Goal: Task Accomplishment & Management: Manage account settings

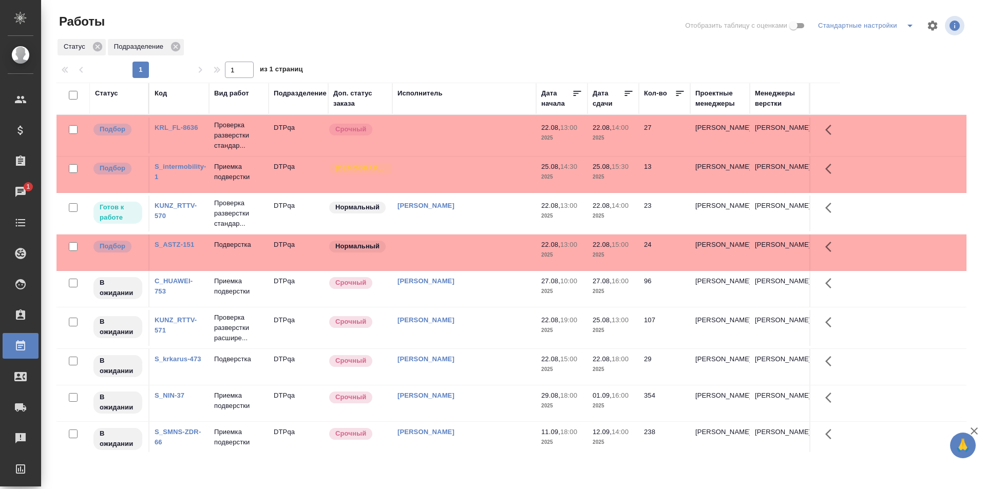
click at [476, 154] on td "[PERSON_NAME]" at bounding box center [464, 136] width 144 height 36
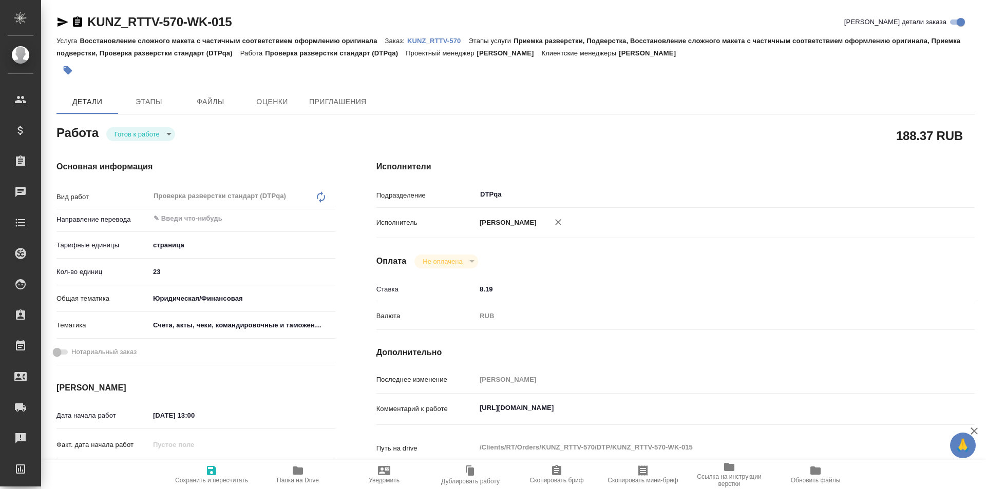
type textarea "x"
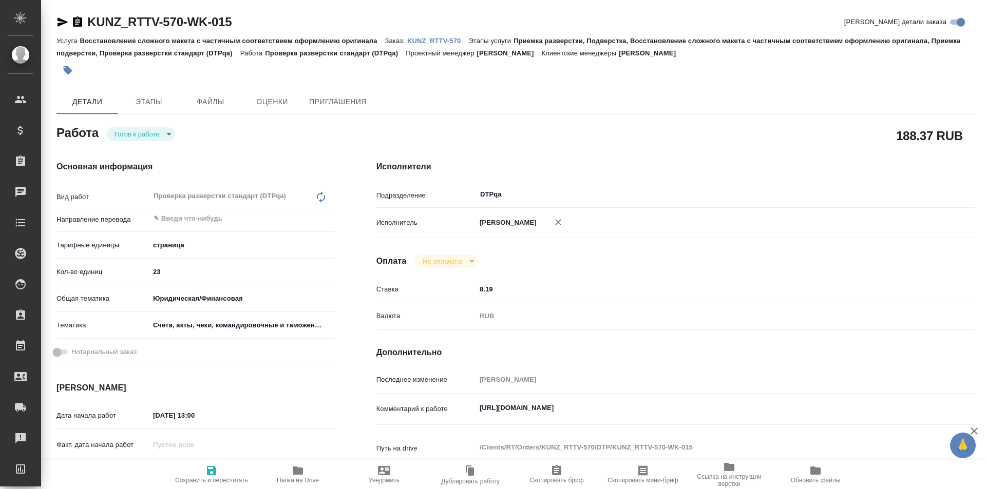
type textarea "x"
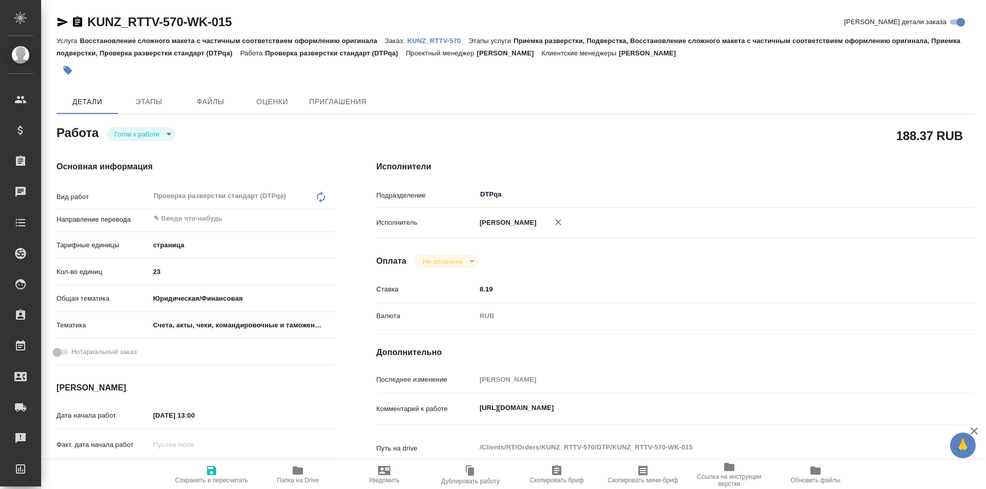
type textarea "x"
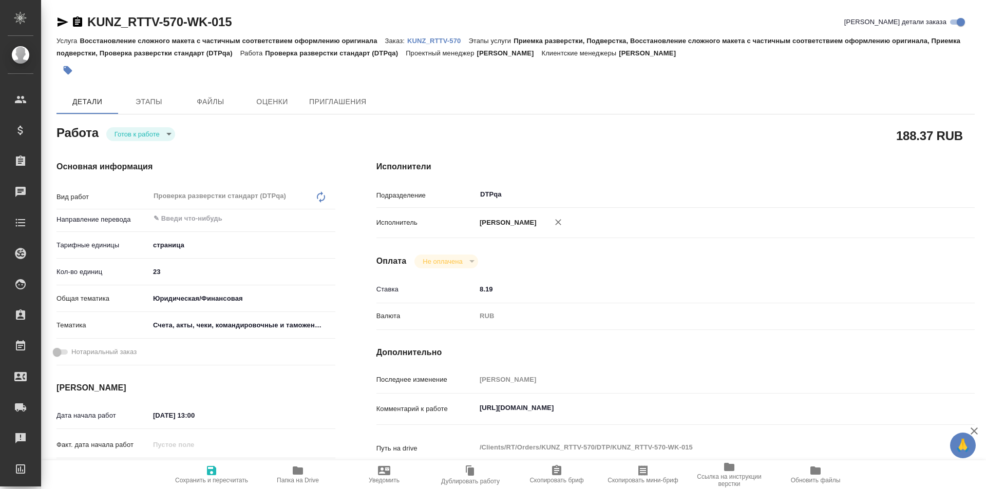
type textarea "x"
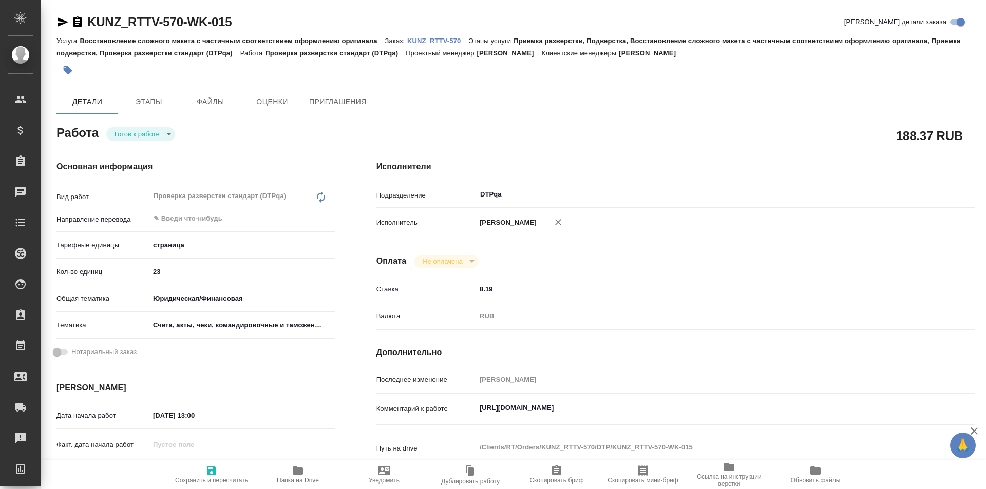
type textarea "x"
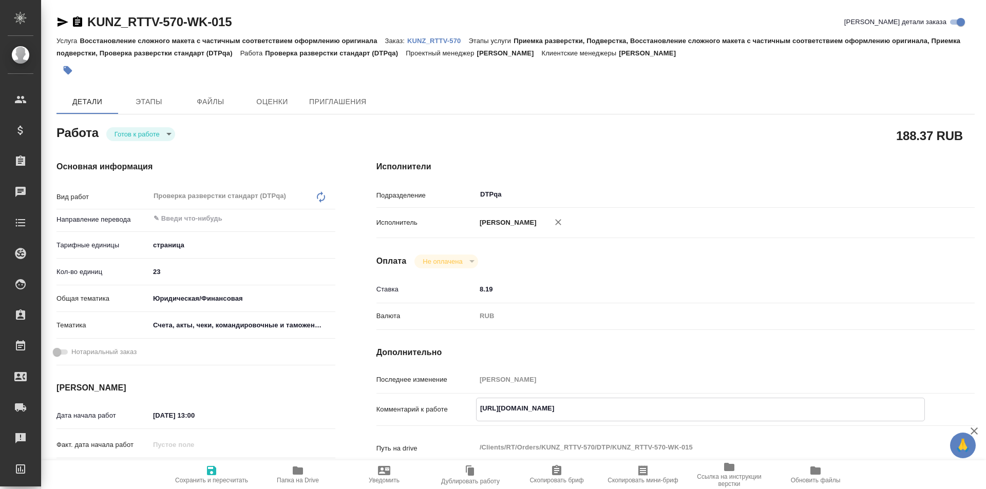
type textarea "x"
drag, startPoint x: 693, startPoint y: 415, endPoint x: 469, endPoint y: 415, distance: 223.9
click at [469, 415] on div "Комментарий к работе https://tera.awatera.com/Work/68a30dcee5b3730cf7b43344/ x" at bounding box center [675, 410] width 598 height 24
type textarea "x"
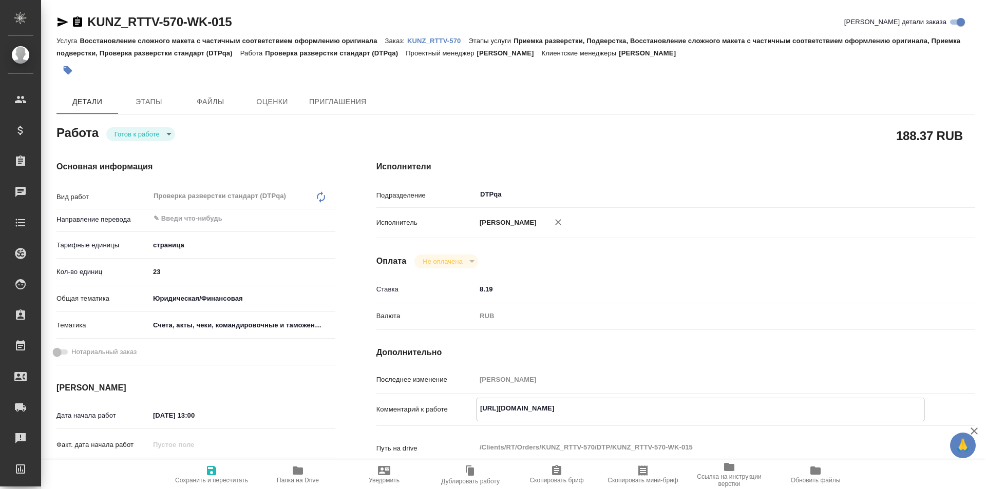
type textarea "x"
click at [140, 132] on body "🙏 .cls-1 fill:#fff; AWATERA Ismagilova Diana Клиенты Спецификации Заказы 1 Чаты…" at bounding box center [493, 244] width 986 height 489
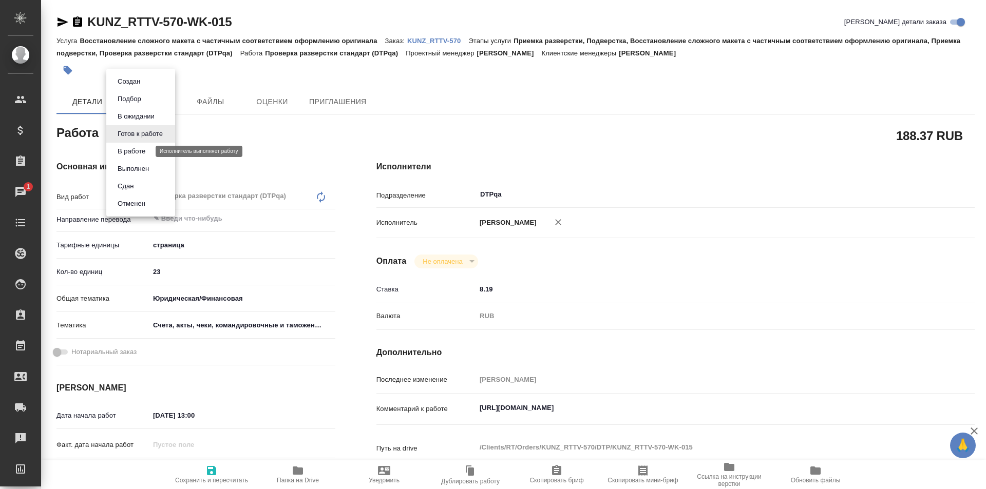
click at [138, 152] on button "В работе" at bounding box center [132, 151] width 34 height 11
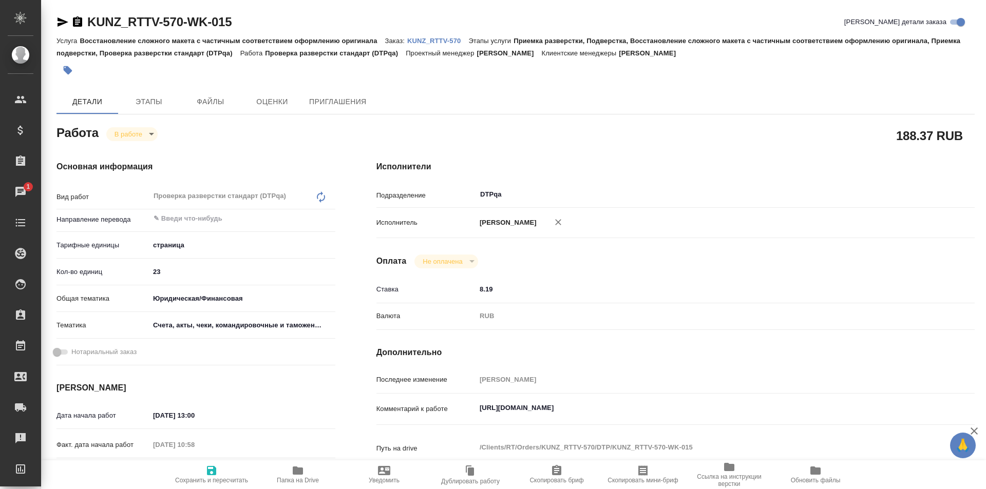
type textarea "x"
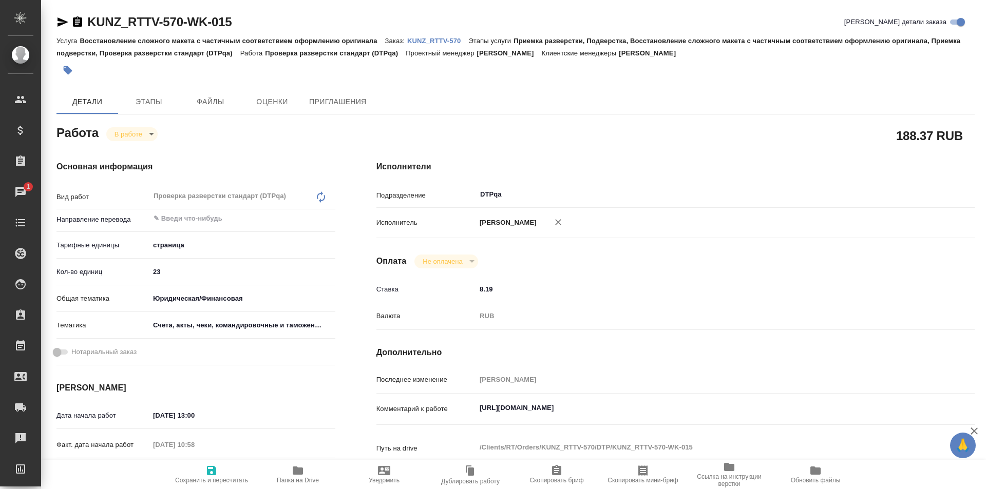
type textarea "x"
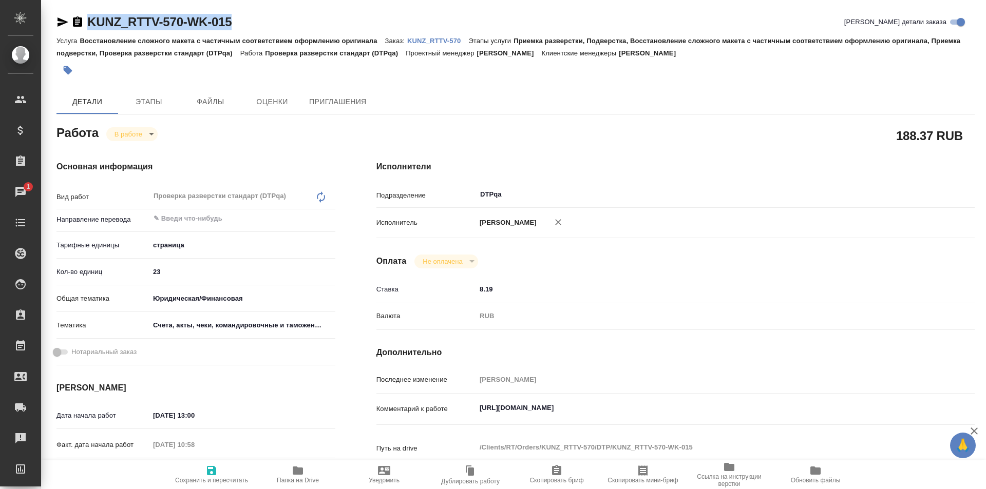
drag, startPoint x: 243, startPoint y: 23, endPoint x: 80, endPoint y: 26, distance: 163.3
click at [80, 26] on div "KUNZ_RTTV-570-WK-015 Кратко детали заказа" at bounding box center [515, 22] width 918 height 16
type textarea "x"
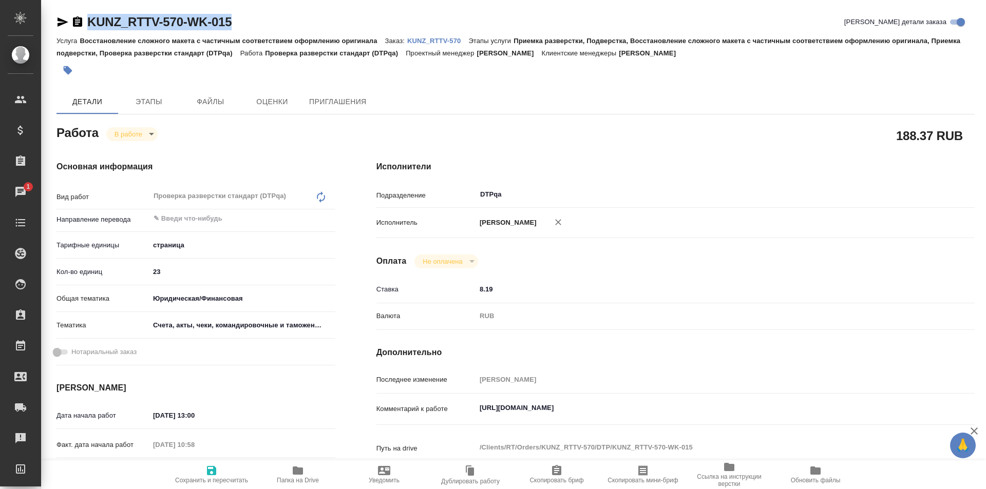
type textarea "x"
copy link "KUNZ_RTTV-570-WK-015"
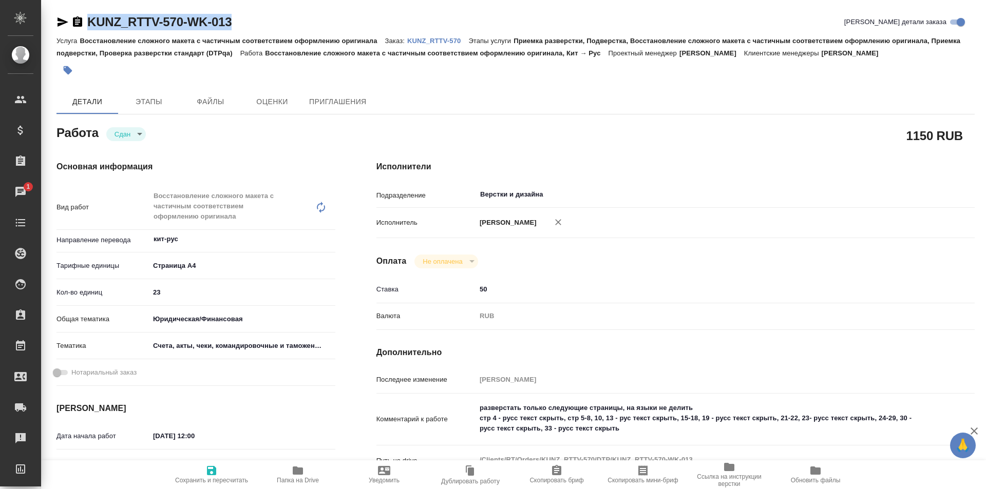
drag, startPoint x: 186, startPoint y: 25, endPoint x: 83, endPoint y: 24, distance: 103.7
click at [83, 24] on div "KUNZ_RTTV-570-WK-013 [PERSON_NAME] детали заказа" at bounding box center [515, 22] width 918 height 16
copy link "KUNZ_RTTV-570-WK-013"
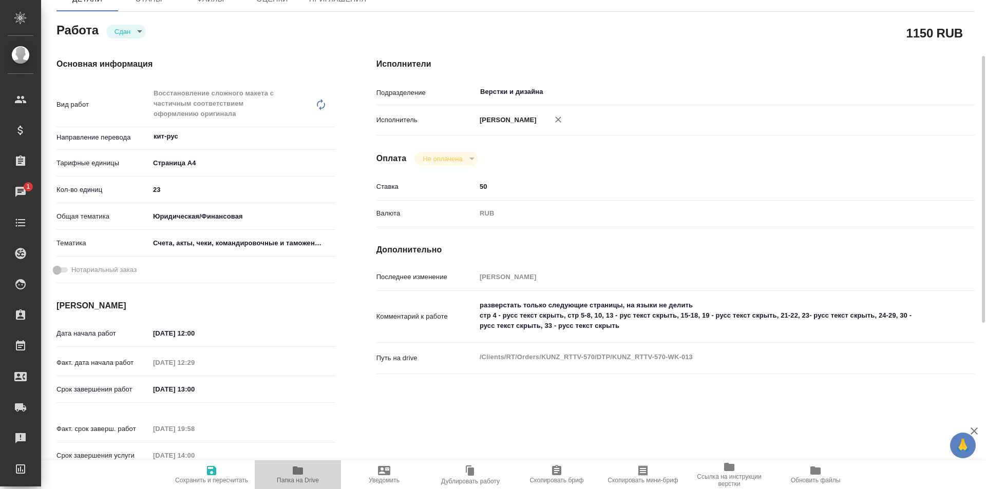
click at [300, 471] on icon "button" at bounding box center [298, 471] width 10 height 8
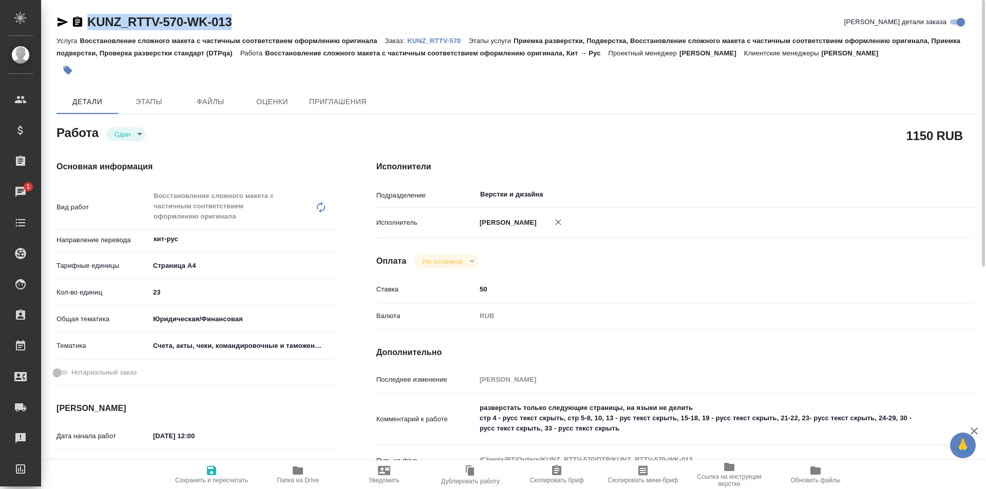
click at [61, 19] on icon "button" at bounding box center [63, 21] width 11 height 9
copy link "KUNZ_RTTV-570-WK-013"
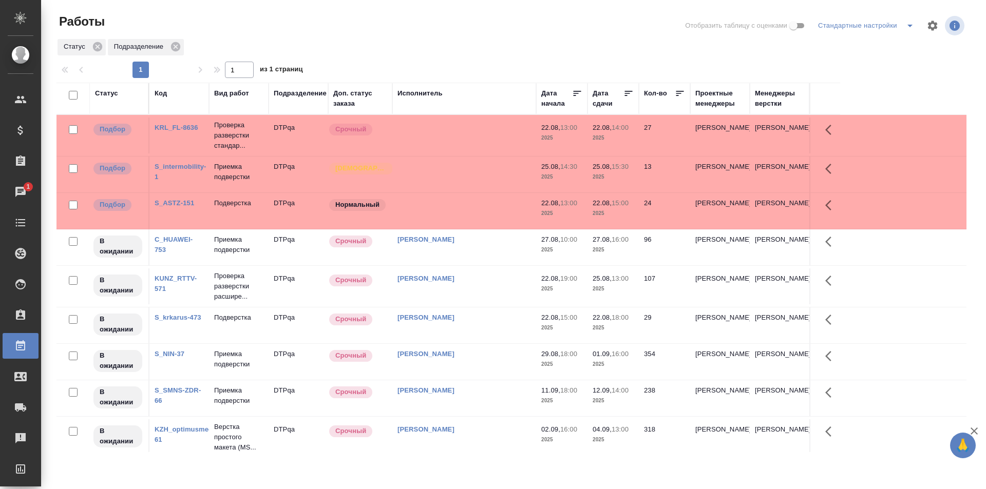
click at [470, 128] on td at bounding box center [464, 136] width 144 height 36
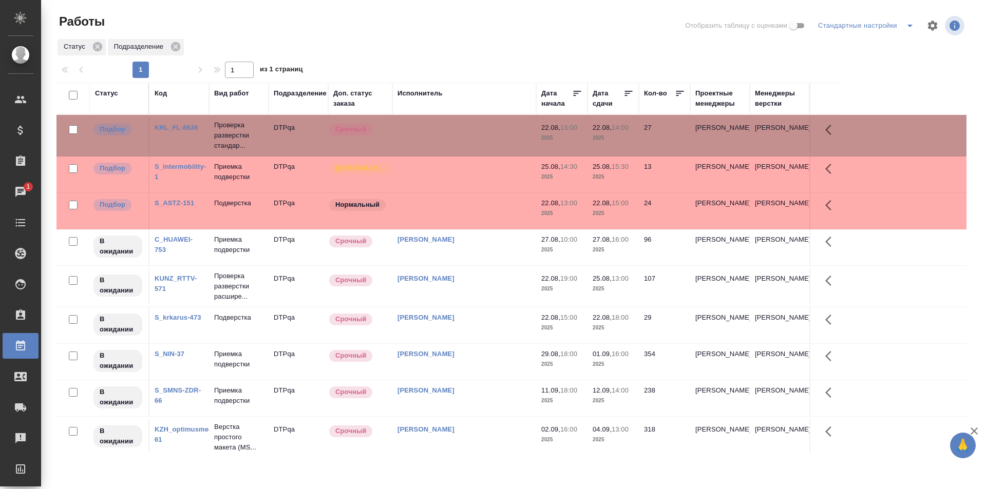
click at [481, 154] on td at bounding box center [464, 136] width 144 height 36
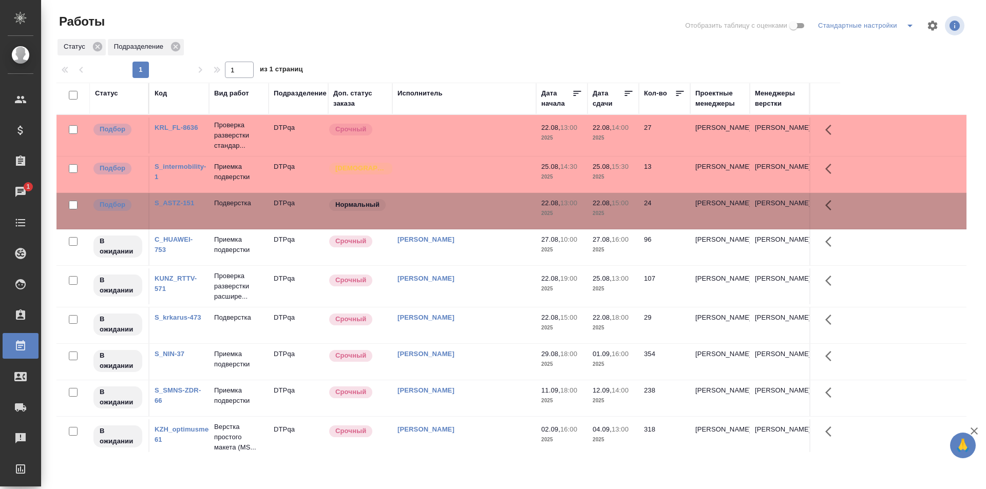
click at [481, 154] on td at bounding box center [464, 136] width 144 height 36
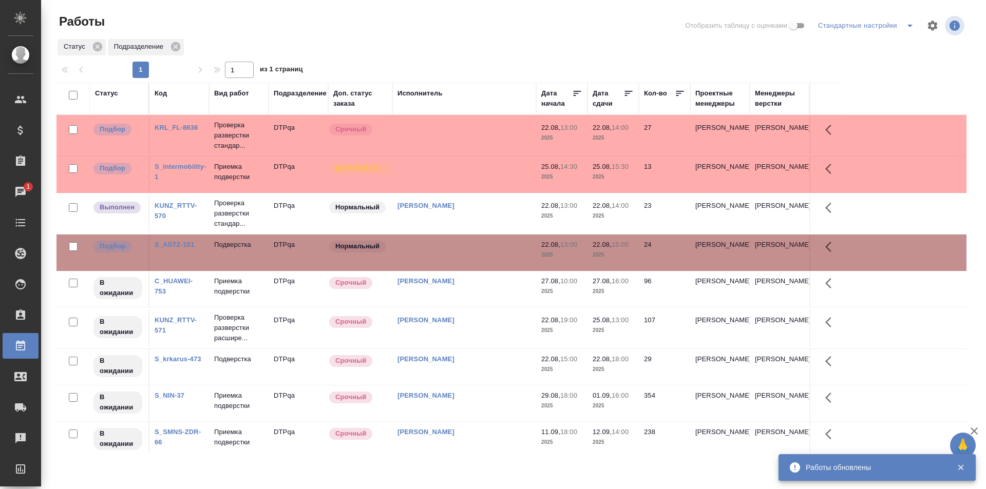
click at [175, 208] on link "KUNZ_RTTV-570" at bounding box center [176, 211] width 42 height 18
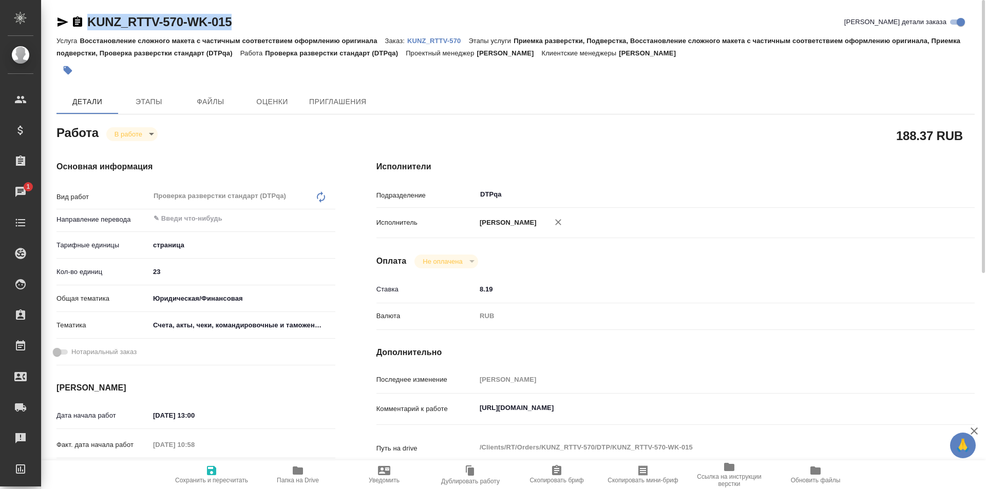
click at [63, 18] on icon "button" at bounding box center [62, 22] width 12 height 12
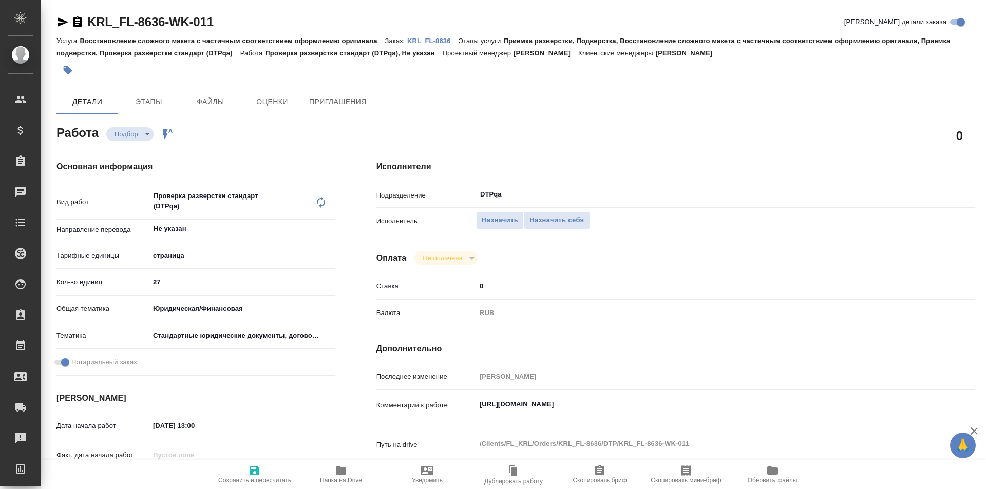
type textarea "x"
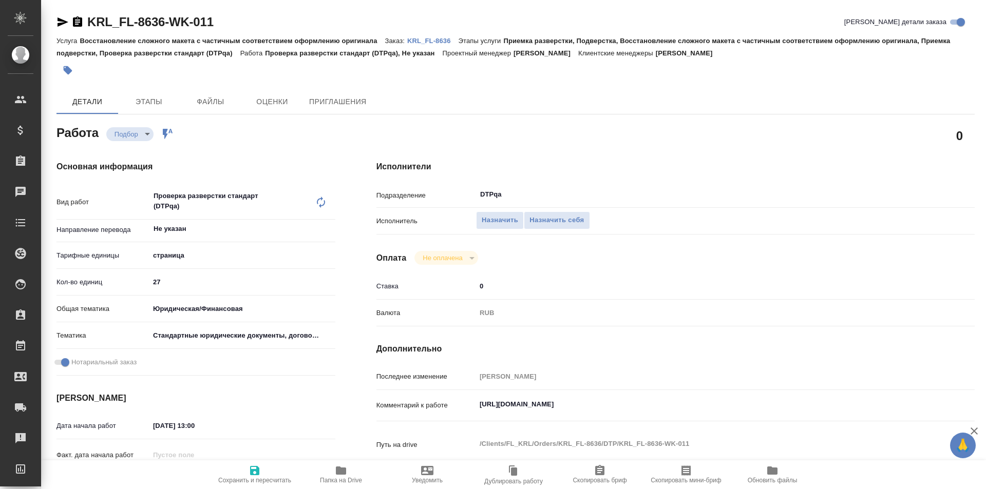
type textarea "x"
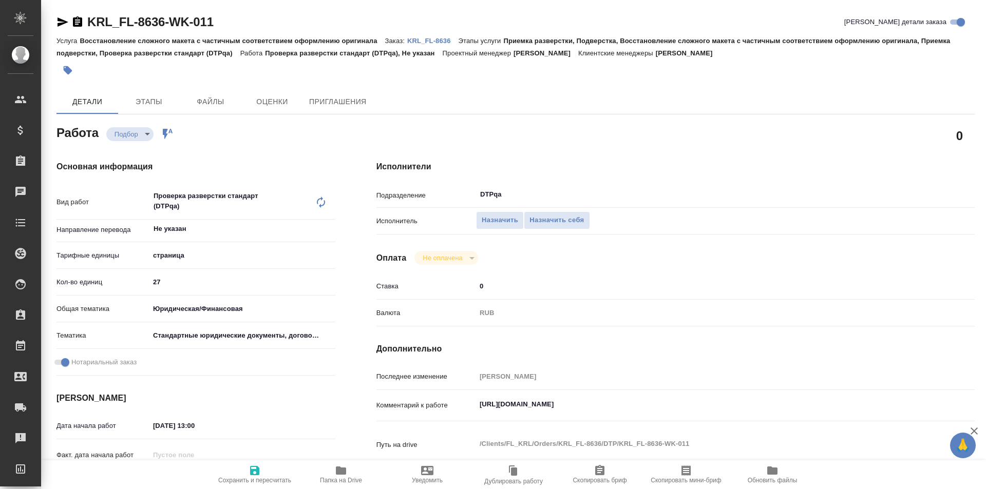
type textarea "x"
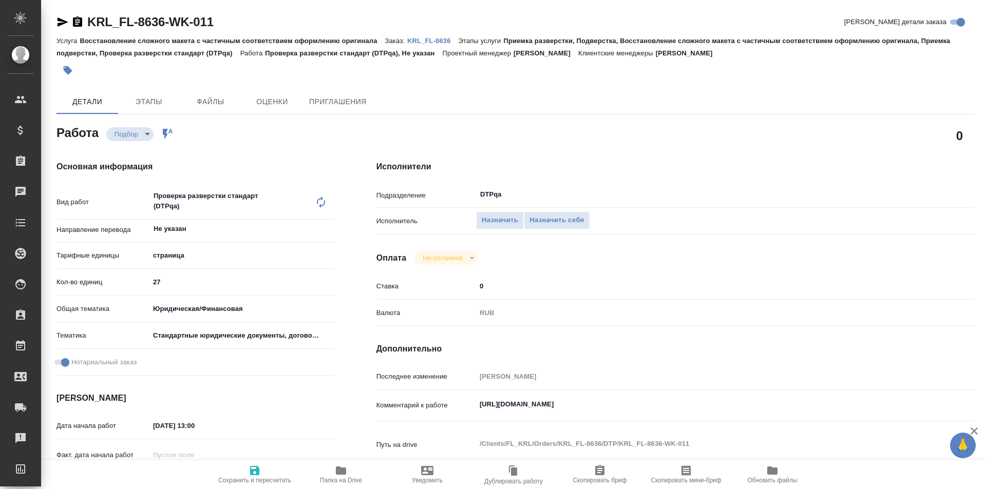
type textarea "x"
drag, startPoint x: 696, startPoint y: 405, endPoint x: 432, endPoint y: 393, distance: 264.3
click at [432, 394] on div "Последнее изменение Заборова Александра Комментарий к работе https://tera.awate…" at bounding box center [675, 421] width 598 height 106
type textarea "x"
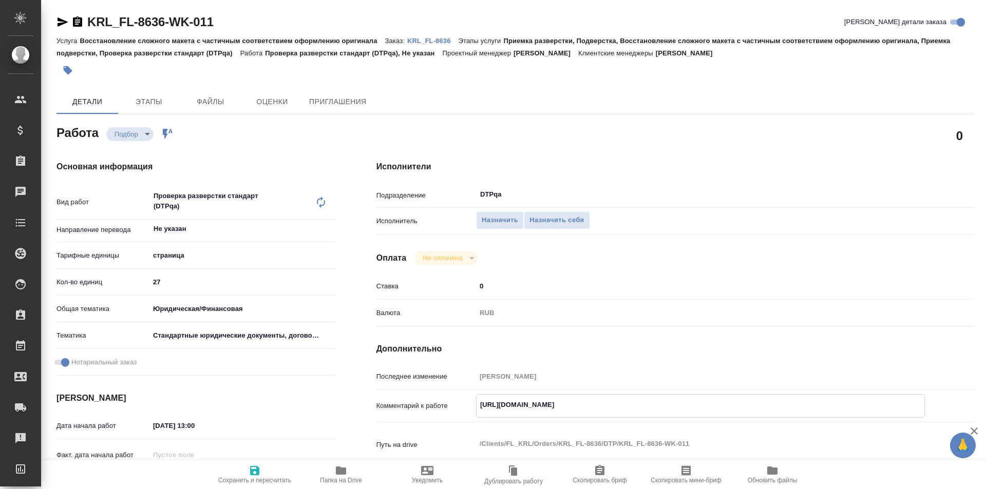
type textarea "x"
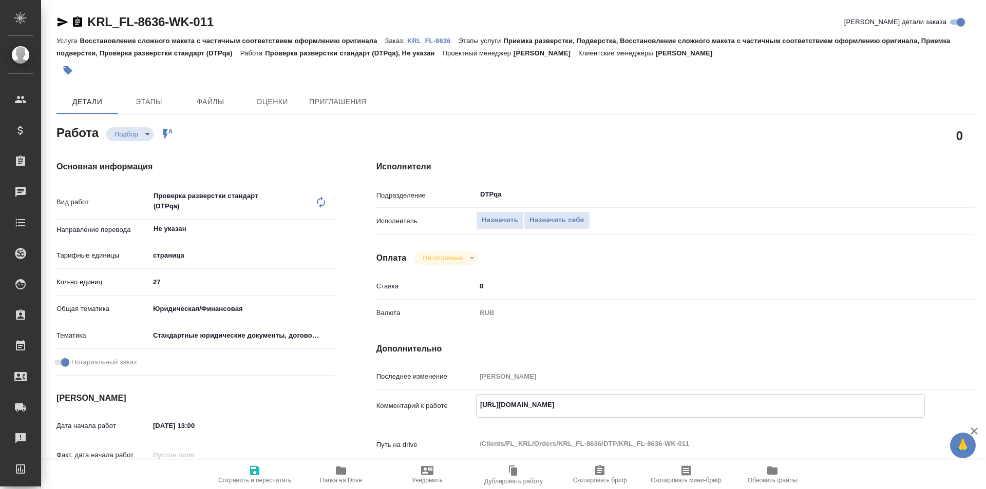
type textarea "x"
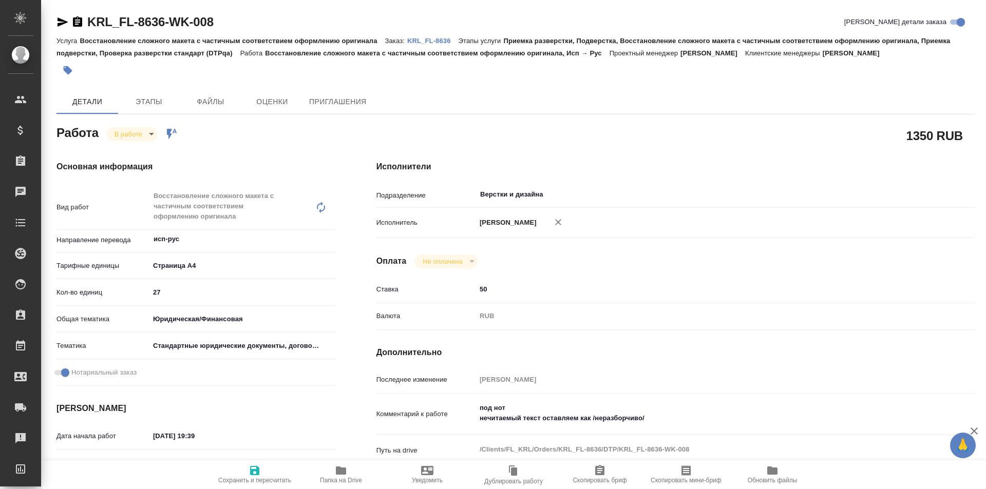
type textarea "x"
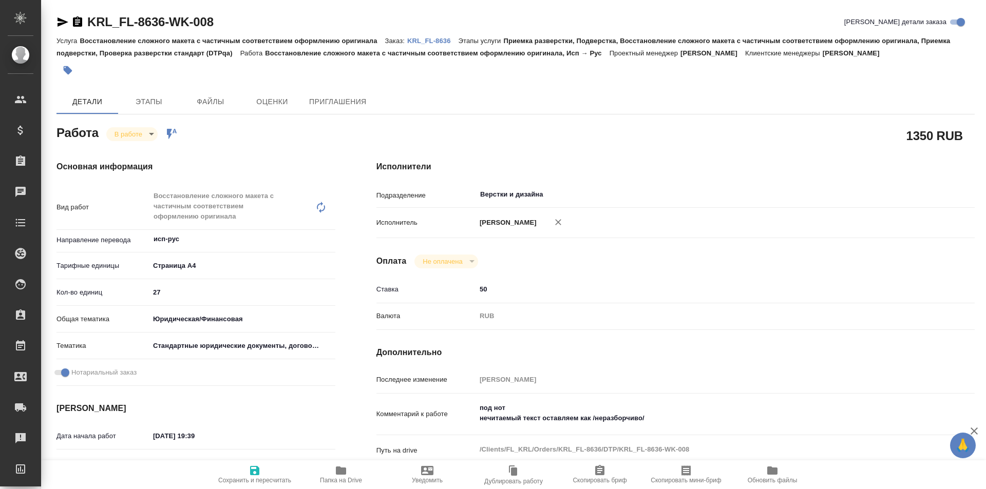
type textarea "x"
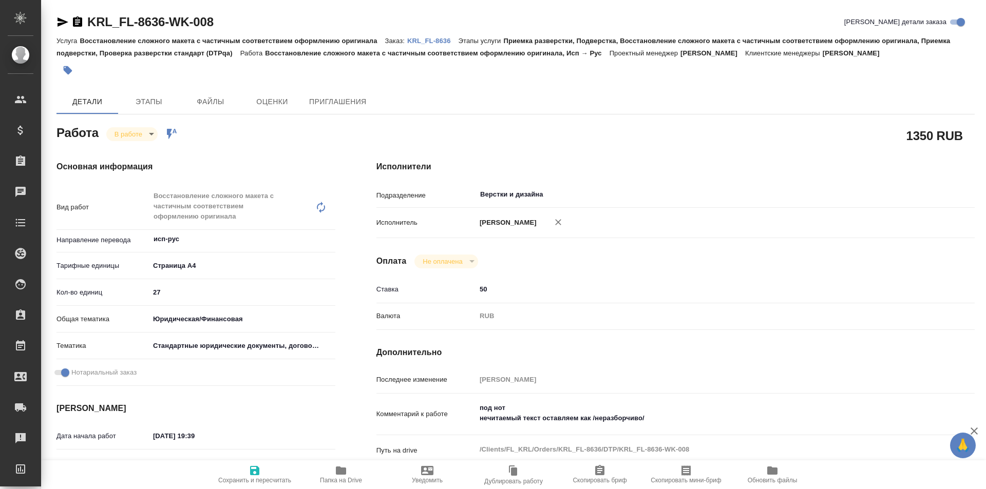
type textarea "x"
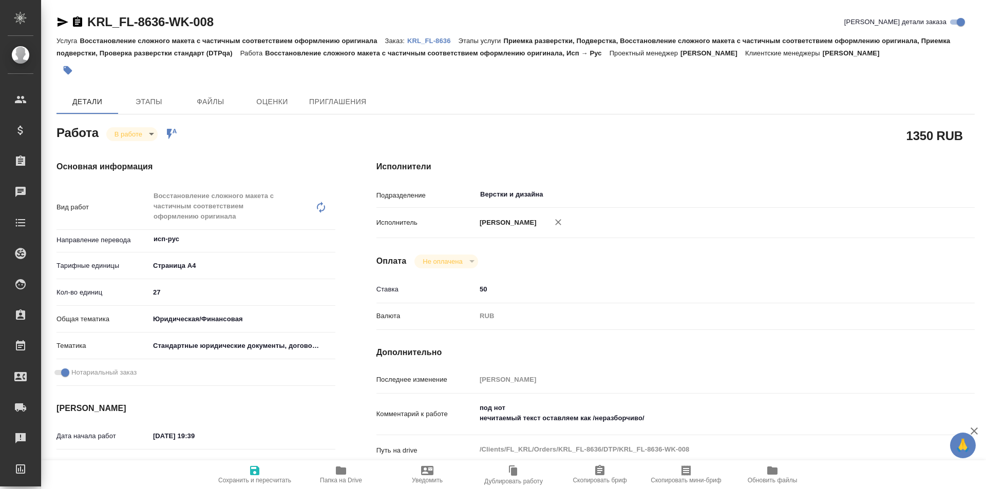
type textarea "x"
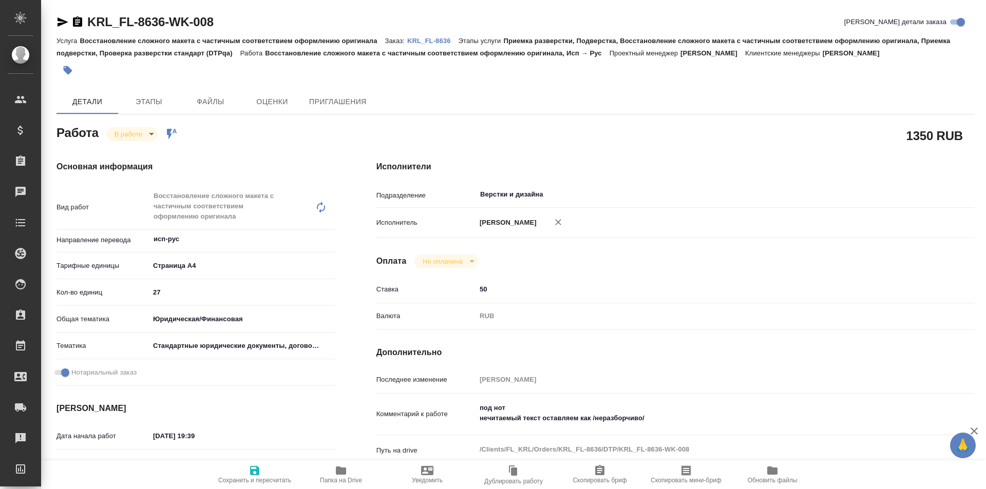
scroll to position [103, 0]
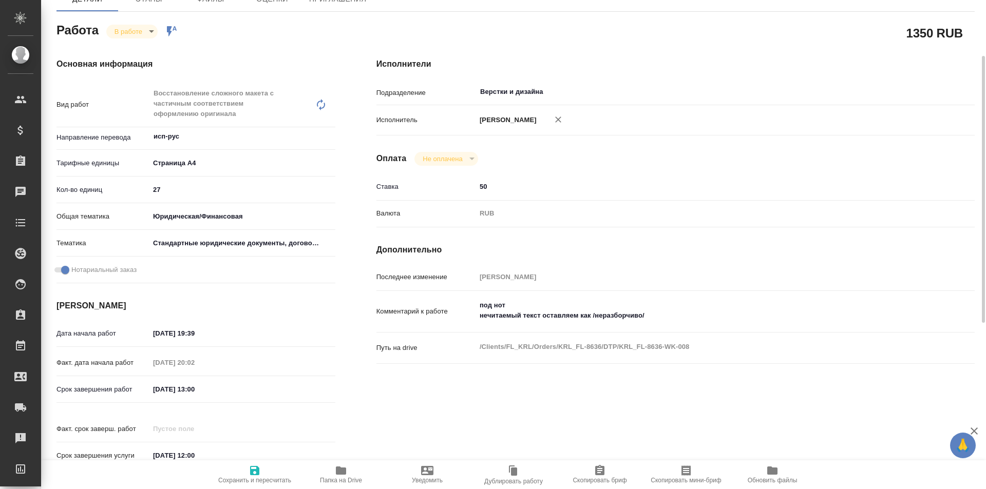
type textarea "x"
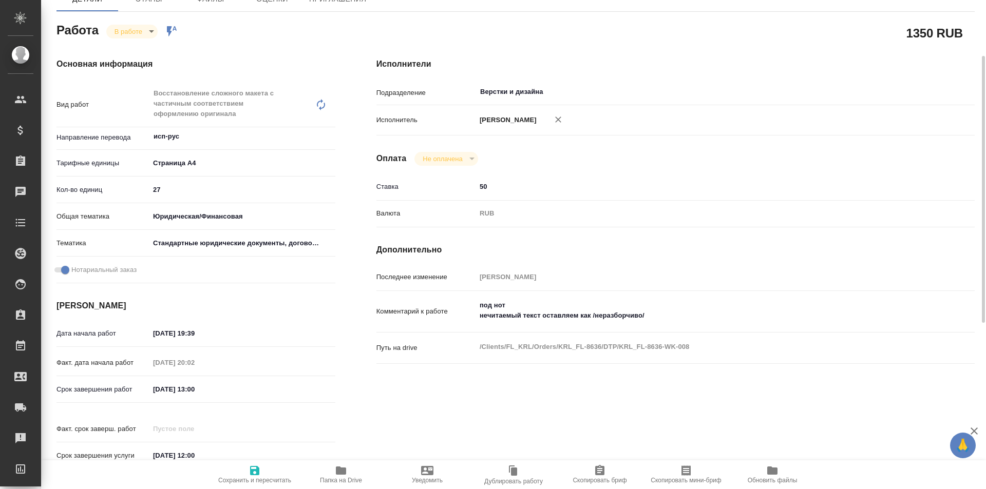
type textarea "x"
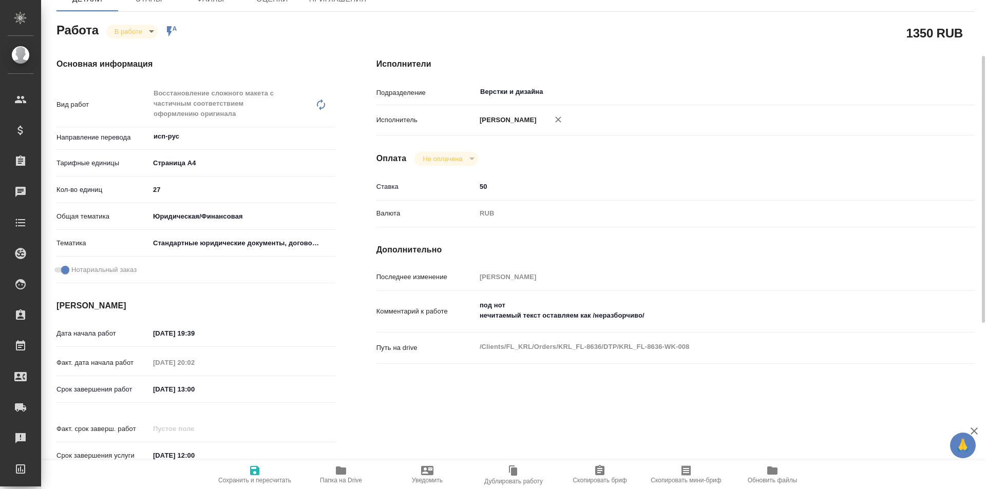
click at [339, 469] on icon "button" at bounding box center [341, 471] width 10 height 8
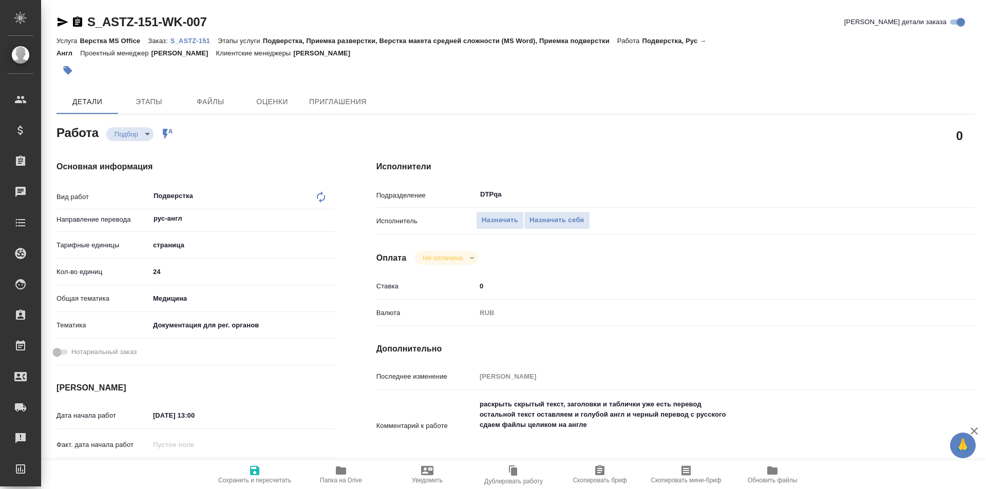
type textarea "x"
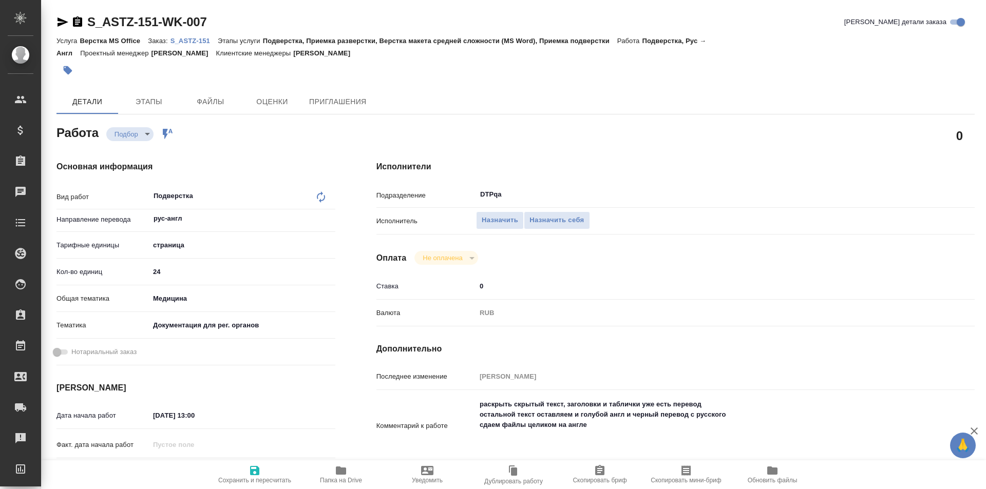
type textarea "x"
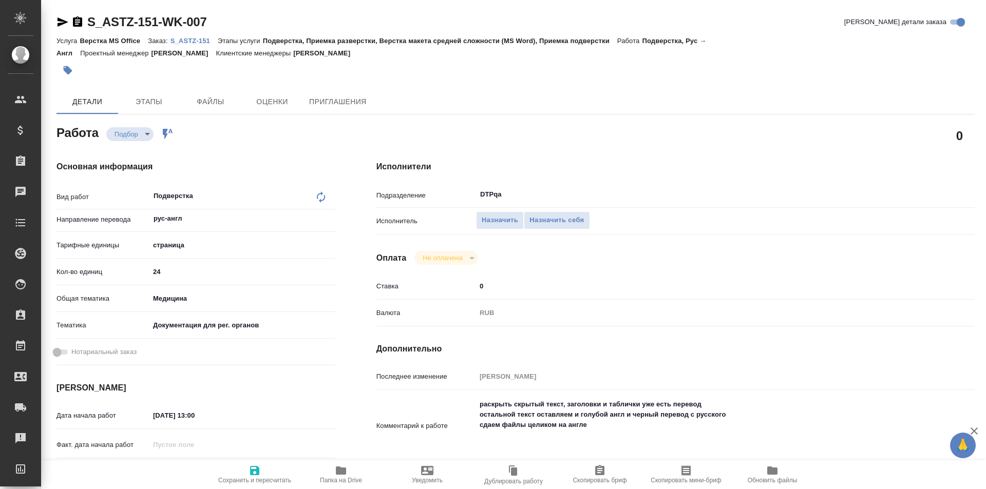
type textarea "x"
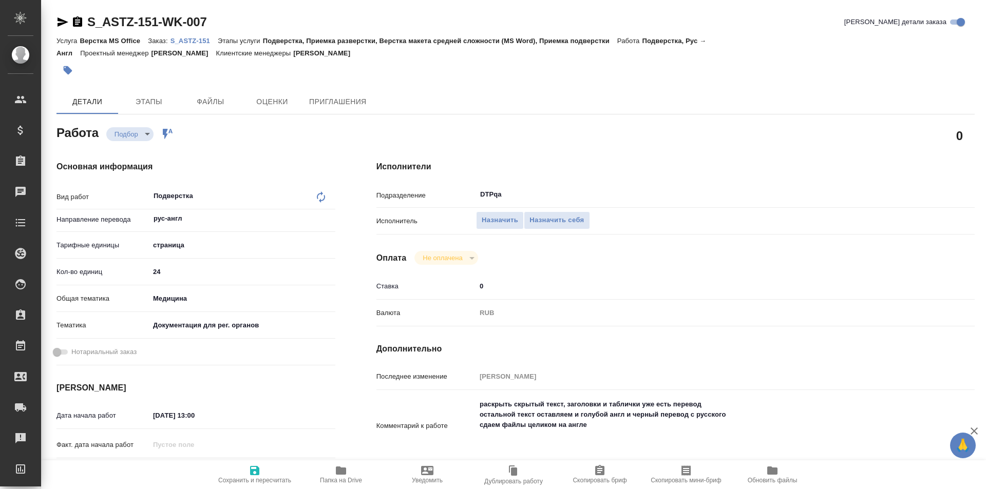
type textarea "x"
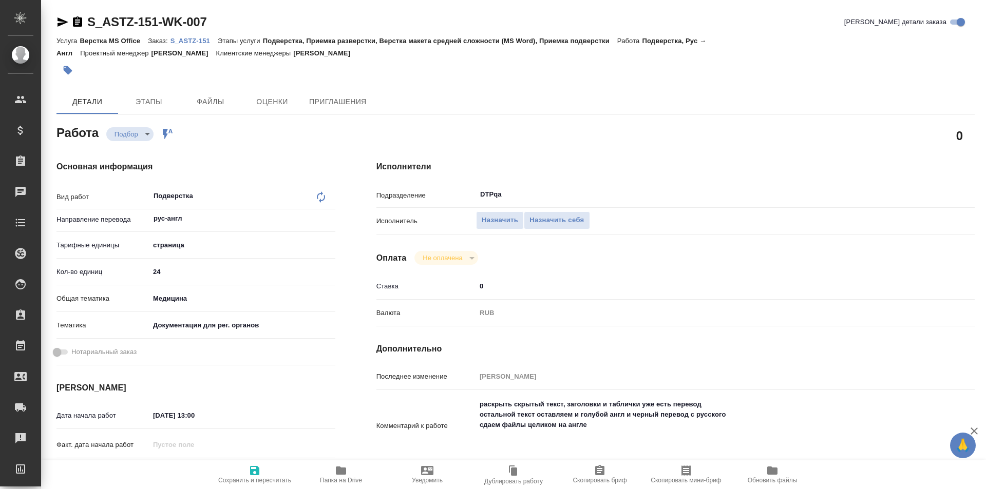
type textarea "x"
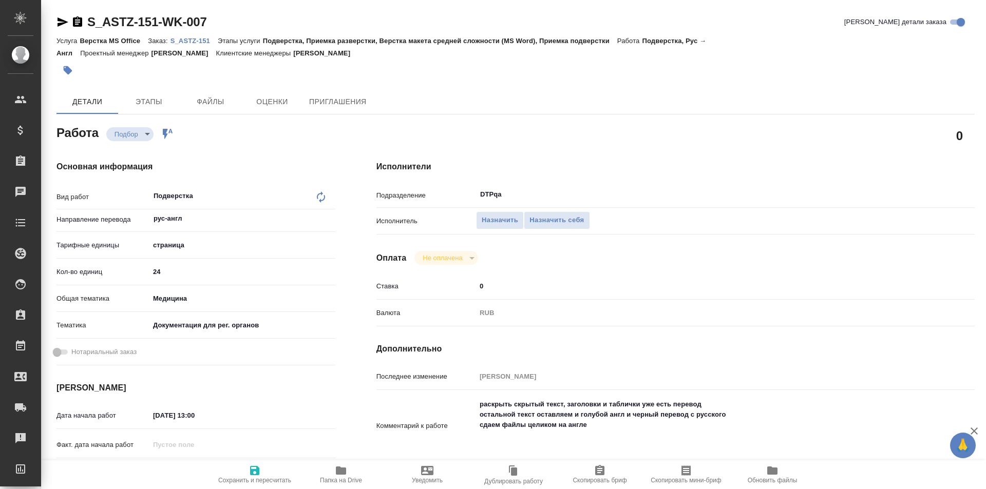
type textarea "x"
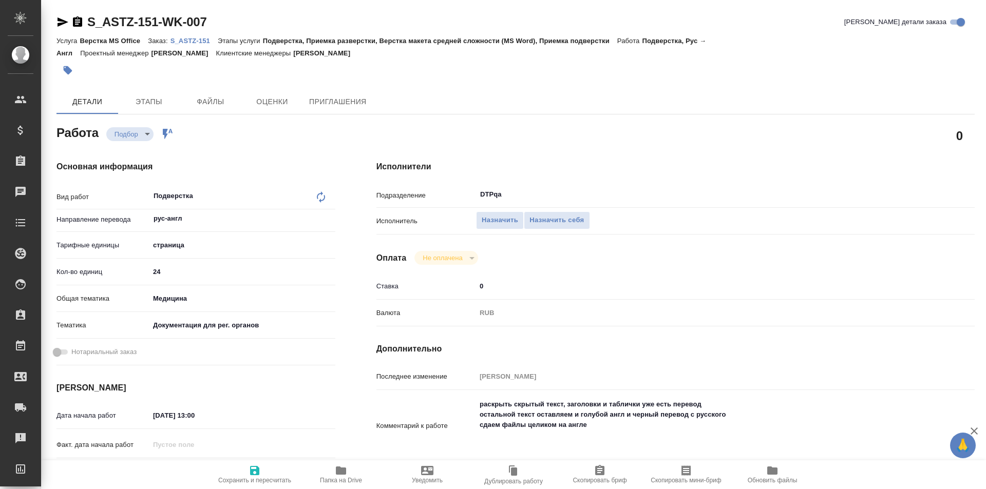
type textarea "x"
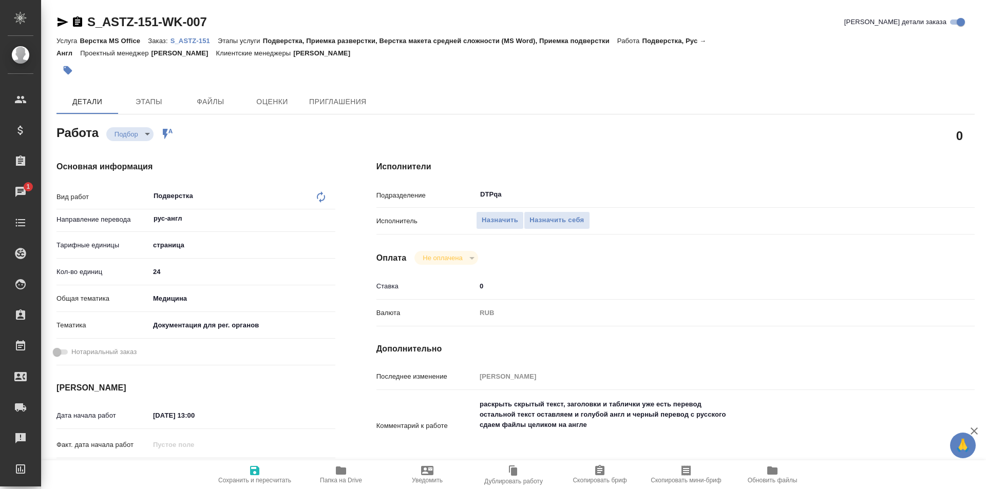
click at [342, 466] on icon "button" at bounding box center [341, 471] width 12 height 12
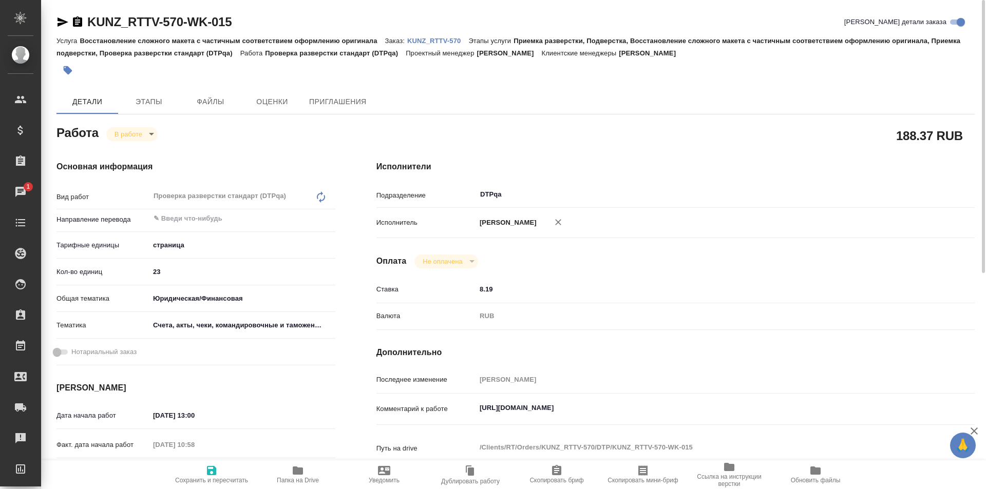
click at [296, 469] on icon "button" at bounding box center [298, 471] width 10 height 8
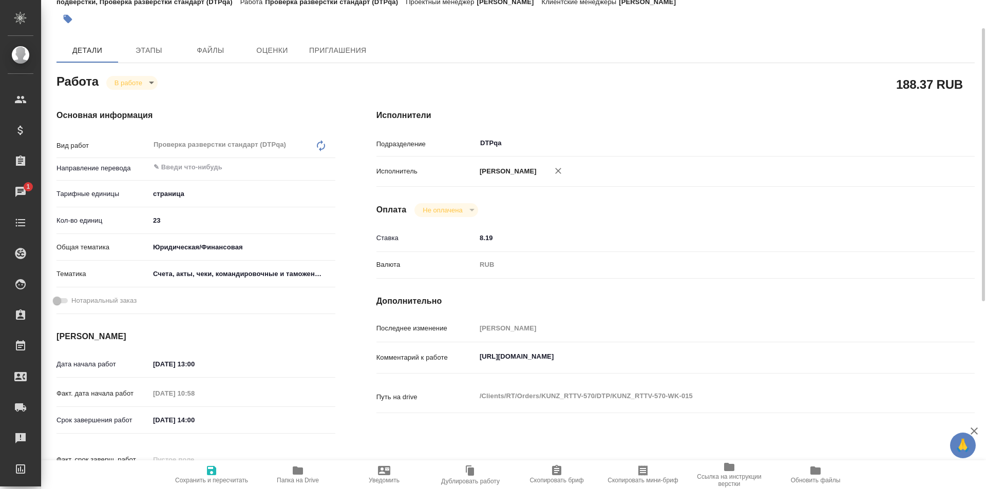
click at [698, 366] on div "[URL][DOMAIN_NAME] x" at bounding box center [700, 358] width 449 height 23
click at [706, 359] on textarea "[URL][DOMAIN_NAME]" at bounding box center [701, 357] width 448 height 17
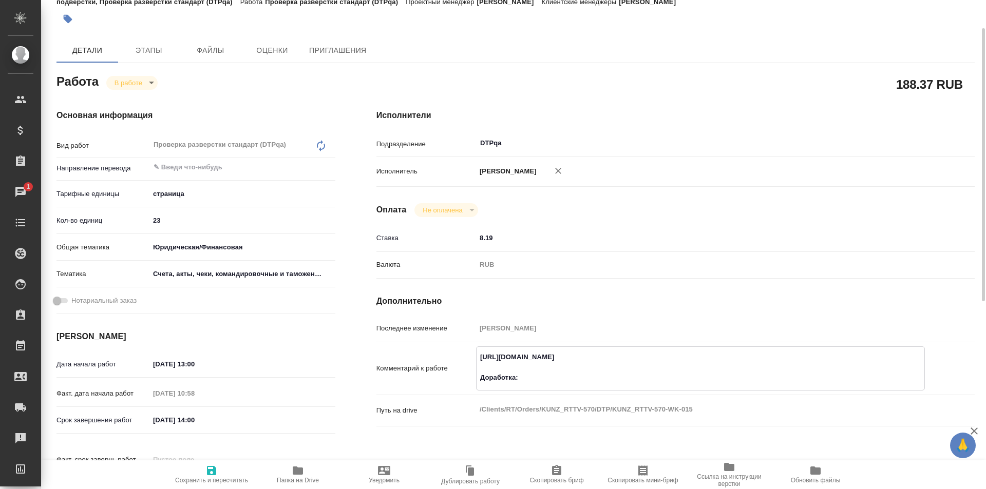
paste textarea "[URL][DOMAIN_NAME]"
drag, startPoint x: 516, startPoint y: 376, endPoint x: 477, endPoint y: 377, distance: 39.0
click at [477, 377] on textarea "[URL][DOMAIN_NAME] Доработка: [URL][DOMAIN_NAME]" at bounding box center [701, 368] width 448 height 38
type textarea "[URL][DOMAIN_NAME] На доработку: [URL][DOMAIN_NAME]"
click at [211, 465] on icon "button" at bounding box center [211, 471] width 12 height 12
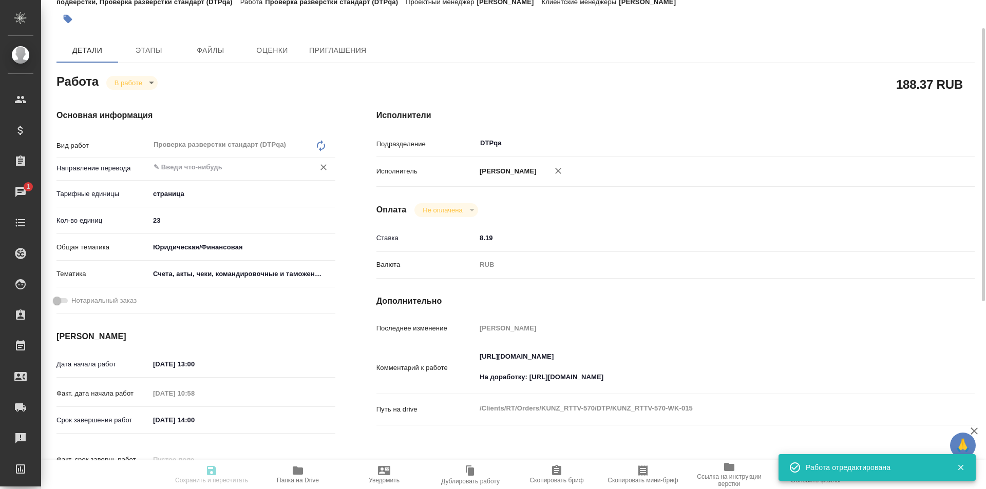
type input "inProgress"
type input "5a8b1489cc6b4906c91bfdb2"
type input "23"
type input "yr-fn"
type input "5f647205b73bc97568ca66c0"
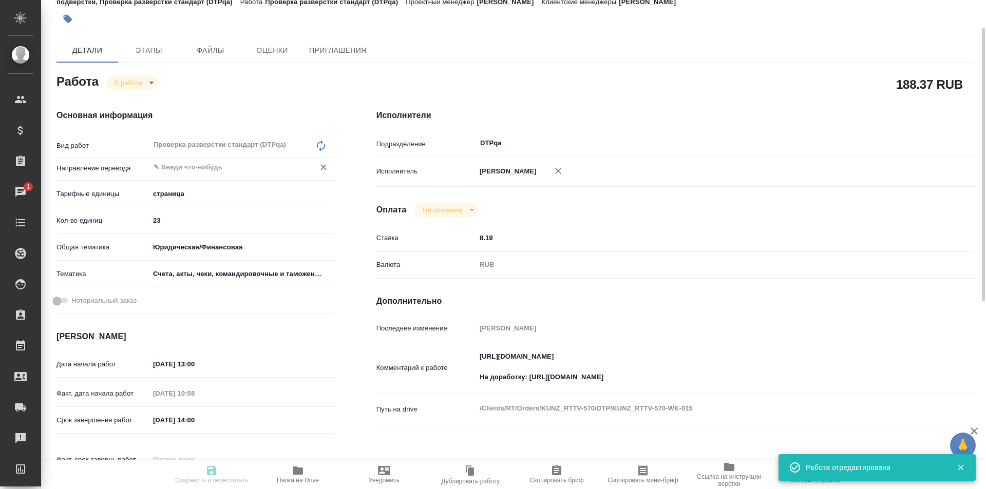
type input "22.08.2025 13:00"
type input "22.08.2025 10:58"
type input "22.08.2025 14:00"
type input "[DATE] 14:00"
type input "DTPqa"
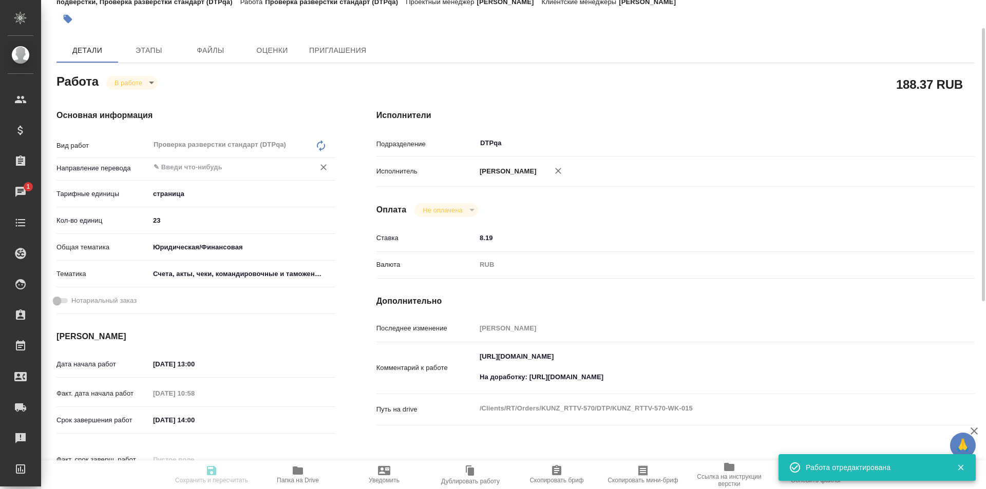
type input "notPayed"
type input "8.19"
type input "RUB"
type input "[PERSON_NAME]"
type input "KUNZ_RTTV-570"
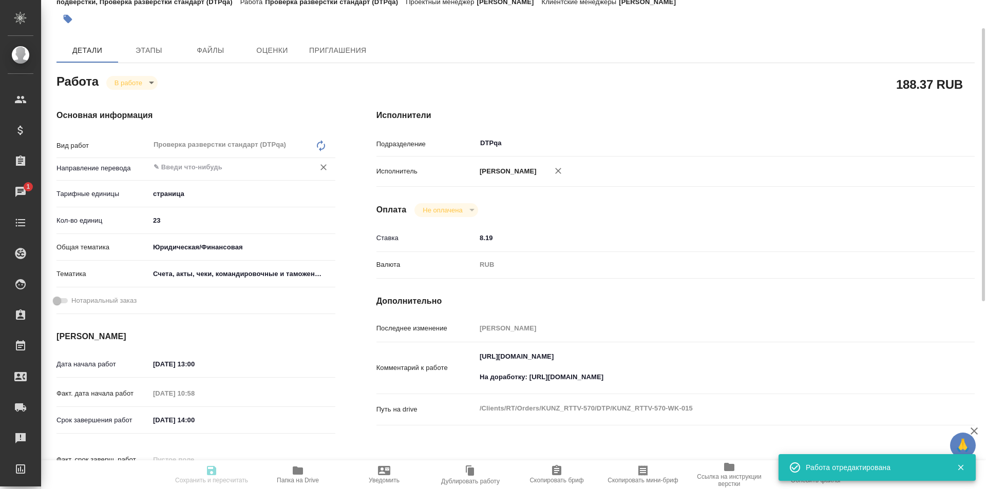
type input "Восстановление сложного макета с частичным соответствием оформлению оригинала"
type input "Приемка разверстки, Подверстка, Восстановление сложного макета с частичным соот…"
type input "Веселова Юлия"
type input "[PERSON_NAME]"
type input "/Clients/RT/Orders/KUNZ_RTTV-570"
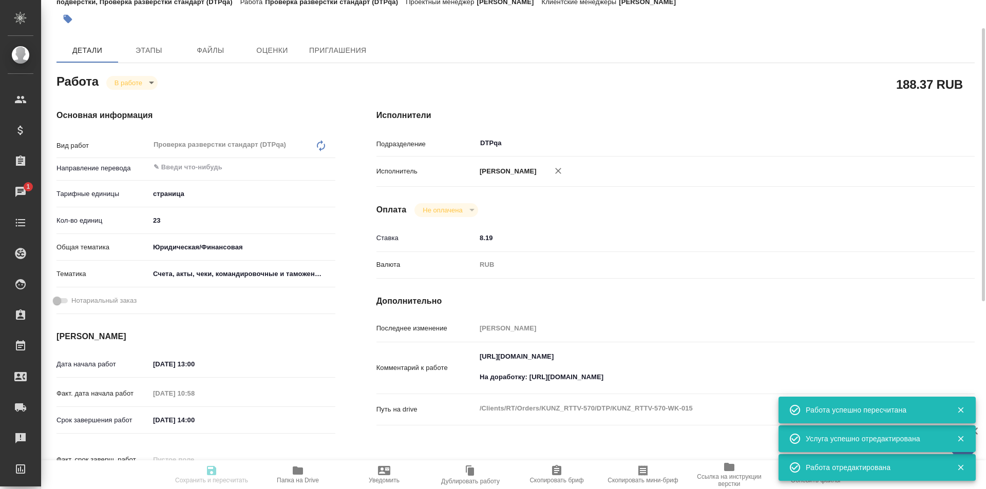
type input "inProgress"
type input "5a8b1489cc6b4906c91bfdb2"
type input "23"
type input "yr-fn"
type input "5f647205b73bc97568ca66c0"
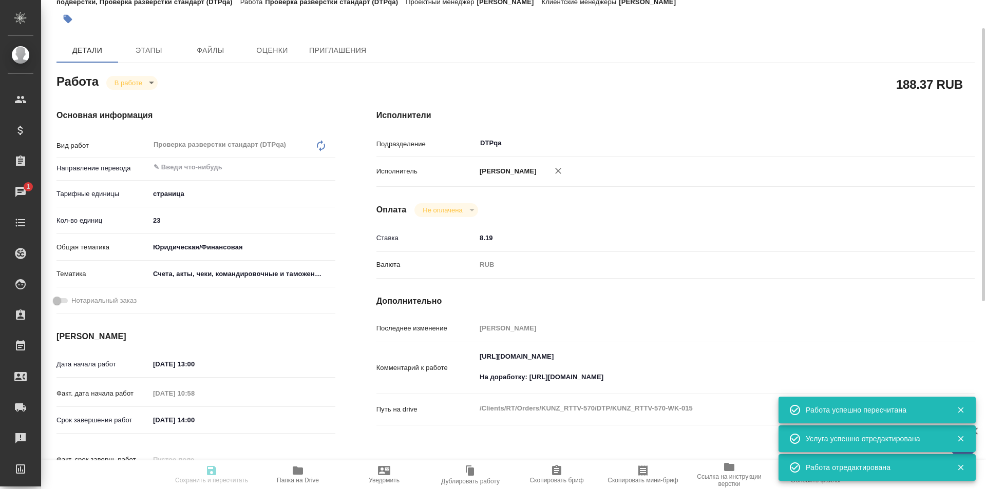
type input "22.08.2025 13:00"
type input "22.08.2025 10:58"
type input "[DATE] 14:00"
type input "29.08.2025 14:00"
type input "DTPqa"
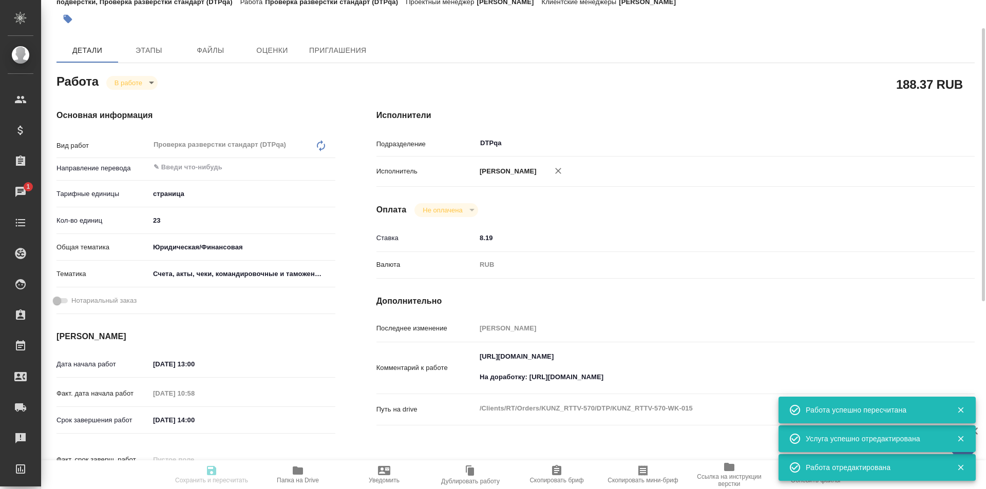
type input "notPayed"
type input "8.19"
type input "RUB"
type input "[PERSON_NAME]"
type input "KUNZ_RTTV-570"
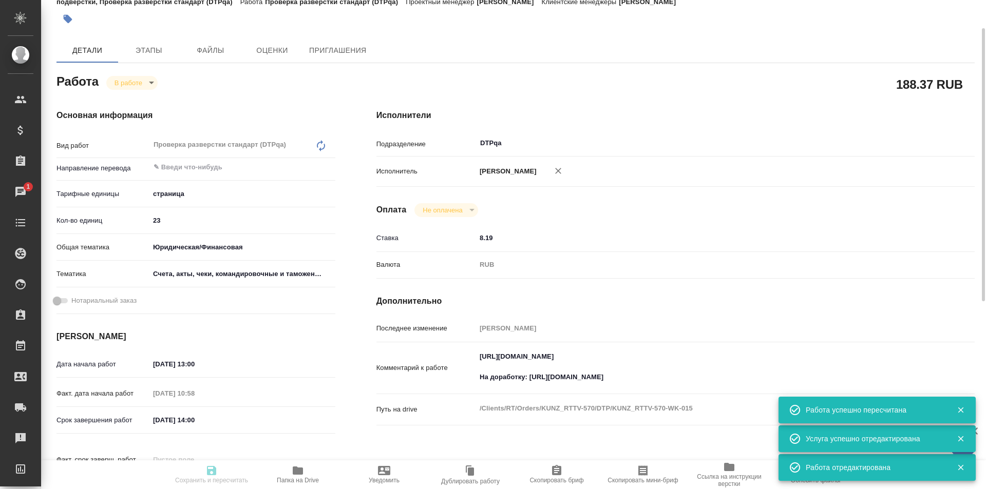
type input "Восстановление сложного макета с частичным соответствием оформлению оригинала"
type input "Приемка разверстки, Подверстка, Восстановление сложного макета с частичным соот…"
type input "Веселова Юлия"
type input "[PERSON_NAME]"
type input "/Clients/RT/Orders/KUNZ_RTTV-570"
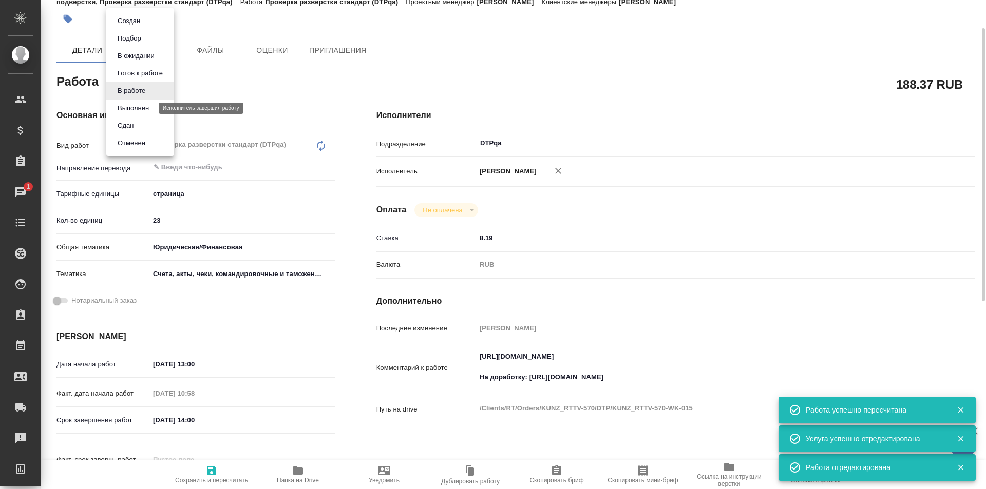
click at [134, 106] on button "Выполнен" at bounding box center [133, 108] width 37 height 11
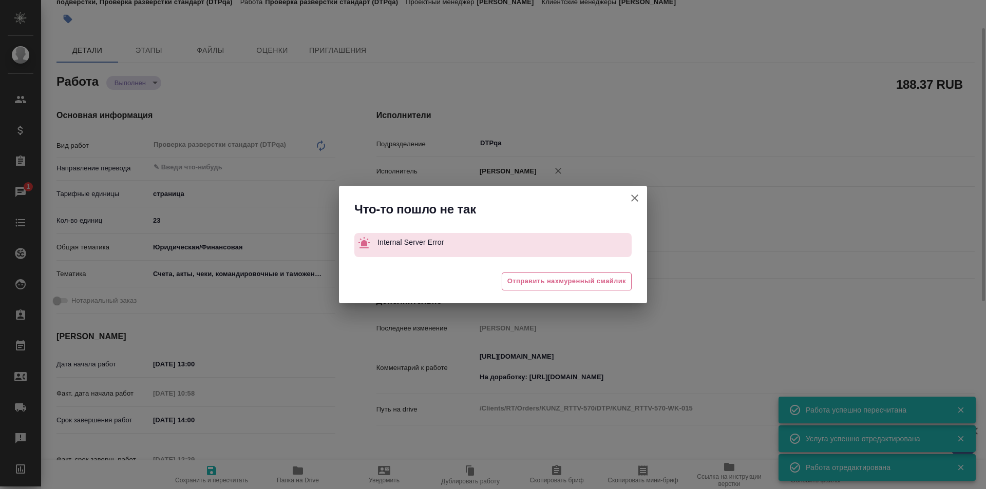
type textarea "x"
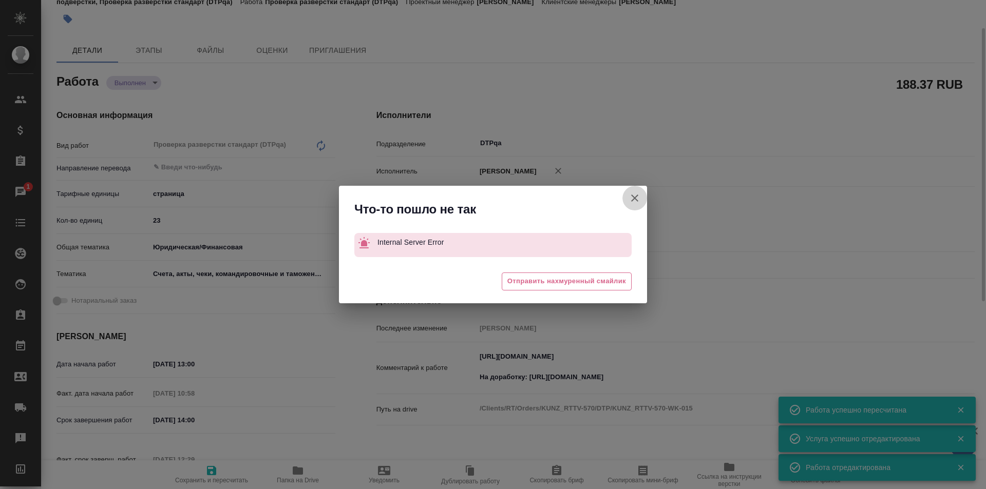
click at [638, 196] on icon "button" at bounding box center [635, 198] width 12 height 12
type textarea "x"
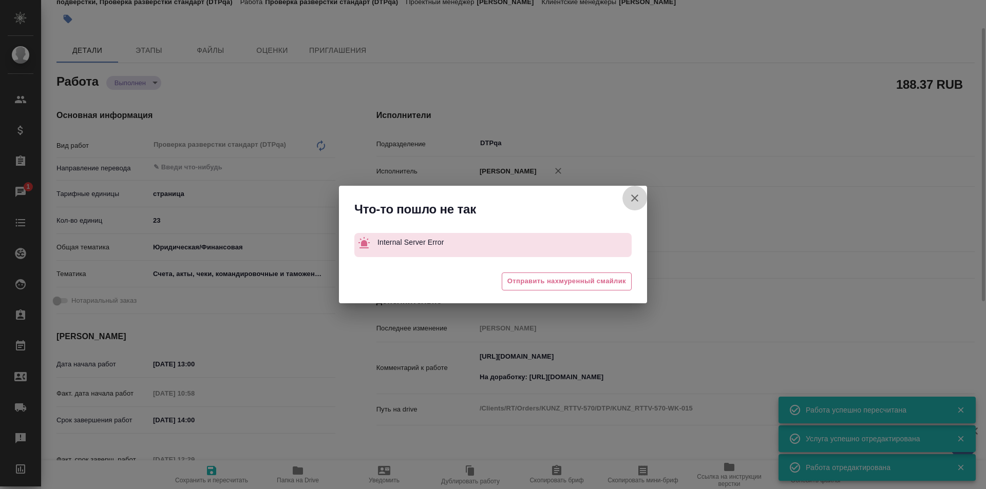
type textarea "x"
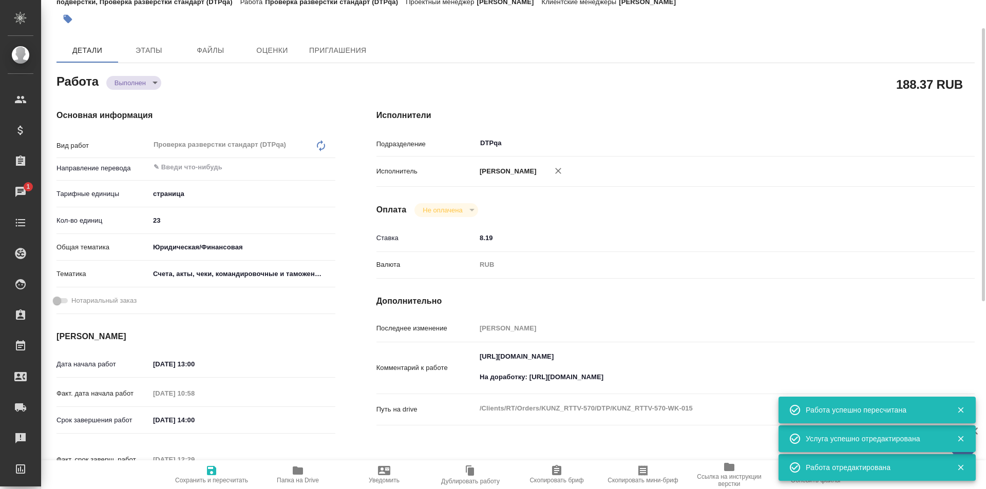
scroll to position [0, 0]
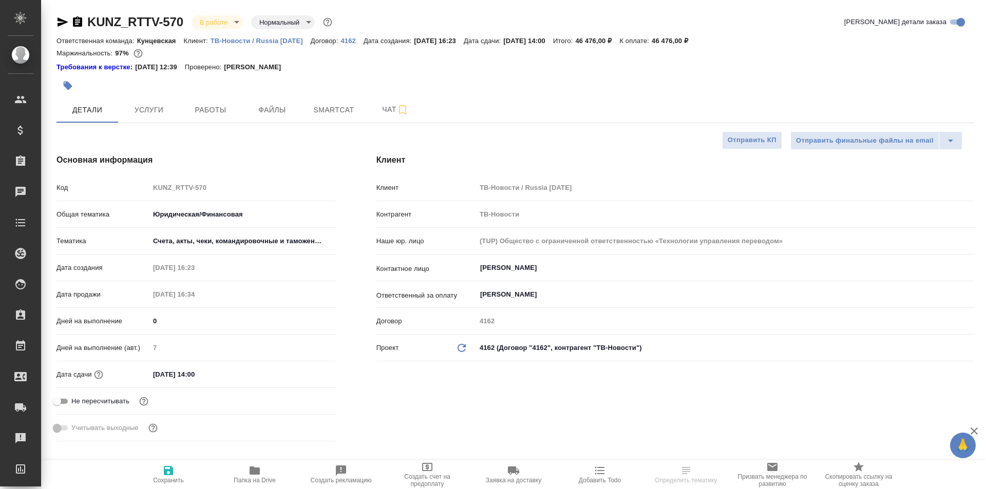
select select "RU"
type input "[PERSON_NAME]"
click at [209, 109] on span "Работы" at bounding box center [210, 110] width 49 height 13
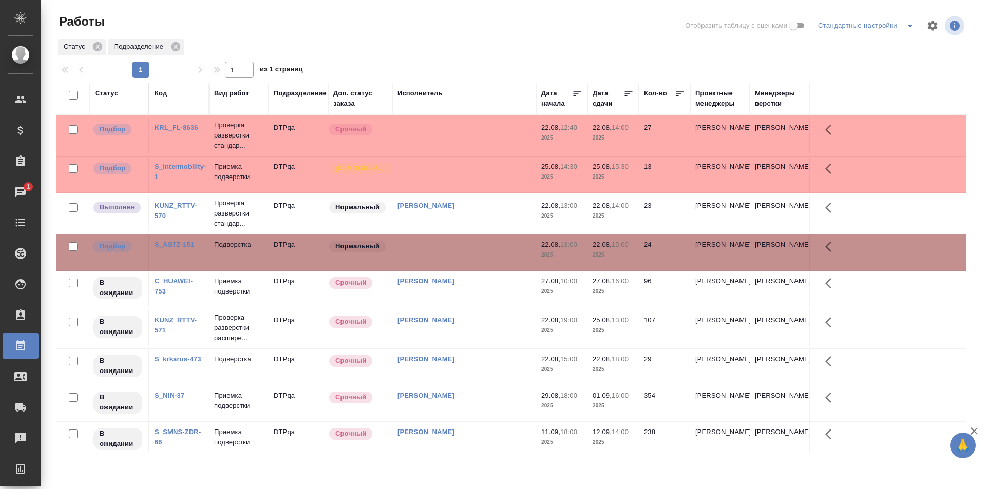
click at [457, 133] on td at bounding box center [464, 136] width 144 height 36
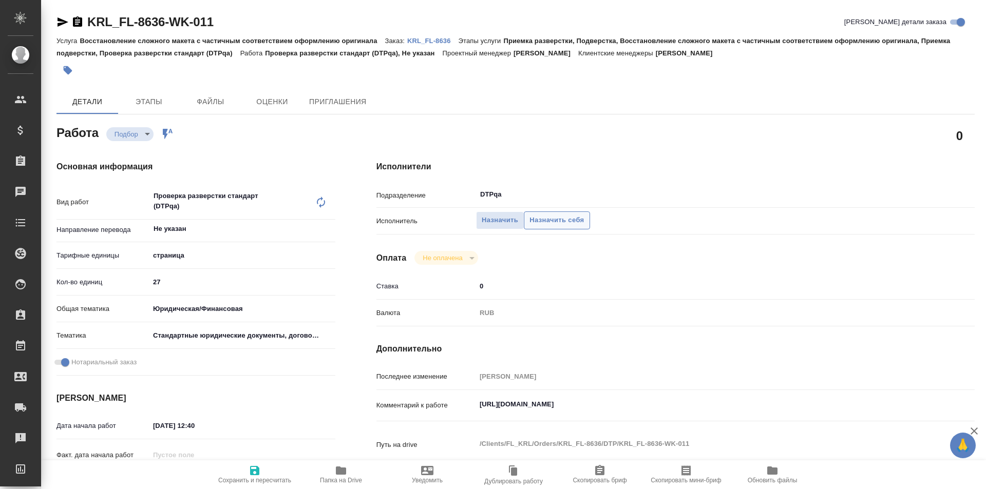
click at [556, 221] on span "Назначить себя" at bounding box center [556, 221] width 54 height 12
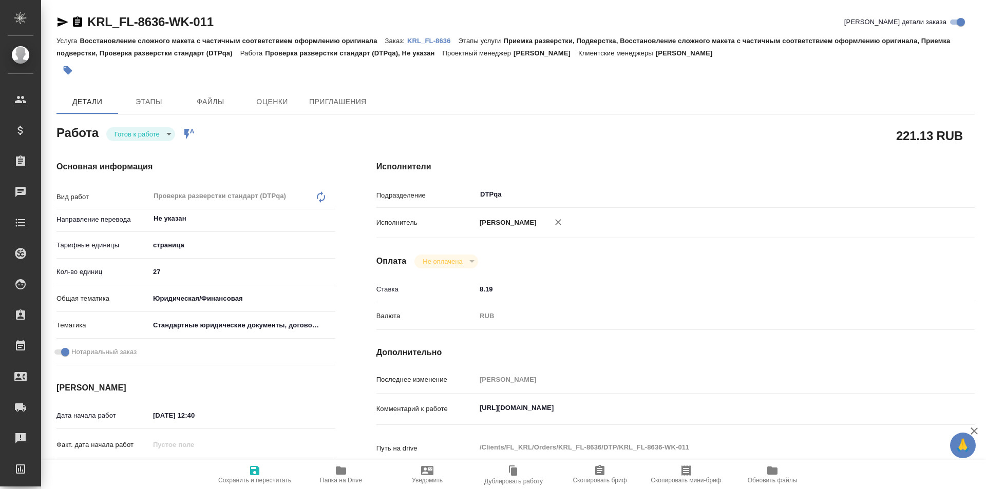
type textarea "x"
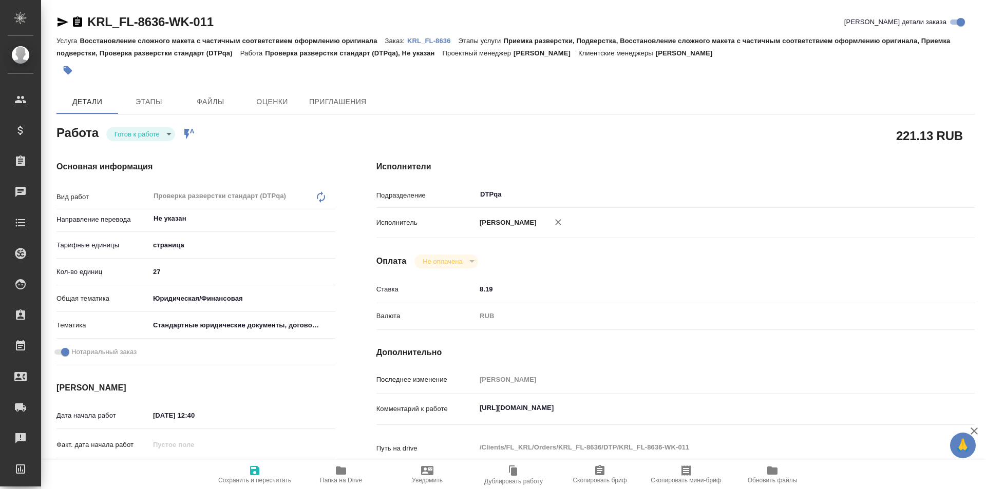
type textarea "x"
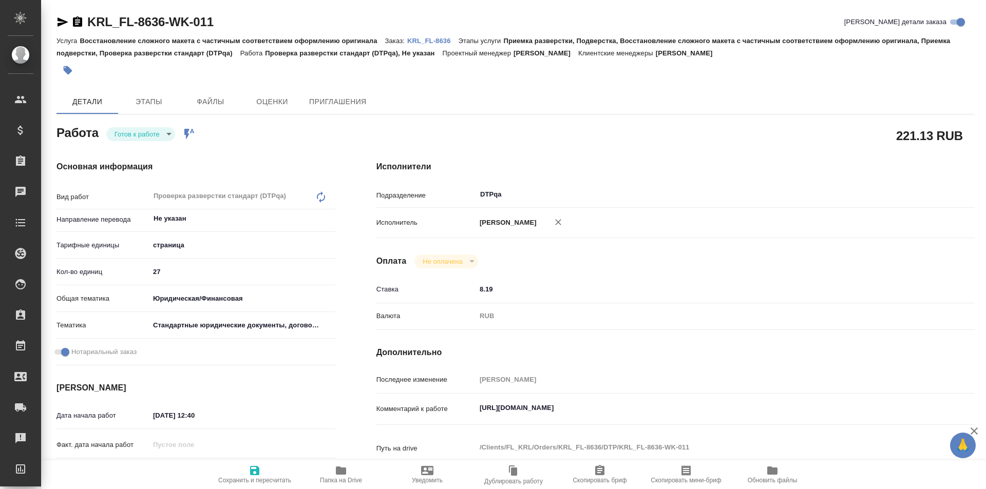
type textarea "x"
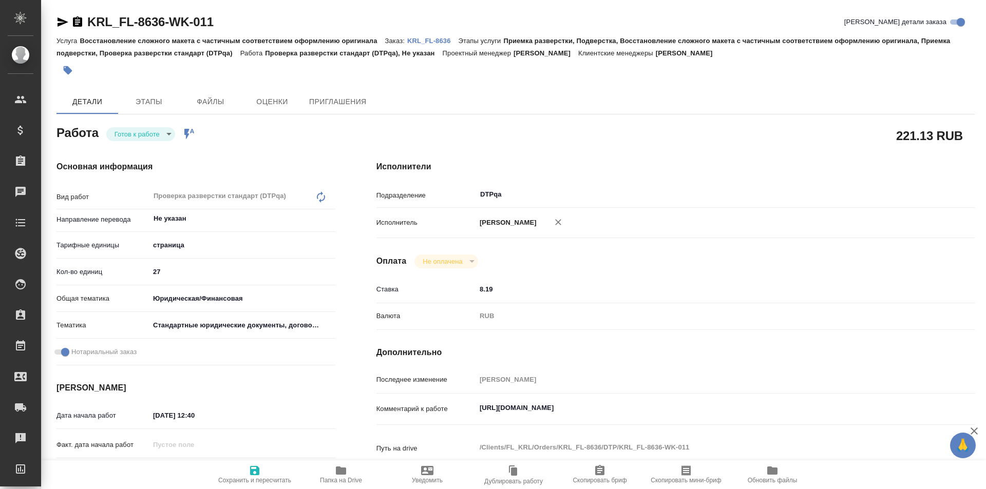
type textarea "x"
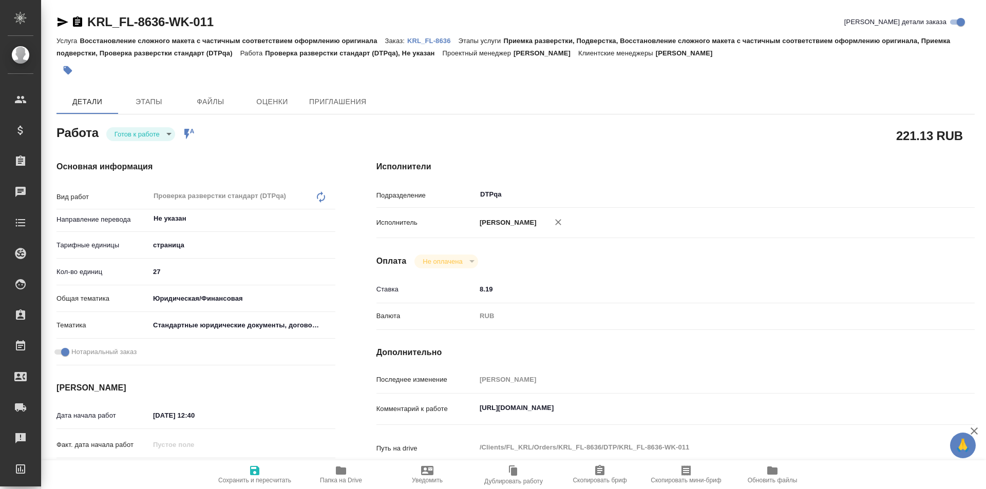
type textarea "x"
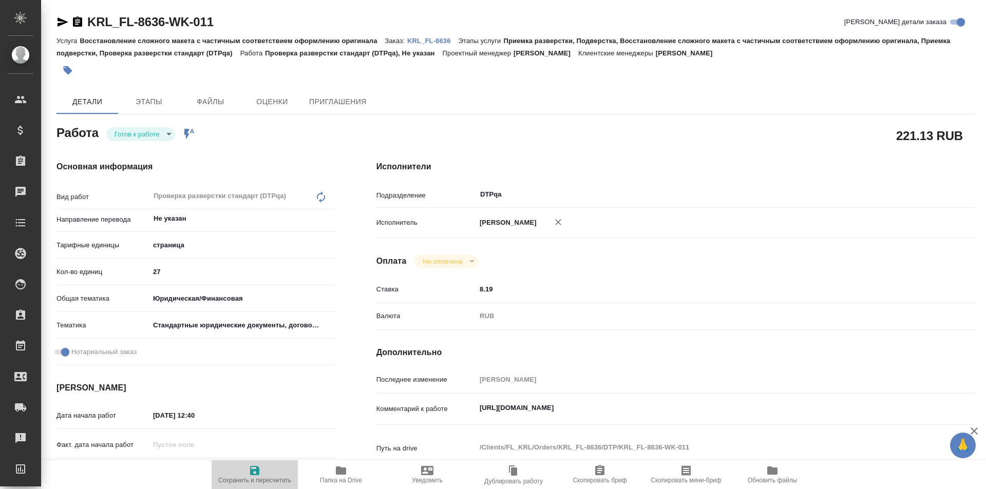
click at [255, 468] on icon "button" at bounding box center [255, 471] width 12 height 12
type textarea "x"
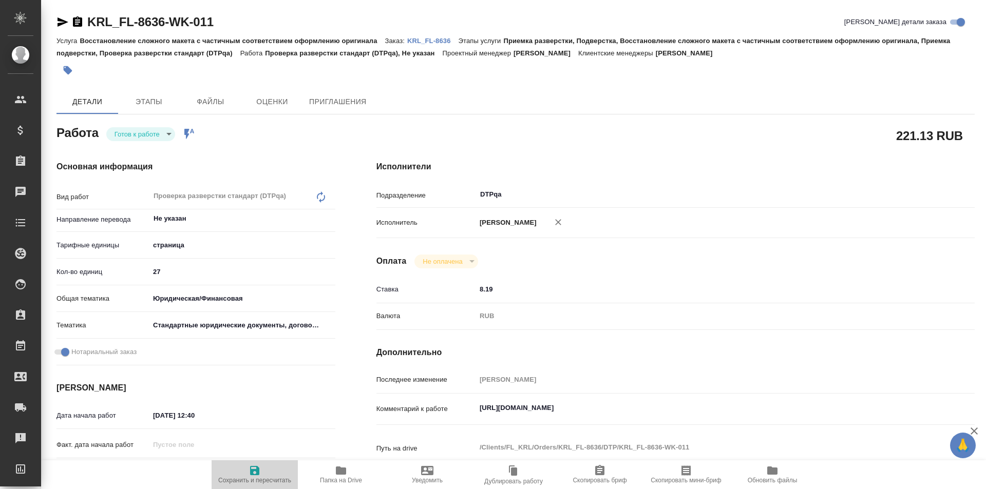
type textarea "x"
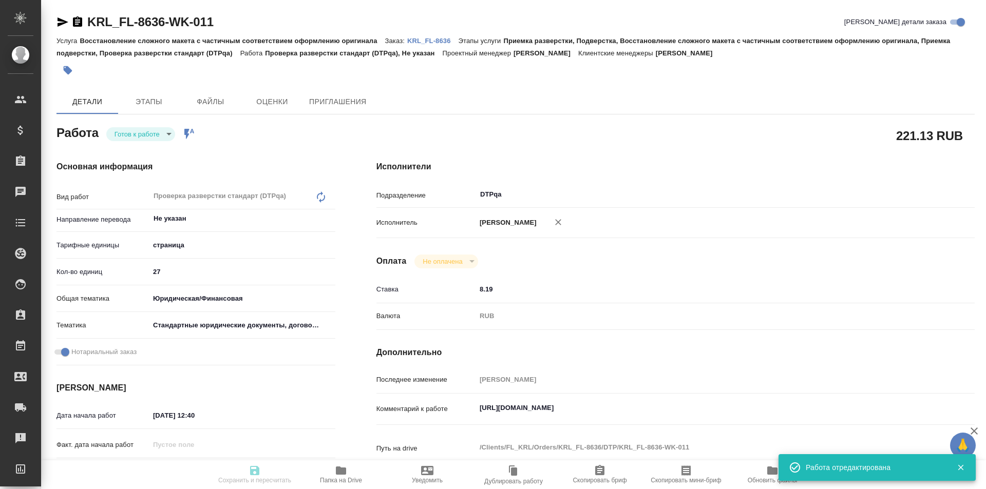
type textarea "x"
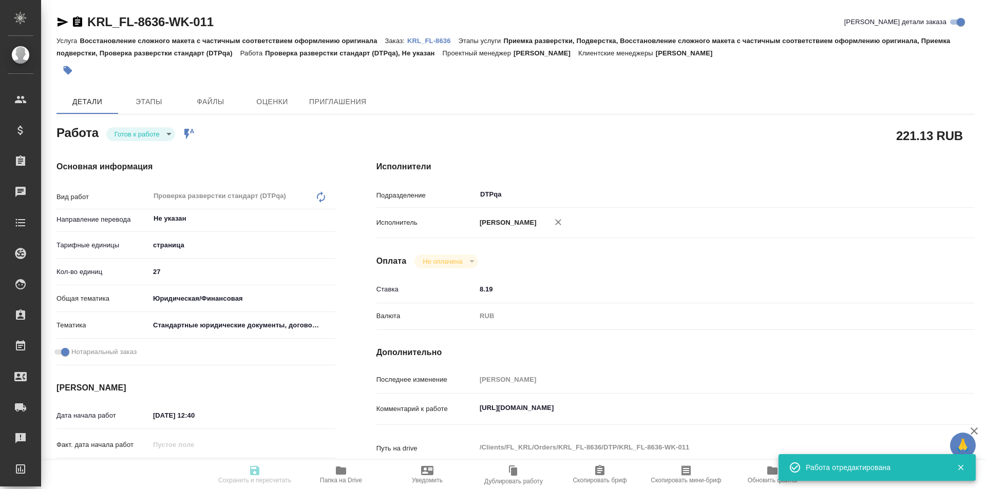
type input "readyForWork"
type textarea "Проверка разверстки стандарт (DTPqa)"
type textarea "x"
type input "Не указан"
type input "5a8b1489cc6b4906c91bfdb2"
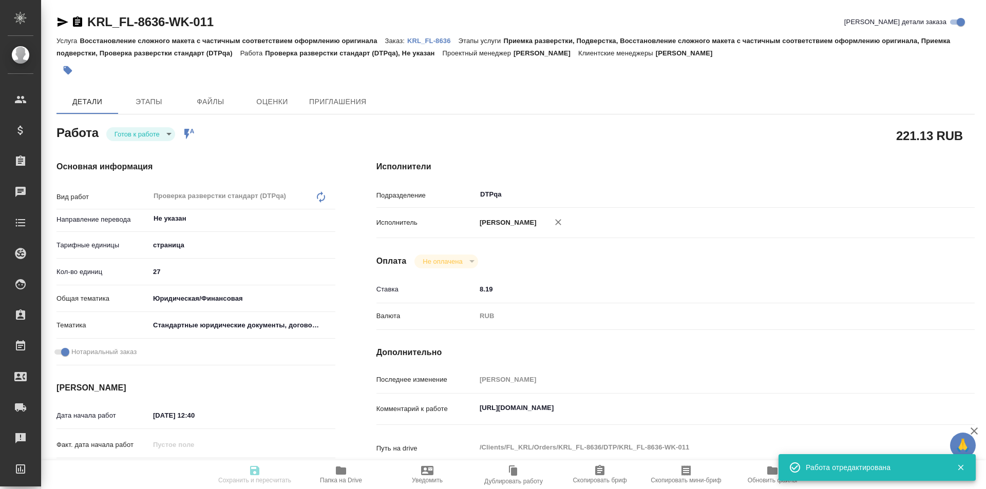
type input "27"
type input "yr-fn"
type input "5f647205b73bc97568ca66bf"
checkbox input "true"
type input "22.08.2025 12:40"
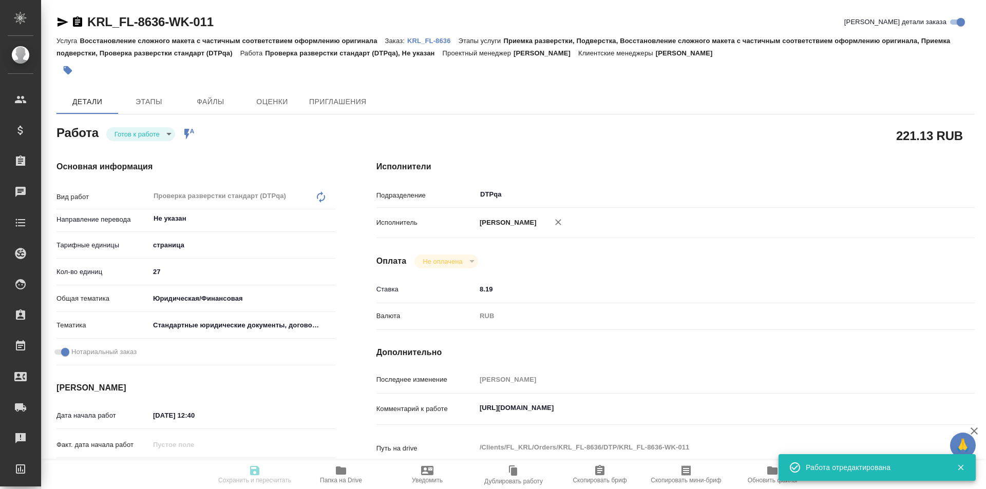
type input "22.08.2025 14:00"
type input "[DATE] 12:00"
type input "DTPqa"
type input "notPayed"
type input "8.19"
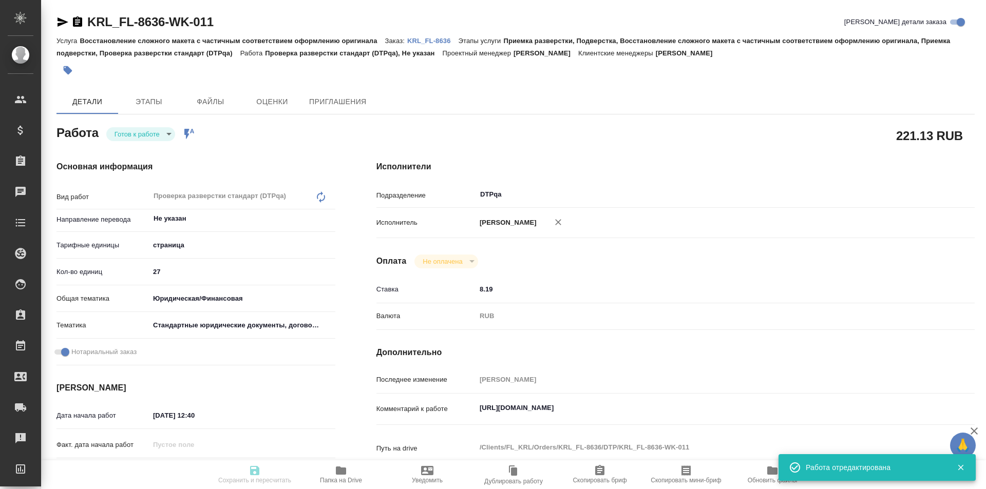
type input "RUB"
type input "Исмагилова Диана"
type textarea "https://tera.awatera.com/Work/68a6ed409baf65525030eede/"
type textarea "x"
type textarea "/Clients/FL_KRL/Orders/KRL_FL-8636/DTP/KRL_FL-8636-WK-011"
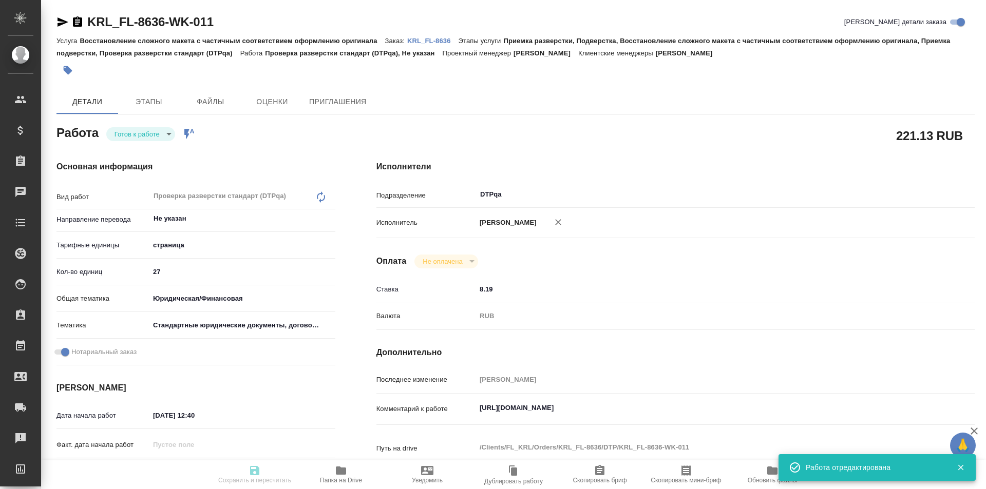
type textarea "x"
type input "KRL_FL-8636"
type input "Восстановление сложного макета с частичным соответствием оформлению оригинала"
type input "Приемка разверстки, Подверстка, Восстановление сложного макета с частичным соот…"
type input "[PERSON_NAME]"
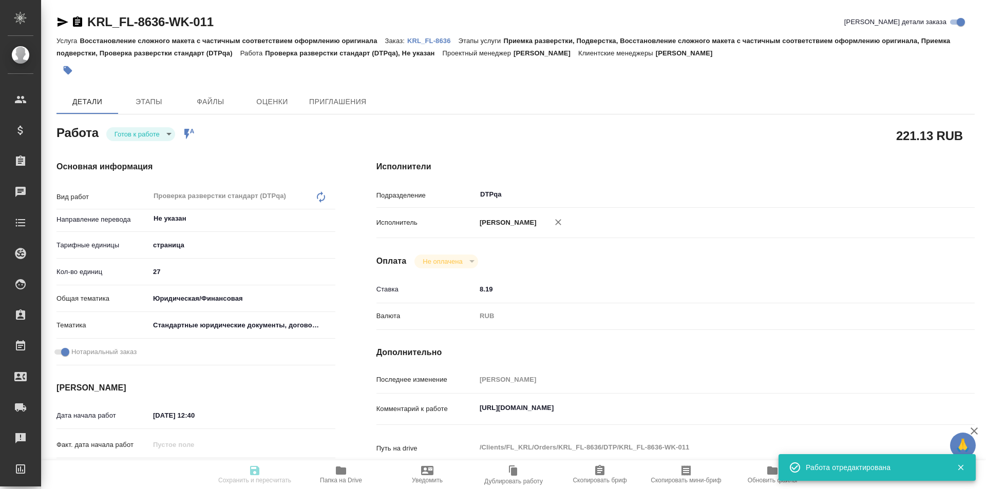
type input "[PERSON_NAME]"
type input "/Clients/FL_KRL/Orders/KRL_FL-8636"
type textarea "x"
type textarea "НОТ"
type textarea "x"
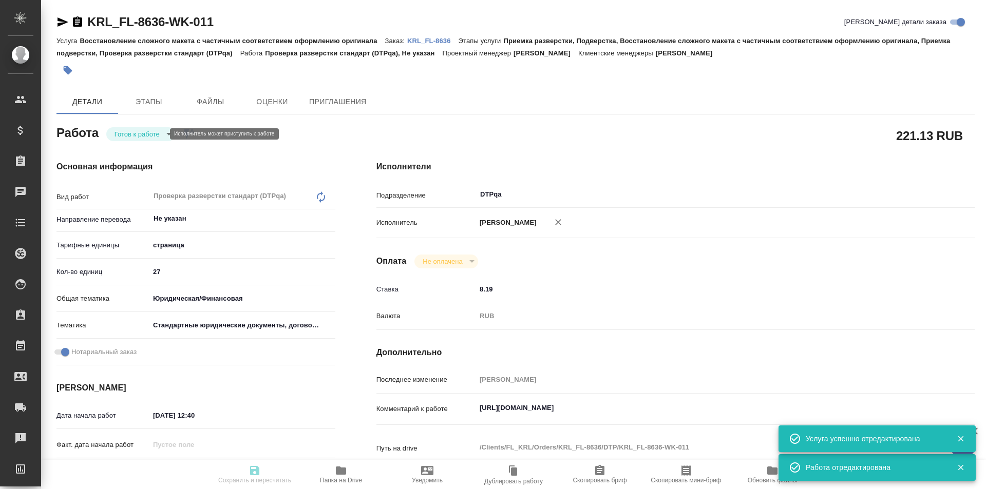
type textarea "x"
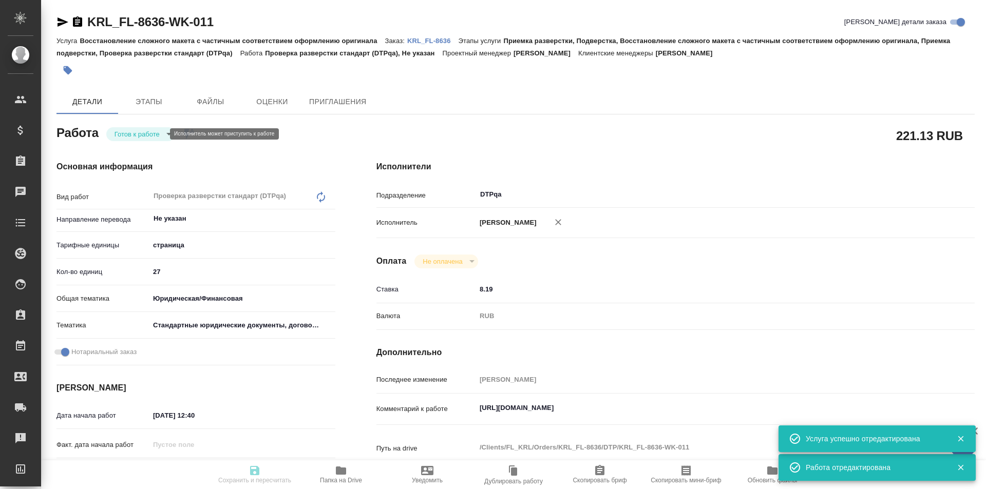
type textarea "x"
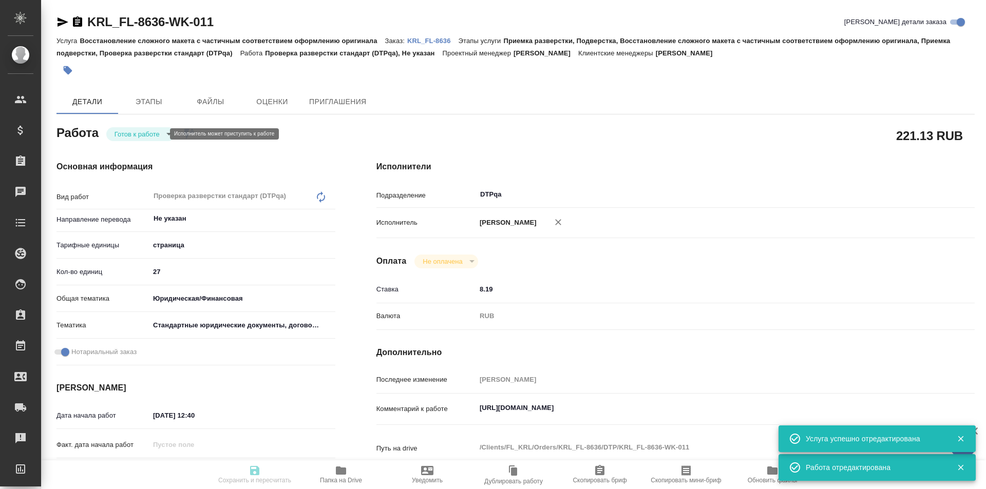
type textarea "x"
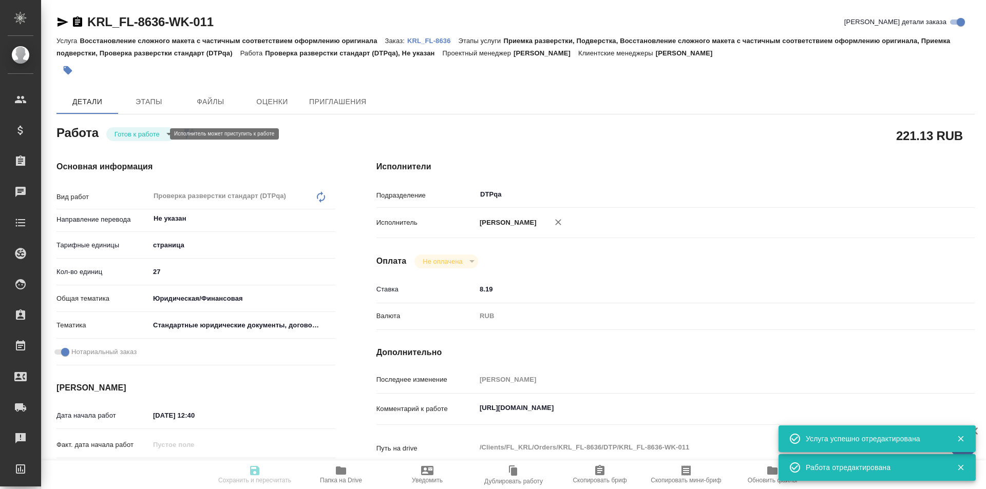
type textarea "x"
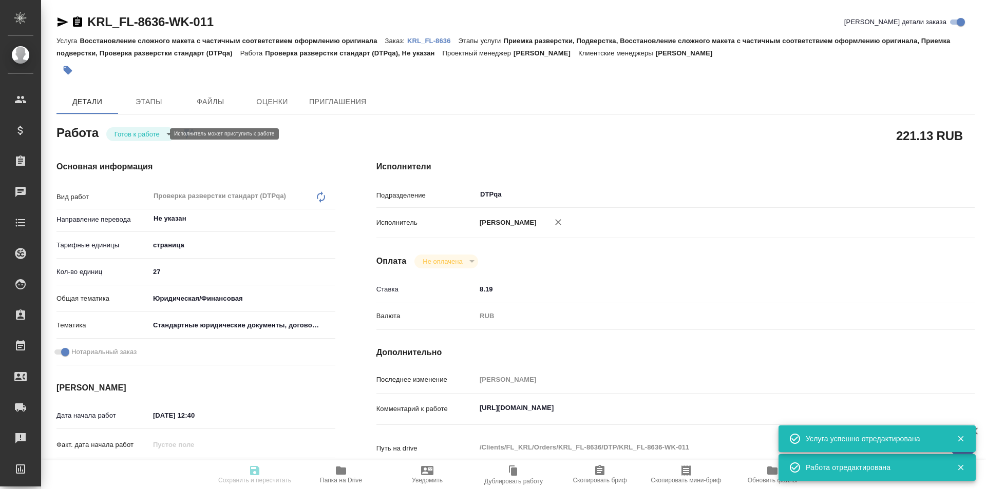
click at [147, 129] on body "🙏 .cls-1 fill:#fff; AWATERA Ismagilova Diana Клиенты Спецификации Заказы Чаты T…" at bounding box center [493, 244] width 986 height 489
type textarea "x"
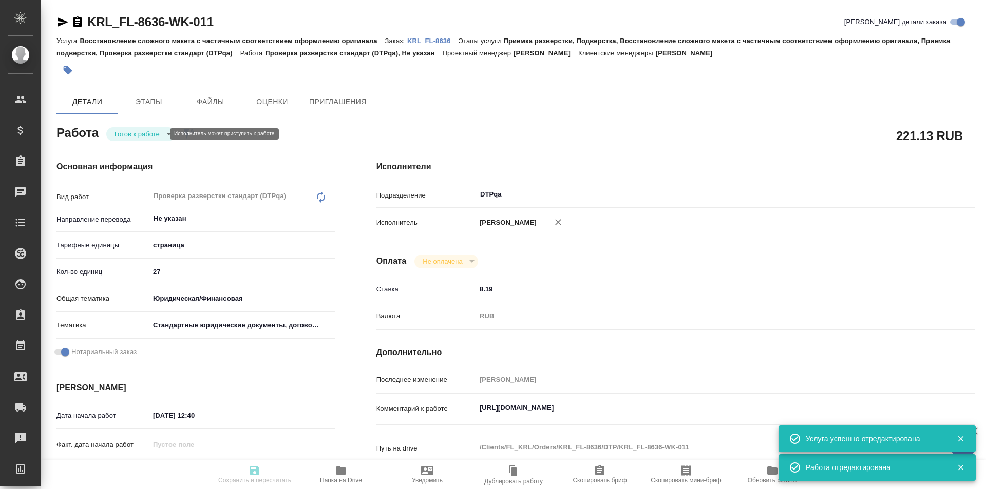
type textarea "x"
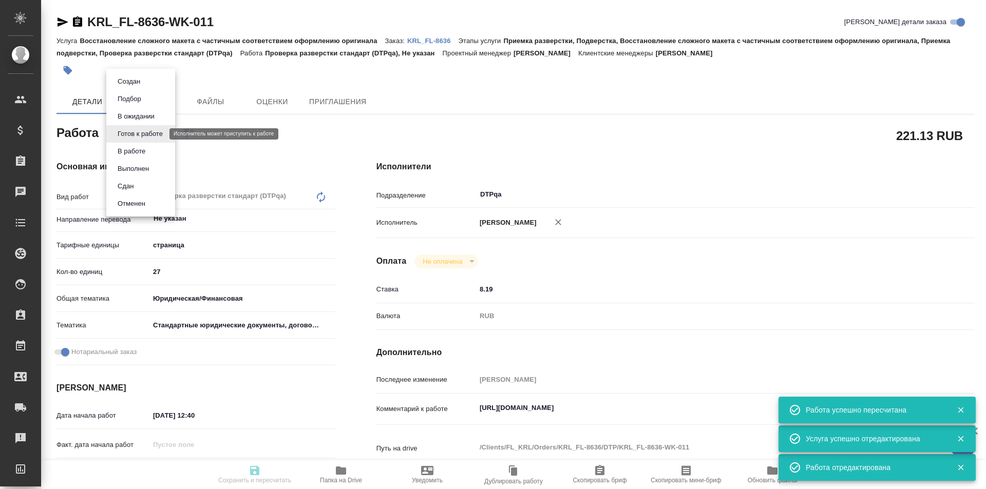
type input "readyForWork"
type textarea "Проверка разверстки стандарт (DTPqa)"
type textarea "x"
type input "Не указан"
type input "5a8b1489cc6b4906c91bfdb2"
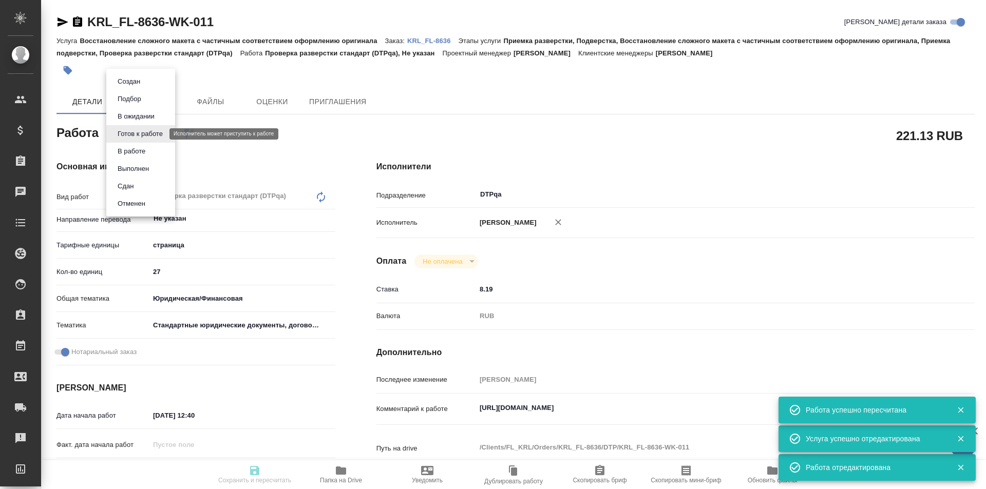
type input "27"
type input "yr-fn"
type input "5f647205b73bc97568ca66bf"
checkbox input "true"
type input "22.08.2025 12:40"
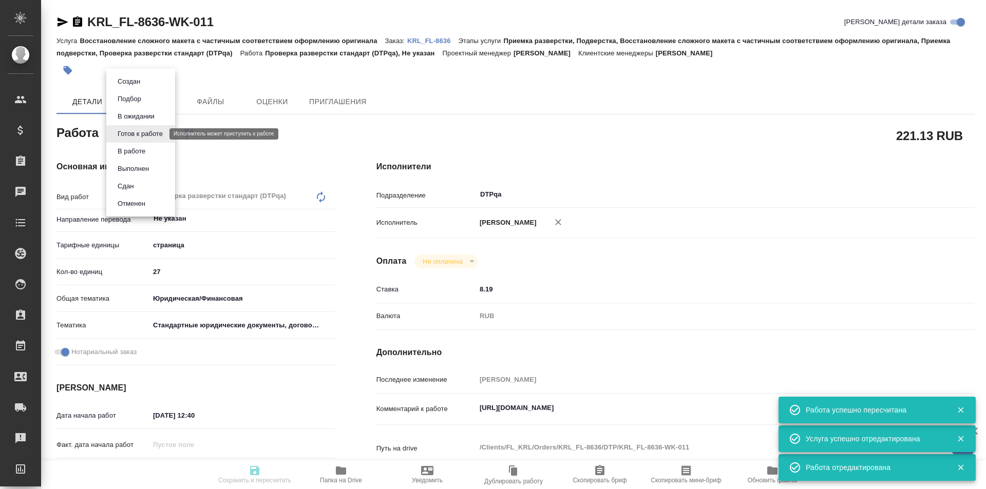
type input "22.08.2025 14:00"
type input "25.08.2025 12:00"
type input "DTPqa"
type input "notPayed"
type input "8.19"
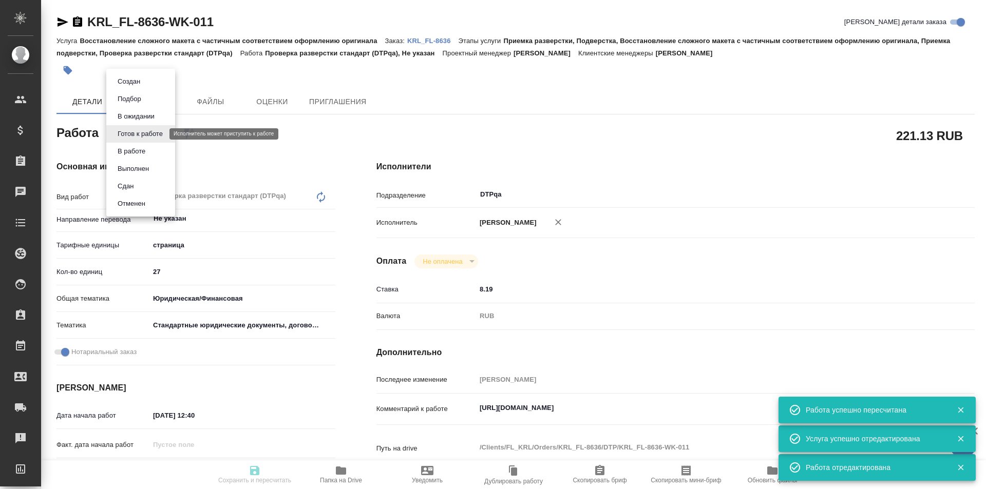
type input "RUB"
type input "[PERSON_NAME]"
type textarea "https://tera.awatera.com/Work/68a6ed409baf65525030eede/"
type textarea "x"
type textarea "/Clients/FL_KRL/Orders/KRL_FL-8636/DTP/KRL_FL-8636-WK-011"
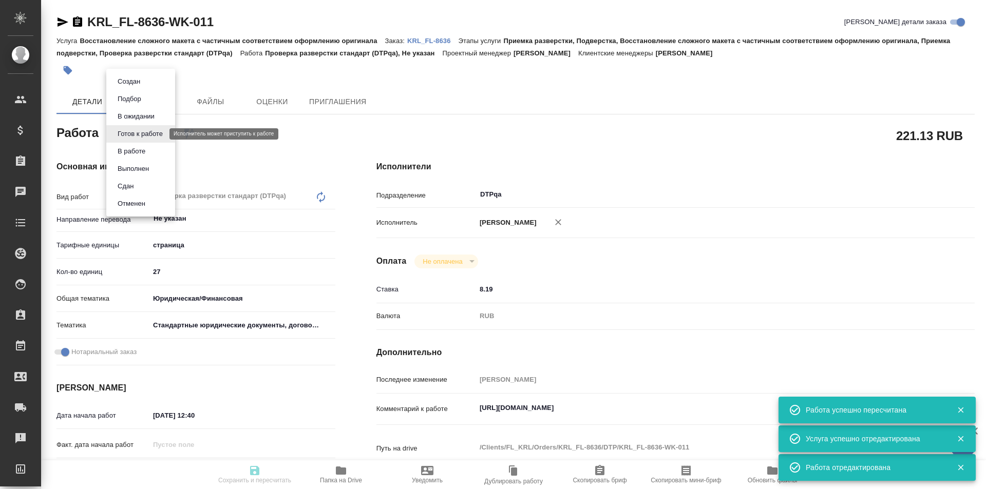
type textarea "x"
type input "KRL_FL-8636"
type input "Восстановление сложного макета с частичным соответствием оформлению оригинала"
type input "Приемка разверстки, Подверстка, Восстановление сложного макета с частичным соот…"
type input "Касымов Тимур"
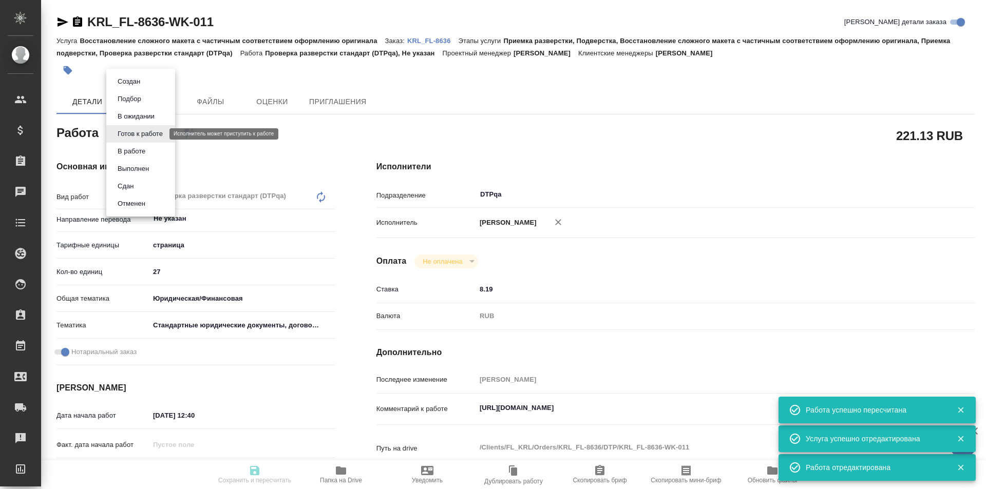
type input "[PERSON_NAME]"
type input "/Clients/FL_KRL/Orders/KRL_FL-8636"
type textarea "x"
type textarea "НОТ"
type textarea "x"
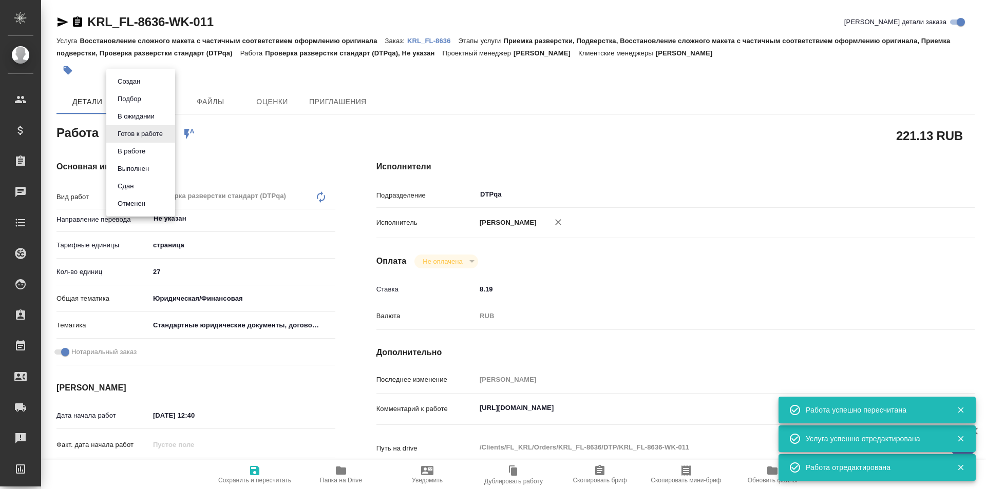
type textarea "x"
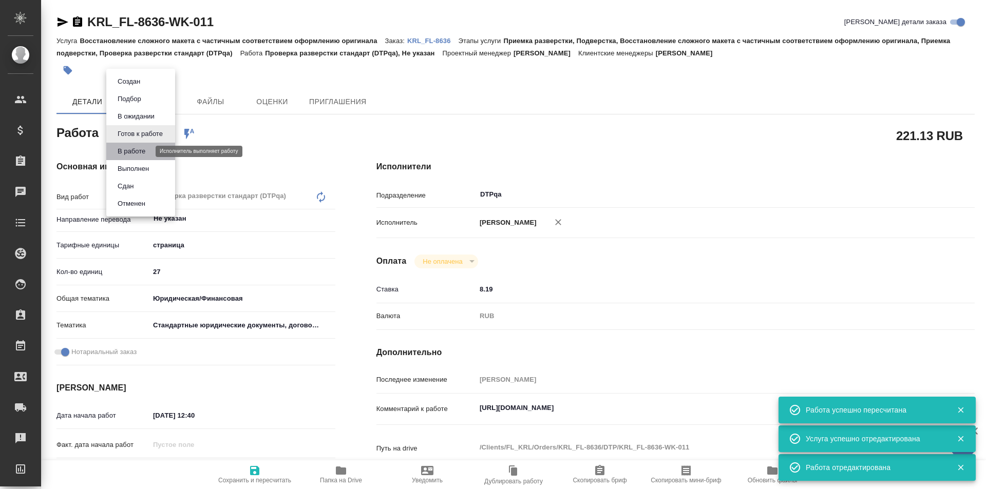
click at [145, 150] on button "В работе" at bounding box center [132, 151] width 34 height 11
type textarea "x"
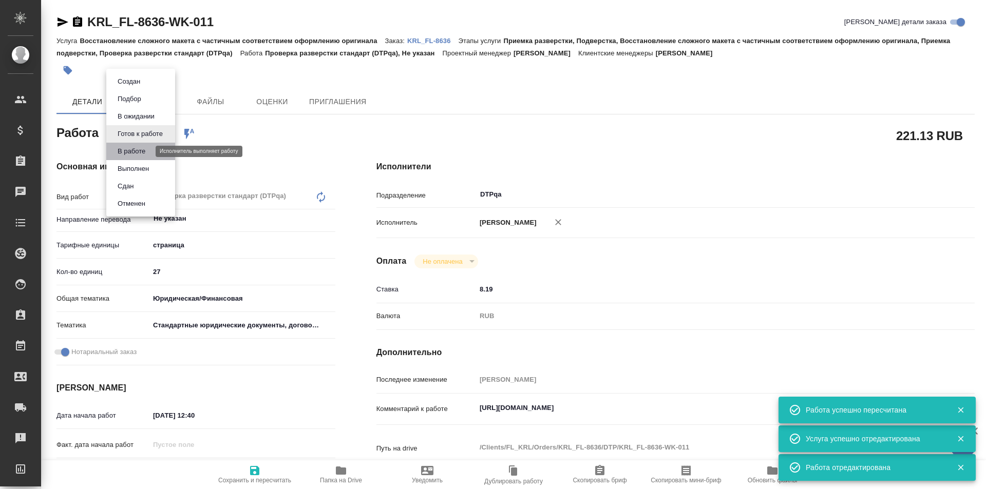
type textarea "x"
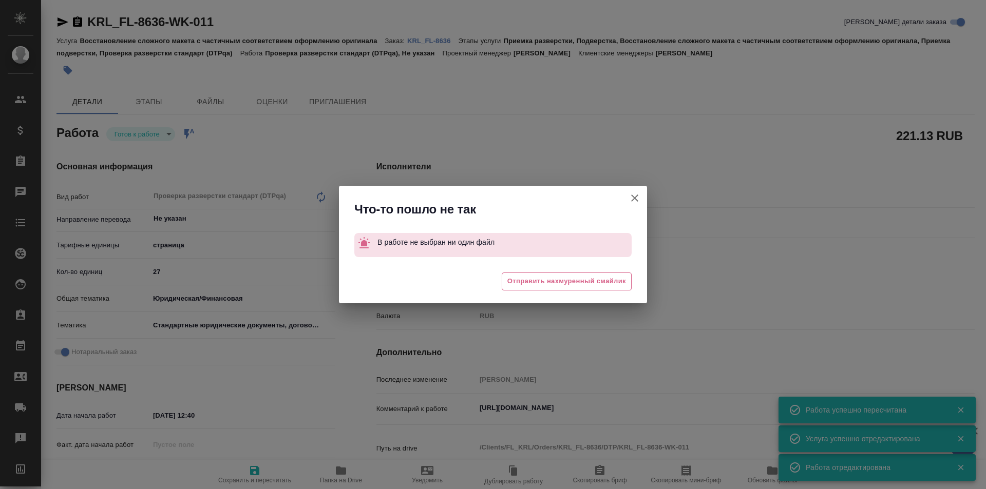
type textarea "x"
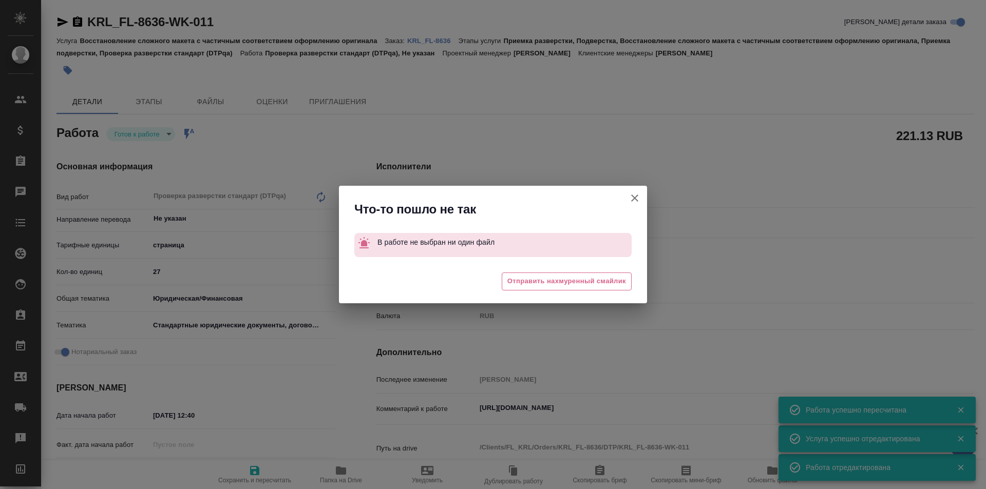
type textarea "x"
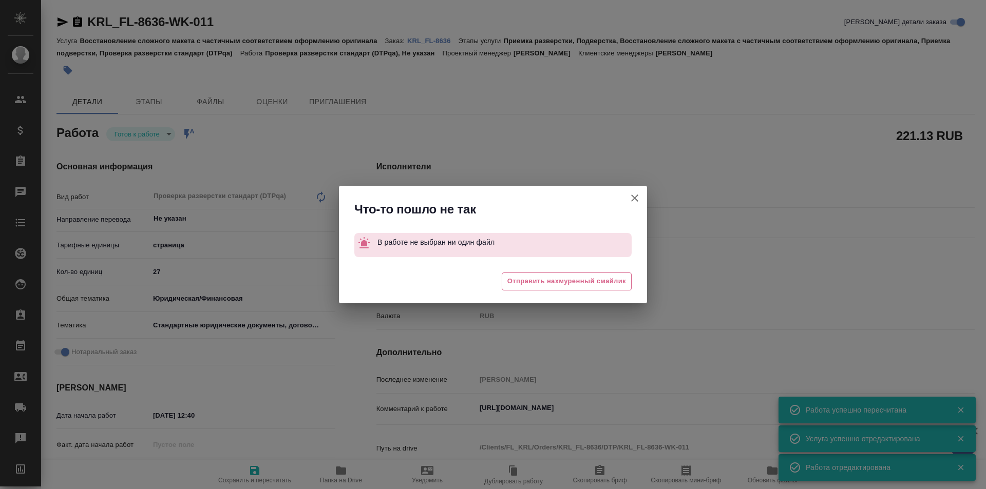
type textarea "x"
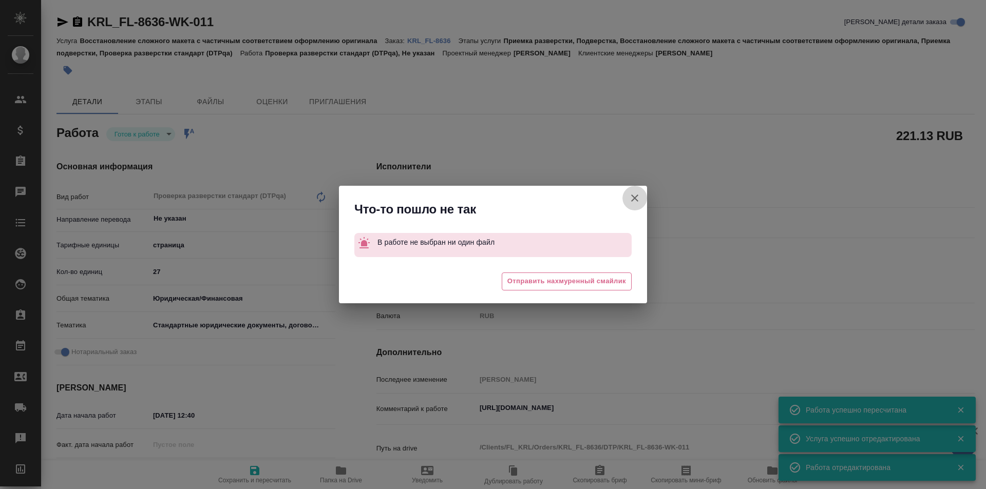
click at [631, 199] on icon "button" at bounding box center [635, 198] width 12 height 12
type textarea "x"
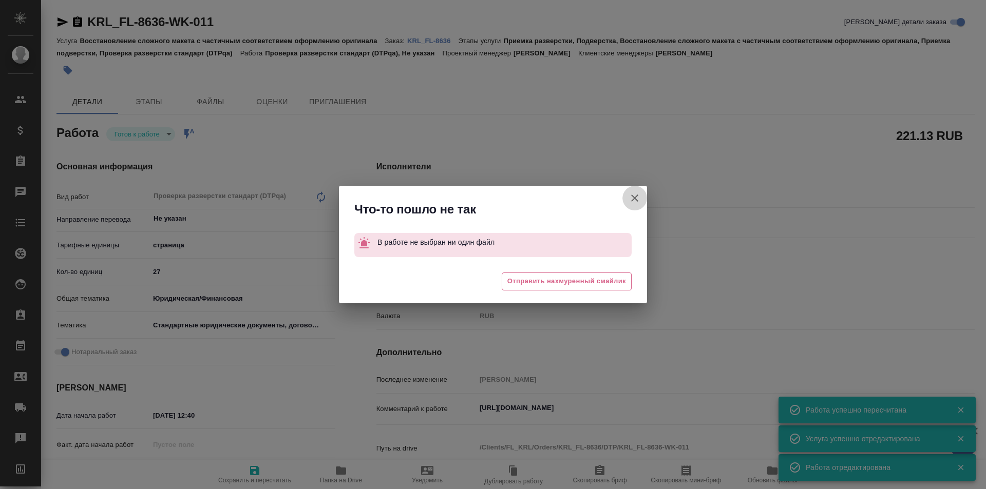
type textarea "x"
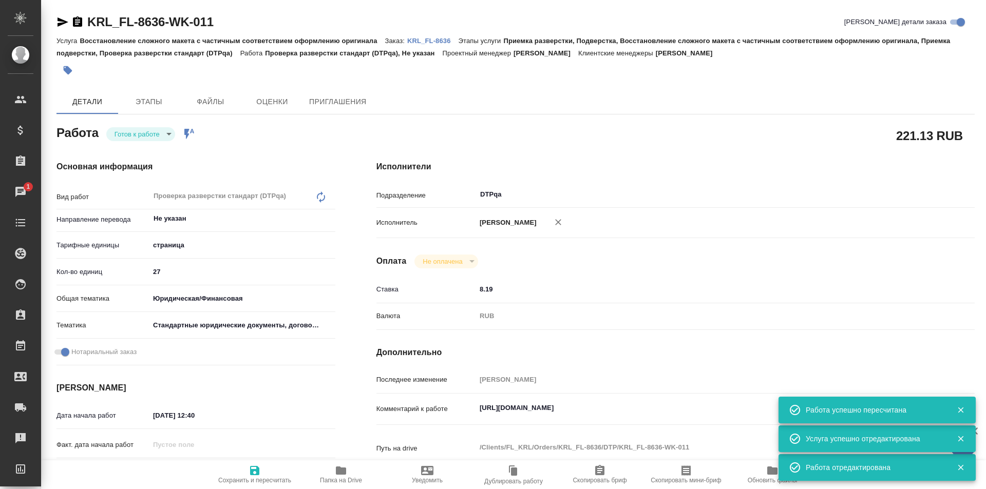
type textarea "x"
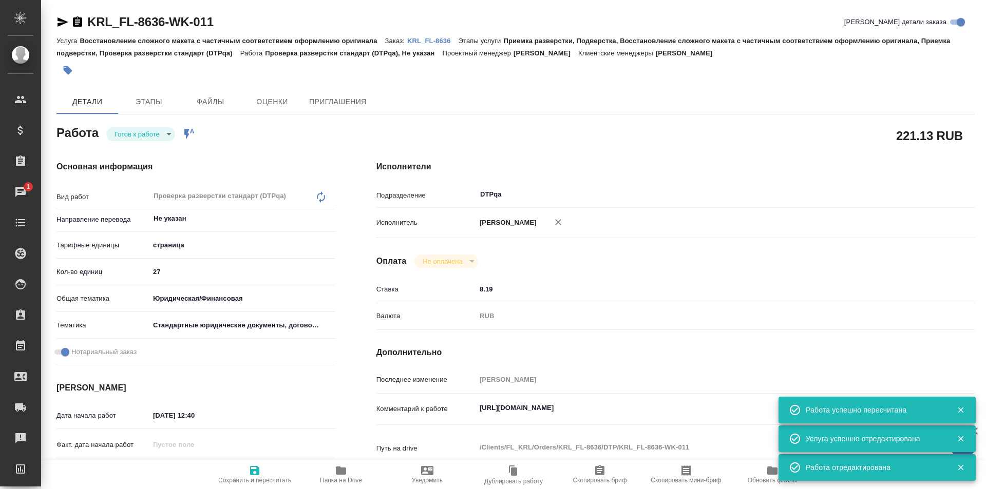
type textarea "x"
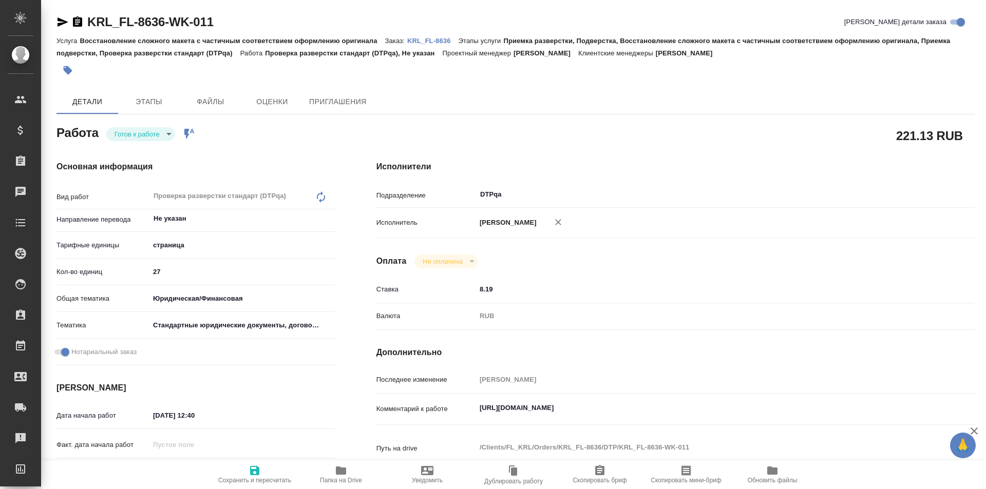
type textarea "x"
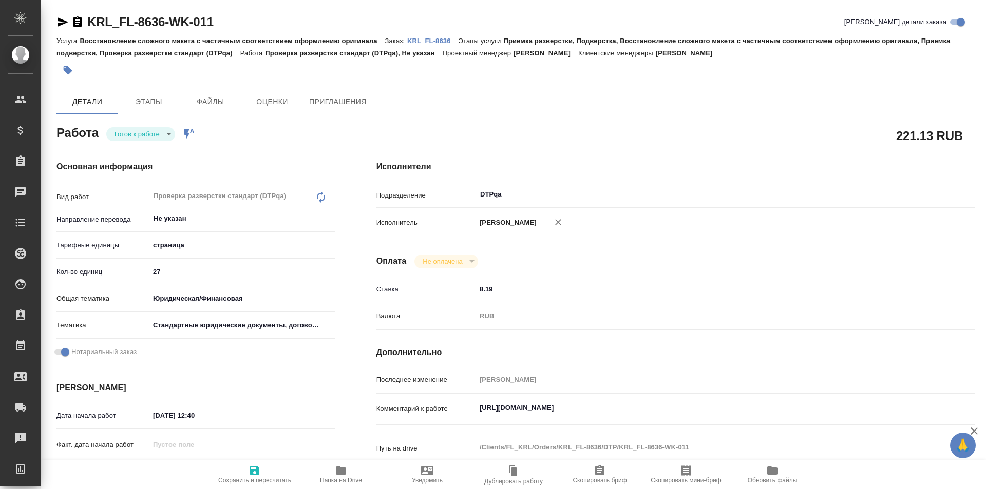
type textarea "x"
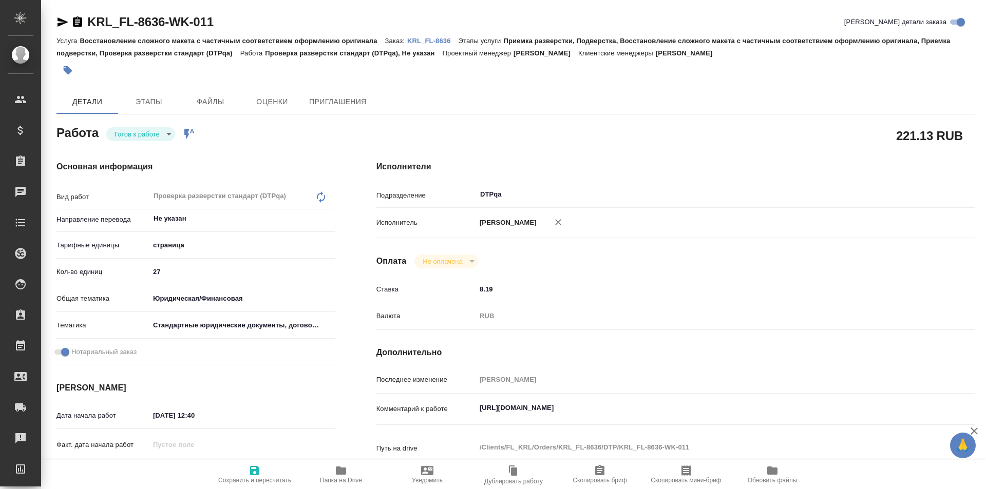
type textarea "x"
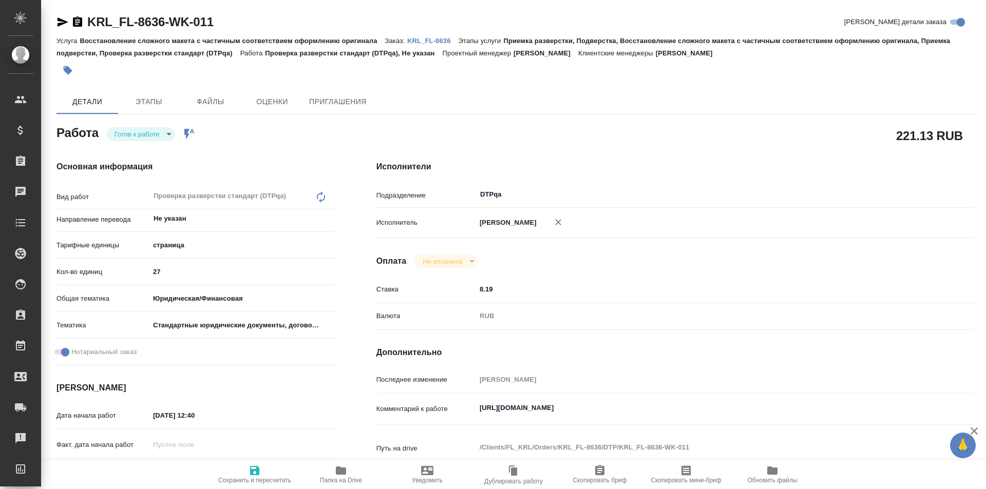
type textarea "x"
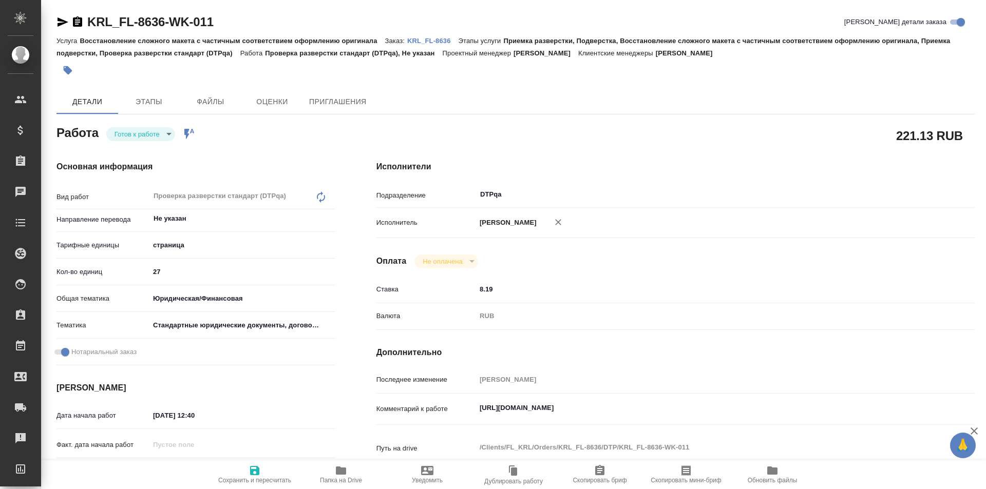
type textarea "x"
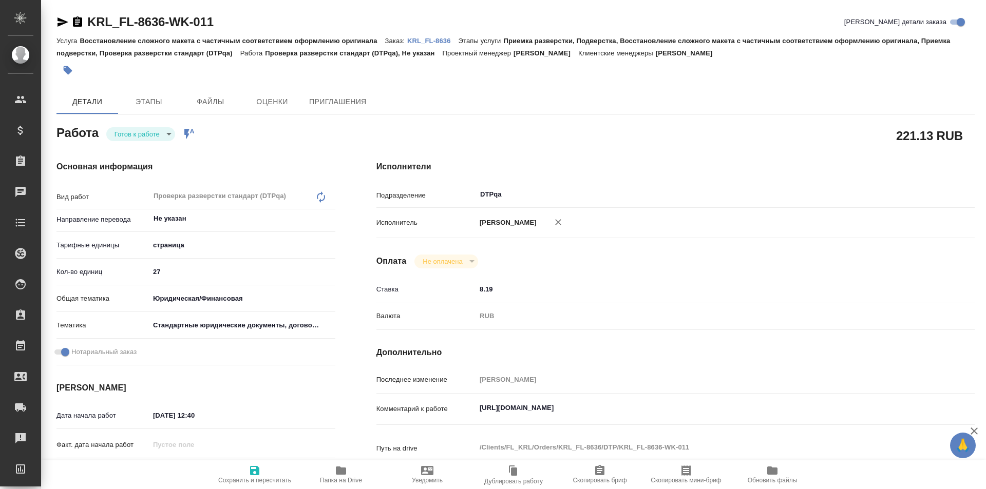
click at [157, 131] on body "🙏 .cls-1 fill:#fff; AWATERA Ismagilova Diana Клиенты Спецификации Заказы Чаты T…" at bounding box center [493, 244] width 986 height 489
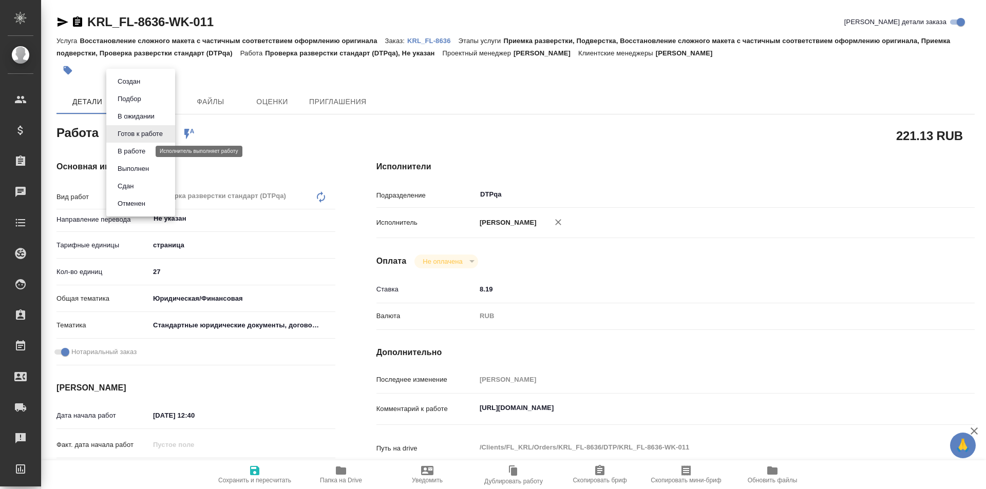
click at [147, 149] on button "В работе" at bounding box center [132, 151] width 34 height 11
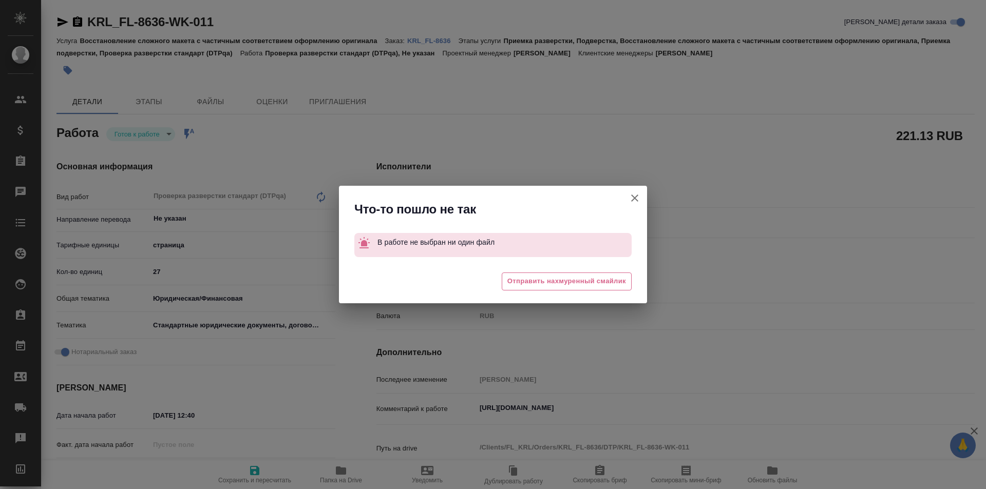
type textarea "x"
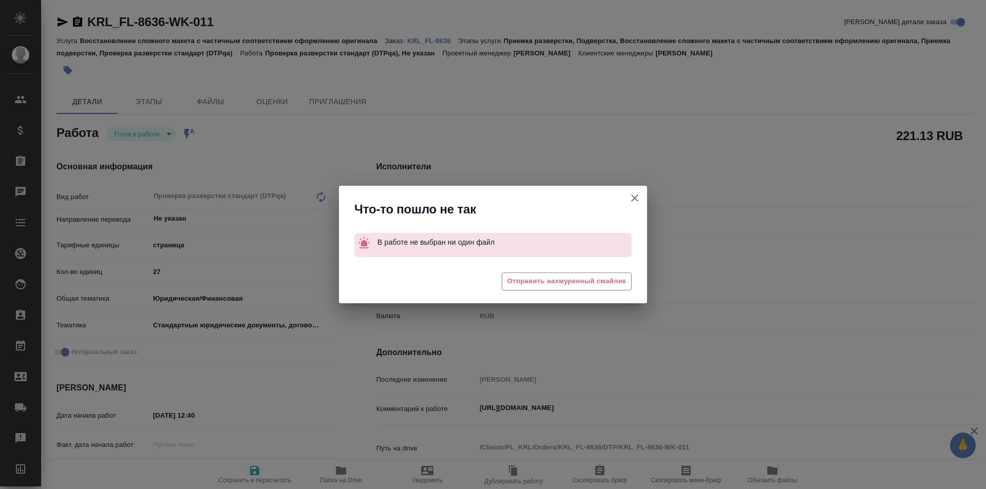
type textarea "x"
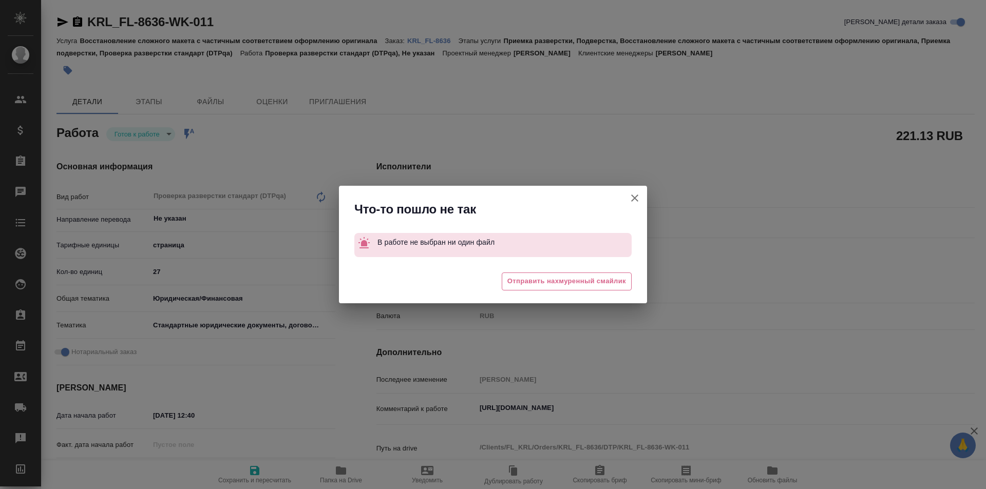
type textarea "x"
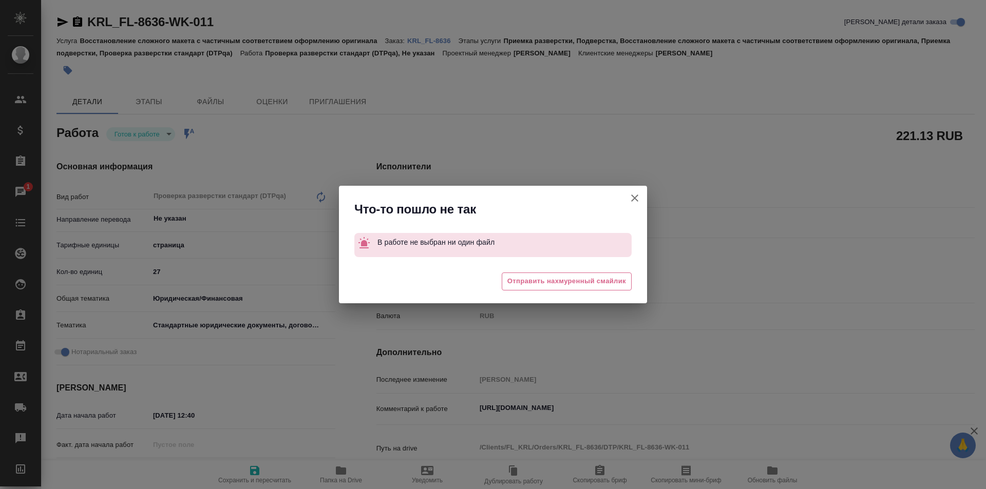
click at [634, 198] on icon "button" at bounding box center [635, 198] width 12 height 12
type textarea "x"
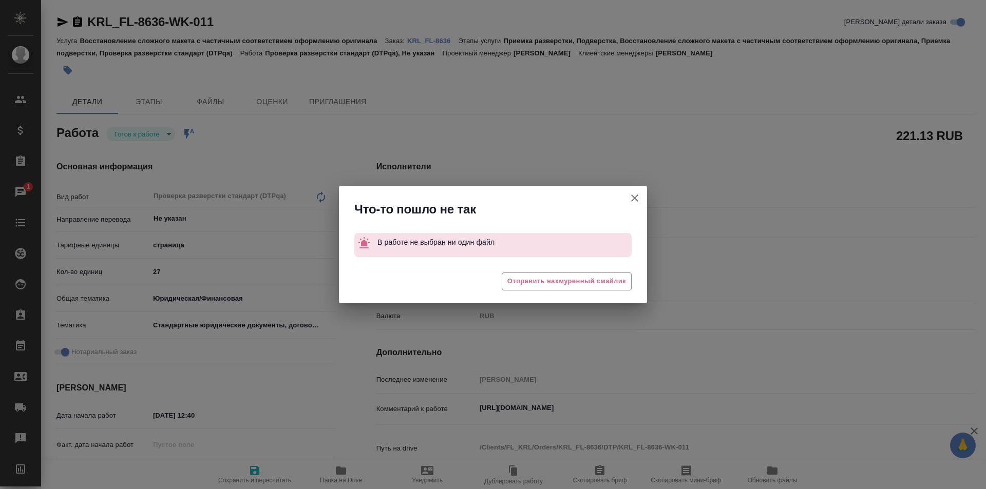
type textarea "x"
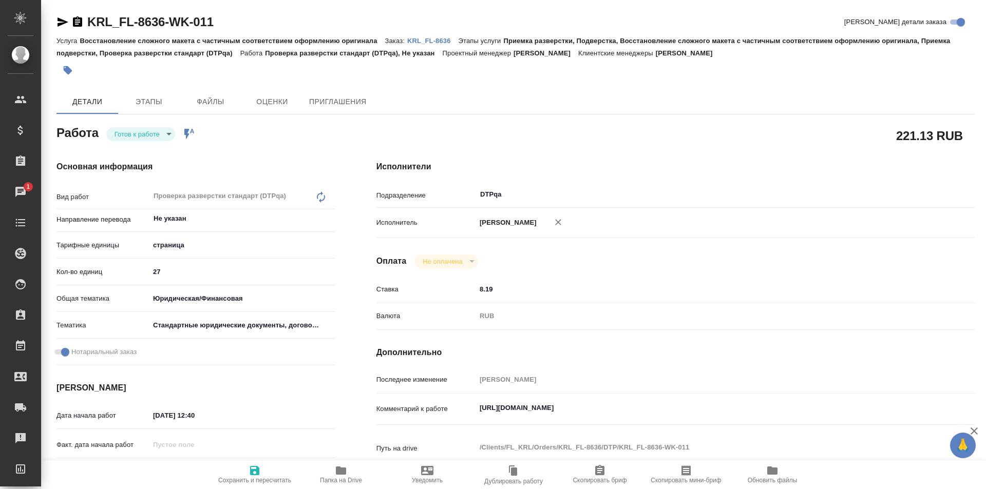
click at [419, 40] on p "KRL_FL-8636" at bounding box center [432, 41] width 51 height 8
click at [156, 136] on body "🙏 .cls-1 fill:#fff; AWATERA Ismagilova Diana Клиенты Спецификации Заказы 1 Чаты…" at bounding box center [493, 244] width 986 height 489
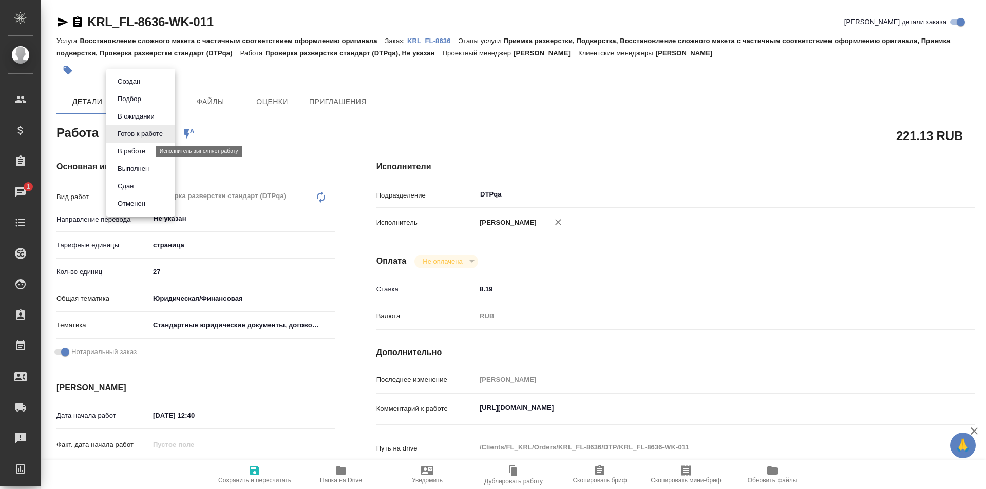
click at [147, 154] on button "В работе" at bounding box center [132, 151] width 34 height 11
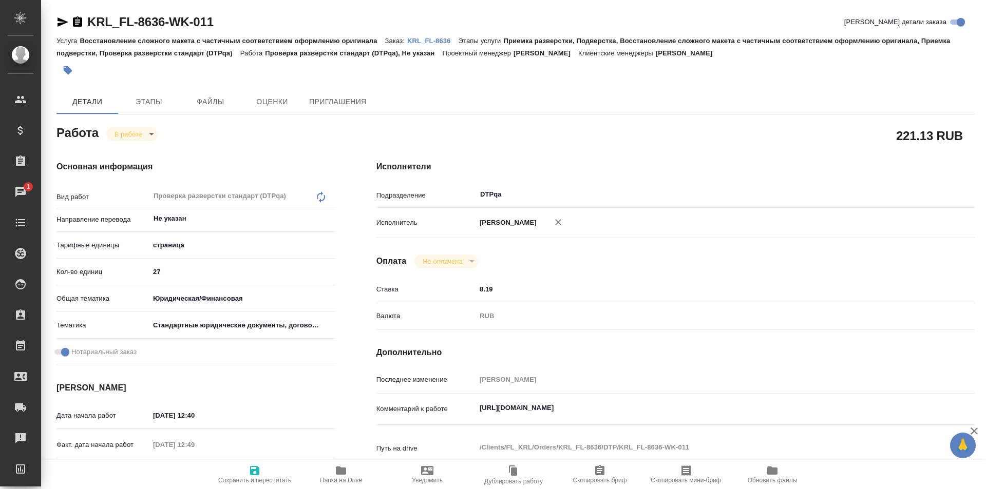
type textarea "x"
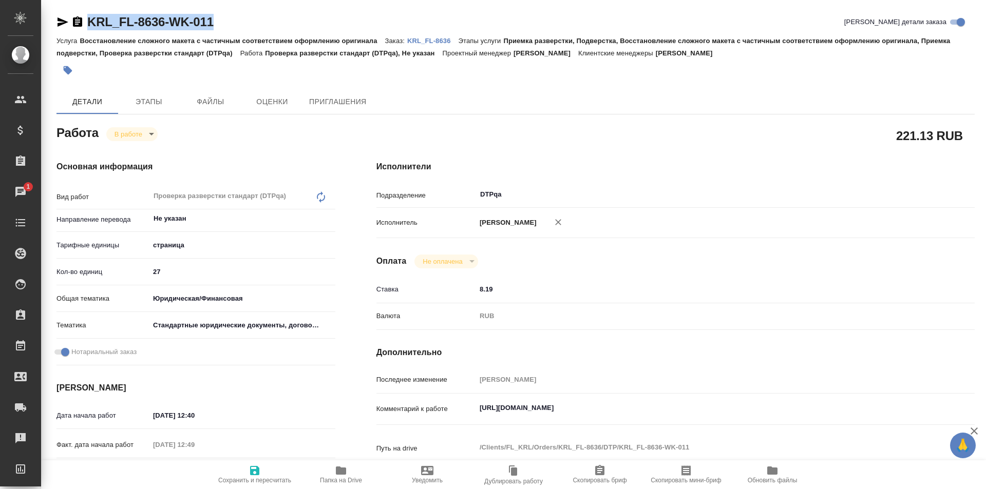
drag, startPoint x: 231, startPoint y: 23, endPoint x: 70, endPoint y: 23, distance: 160.7
click at [70, 23] on div "KRL_FL-8636-WK-011 Кратко детали заказа" at bounding box center [515, 22] width 918 height 16
copy link "KRL_FL-8636-WK-011"
drag, startPoint x: 686, startPoint y: 410, endPoint x: 450, endPoint y: 404, distance: 236.3
click at [448, 407] on div "Комментарий к работе https://tera.awatera.com/Work/68a6ed409baf65525030eede/ x" at bounding box center [675, 410] width 598 height 24
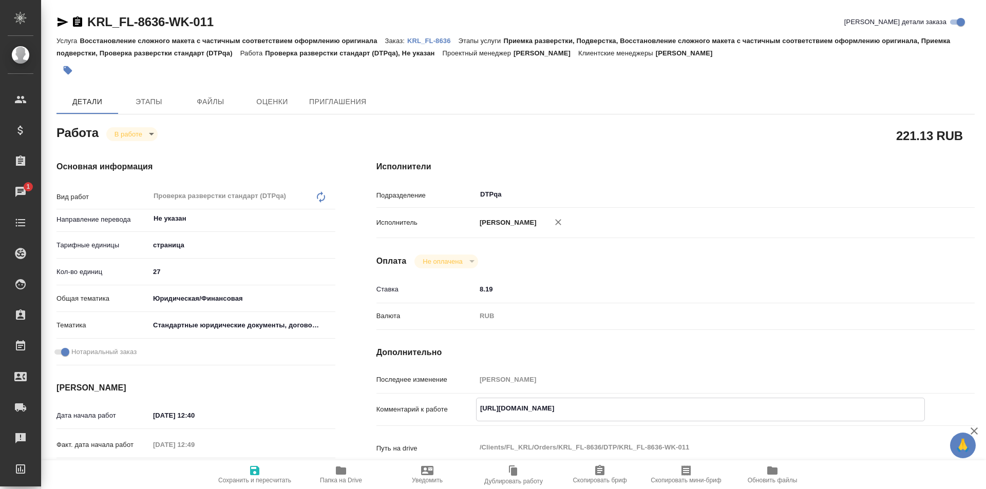
click at [351, 475] on span "Папка на Drive" at bounding box center [341, 475] width 74 height 20
type textarea "x"
click at [689, 407] on textarea "https://tera.awatera.com/Work/68a6ed409baf65525030eede/" at bounding box center [701, 408] width 448 height 17
type textarea "https://tera.awatera.com/Work/68a6ed409baf65525030eede/"
type textarea "x"
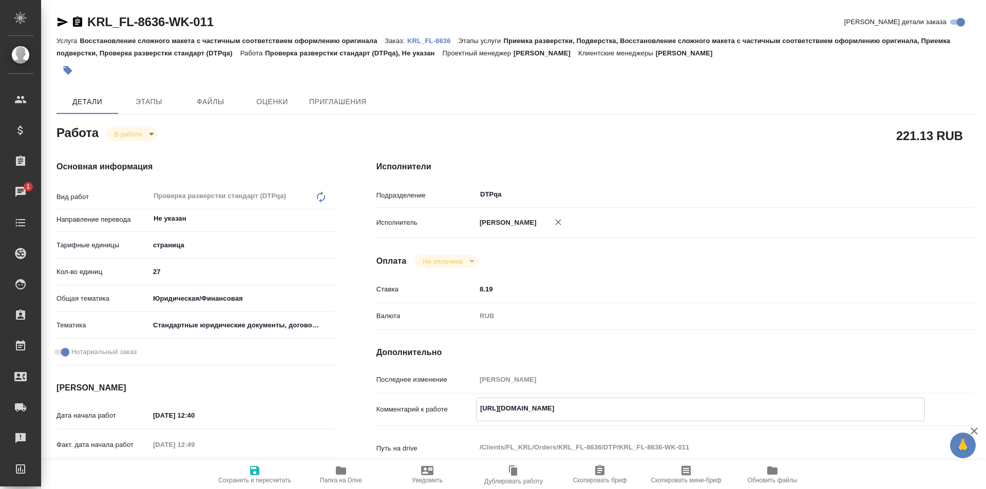
type textarea "https://tera.awatera.com/Work/68a6ed409baf65525030eede/"
type textarea "x"
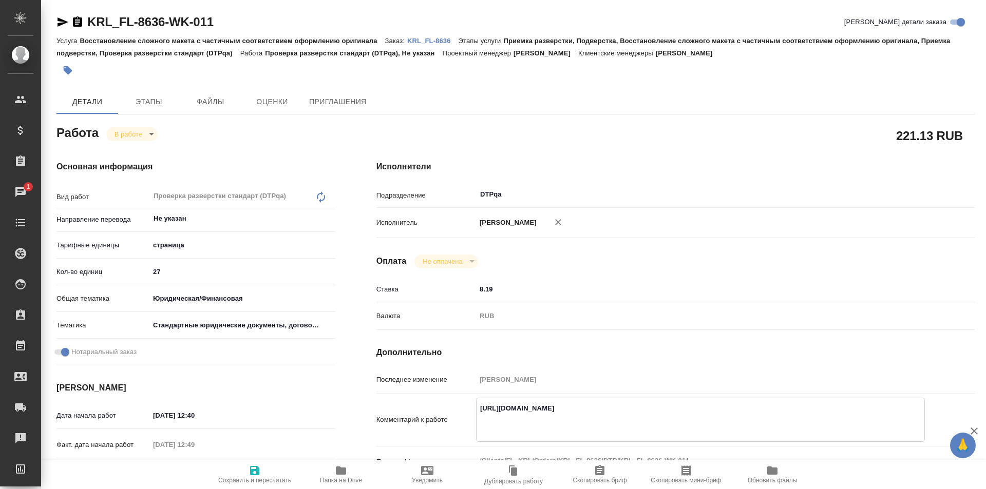
paste textarea "https://drive.awatera.com/f/10170063"
type textarea "https://tera.awatera.com/Work/68a6ed409baf65525030eede/ https://drive.awatera.c…"
type textarea "x"
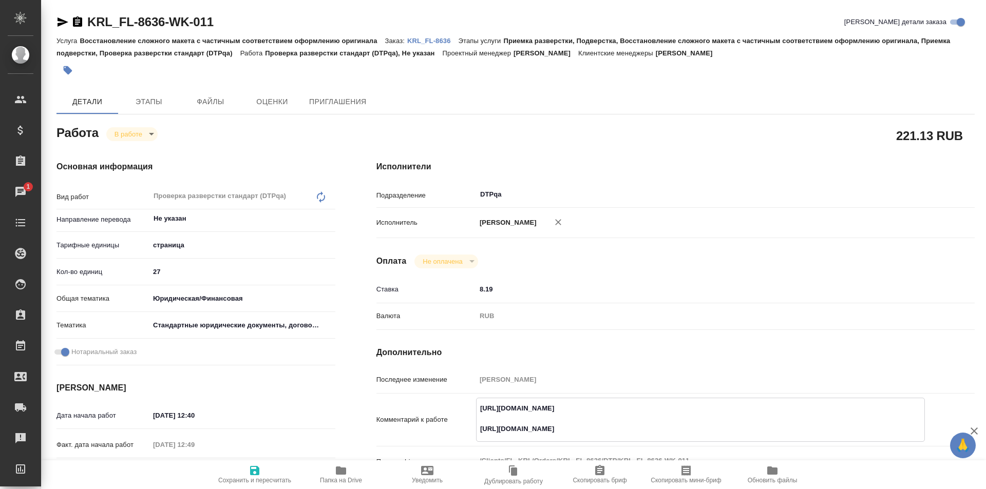
type textarea "x"
type textarea "https://tera.awatera.com/Work/68a6ed409baf65525030eede/ https://drive.awatera.c…"
type textarea "x"
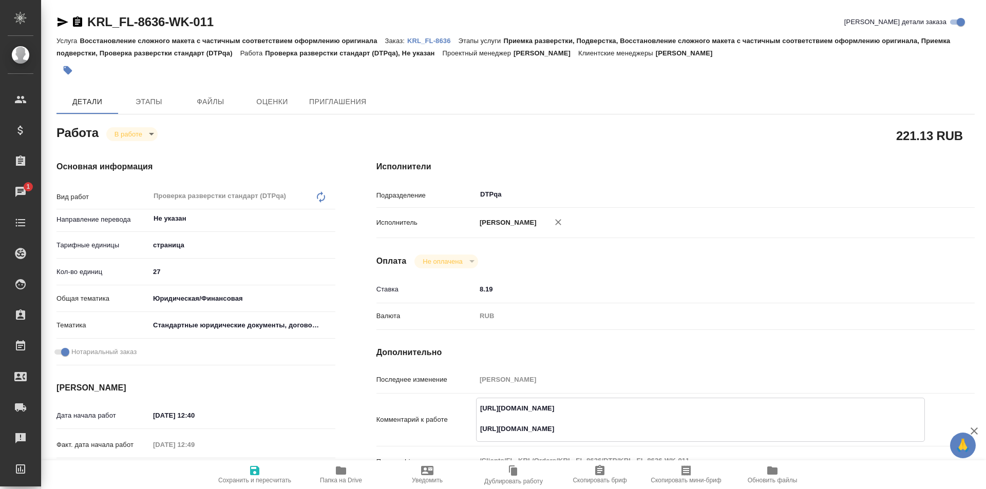
type textarea "x"
type textarea "https://tera.awatera.com/Work/68a6ed409baf65525030eede/ https://drive.awatera.c…"
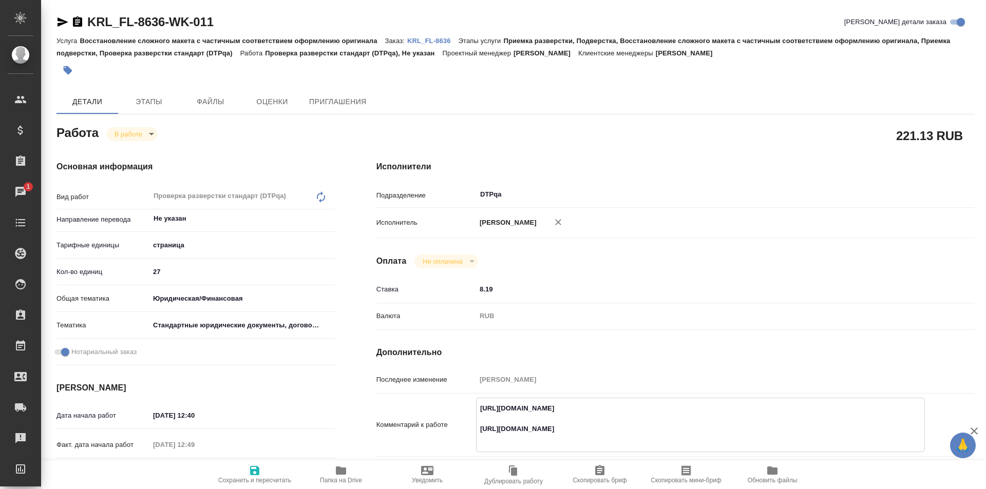
type textarea "x"
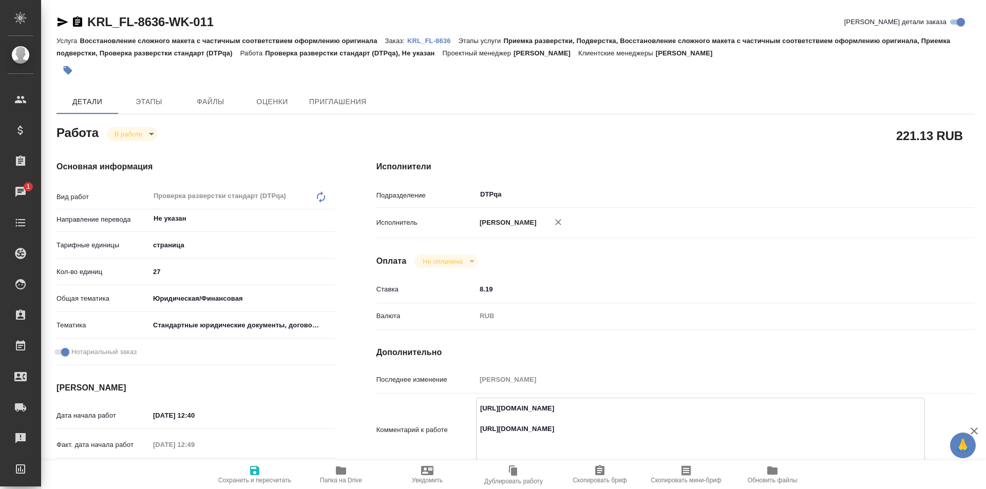
type textarea "https://tera.awatera.com/Work/68a6ed409baf65525030eede/ https://drive.awatera.c…"
type textarea "x"
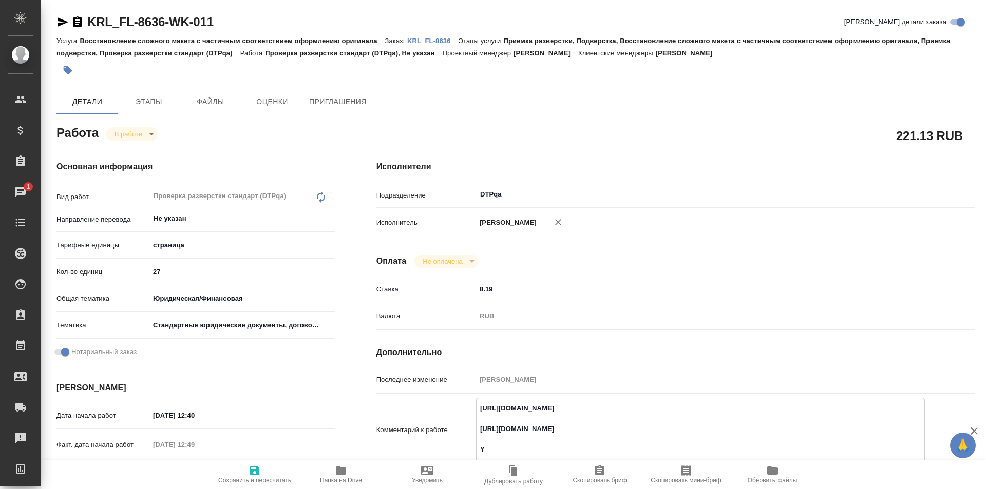
type textarea "x"
type textarea "https://tera.awatera.com/Work/68a6ed409baf65525030eede/ https://drive.awatera.c…"
type textarea "x"
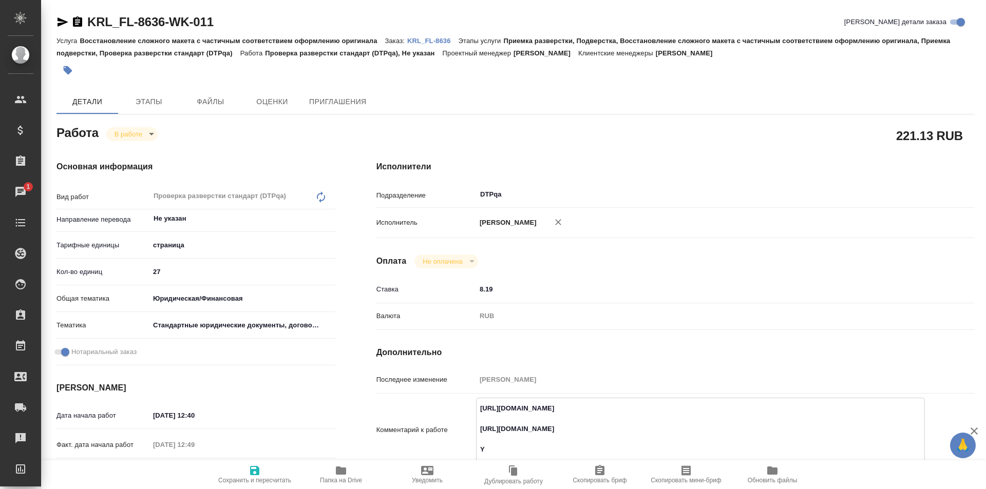
type textarea "x"
type textarea "https://tera.awatera.com/Work/68a6ed409baf65525030eede/ https://drive.awatera.c…"
type textarea "x"
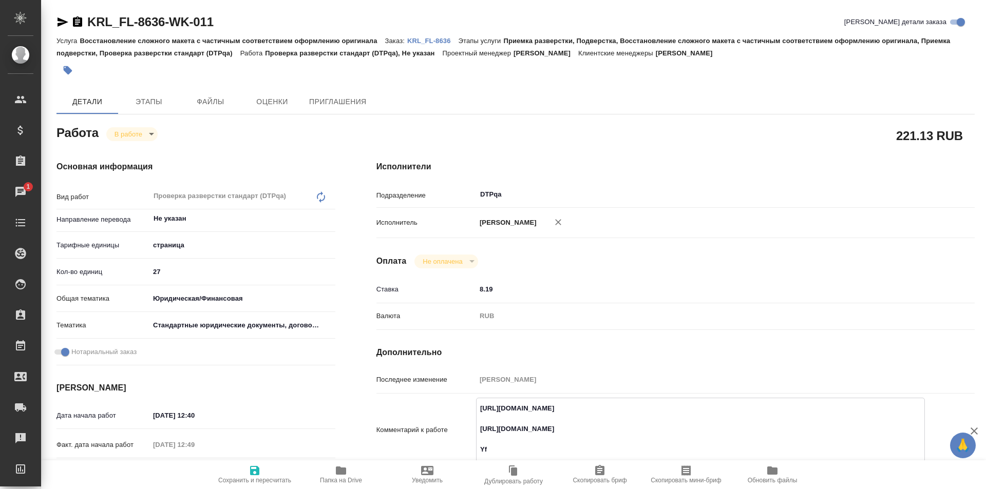
type textarea "x"
type textarea "https://tera.awatera.com/Work/68a6ed409baf65525030eede/ https://drive.awatera.c…"
type textarea "x"
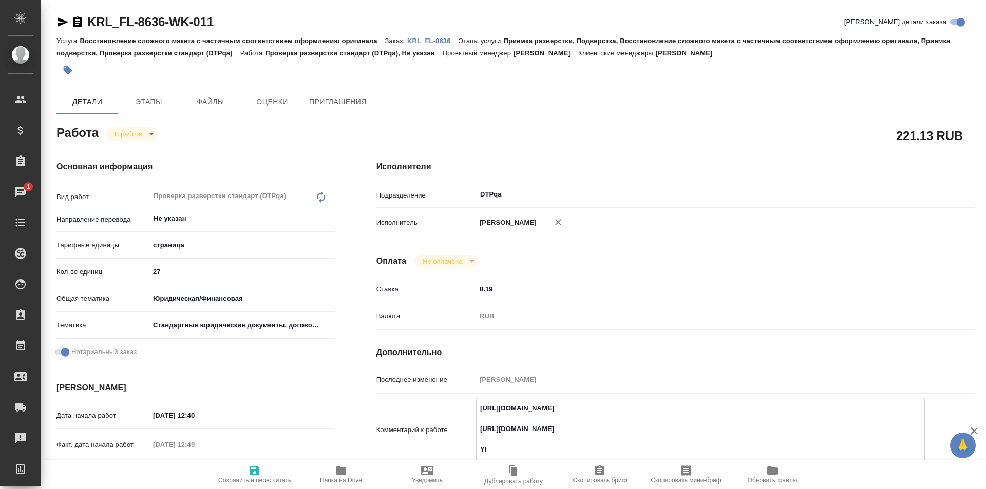
type textarea "x"
type textarea "https://tera.awatera.com/Work/68a6ed409baf65525030eede/ https://drive.awatera.c…"
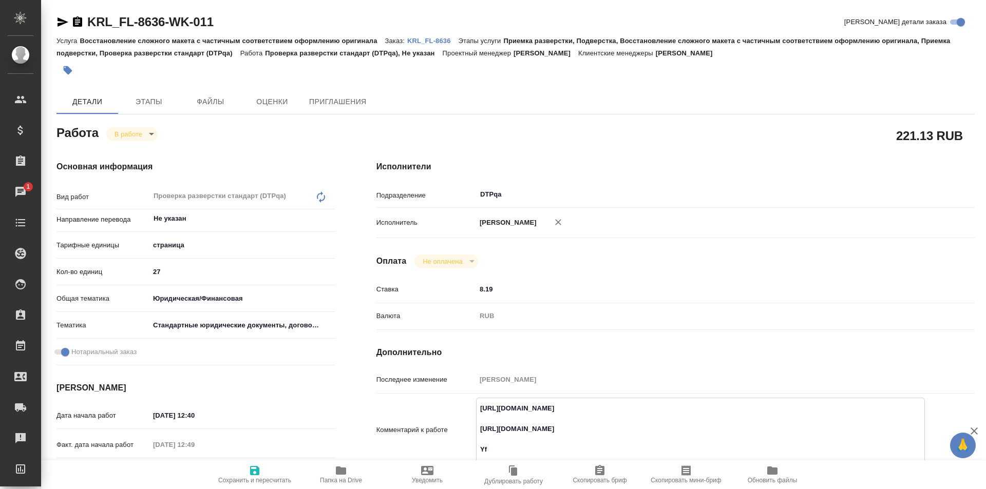
type textarea "x"
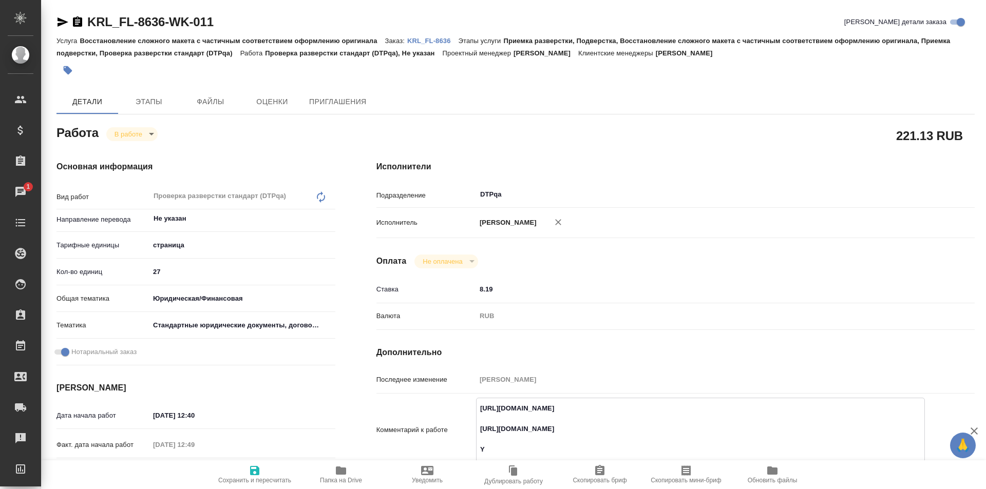
type textarea "https://tera.awatera.com/Work/68a6ed409baf65525030eede/ https://drive.awatera.c…"
type textarea "x"
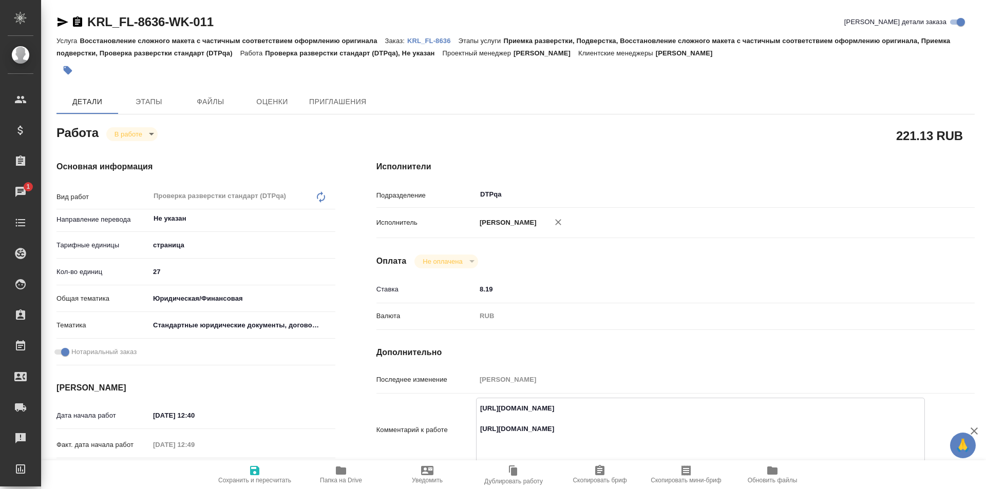
type textarea "x"
type textarea "https://tera.awatera.com/Work/68a6ed409baf65525030eede/ https://drive.awatera.c…"
type textarea "x"
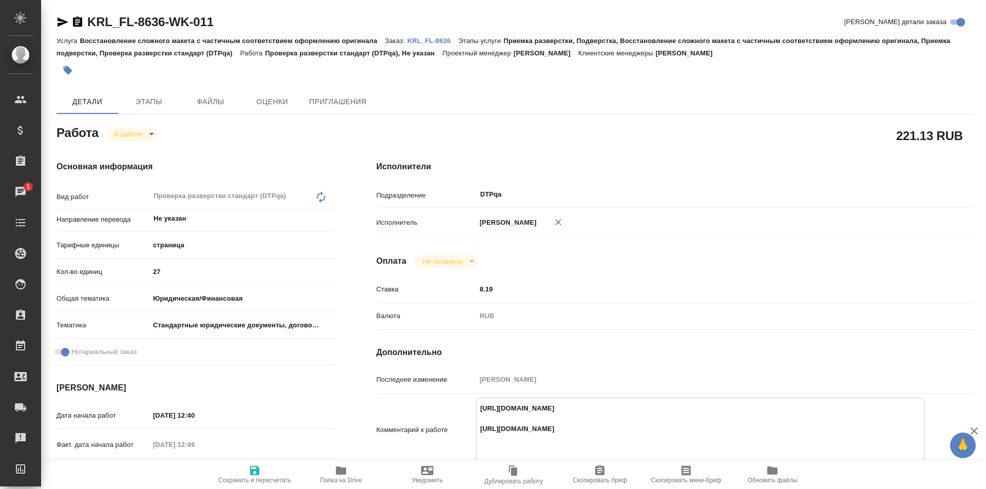
type textarea "x"
type textarea "https://tera.awatera.com/Work/68a6ed409baf65525030eede/ https://drive.awatera.c…"
type textarea "x"
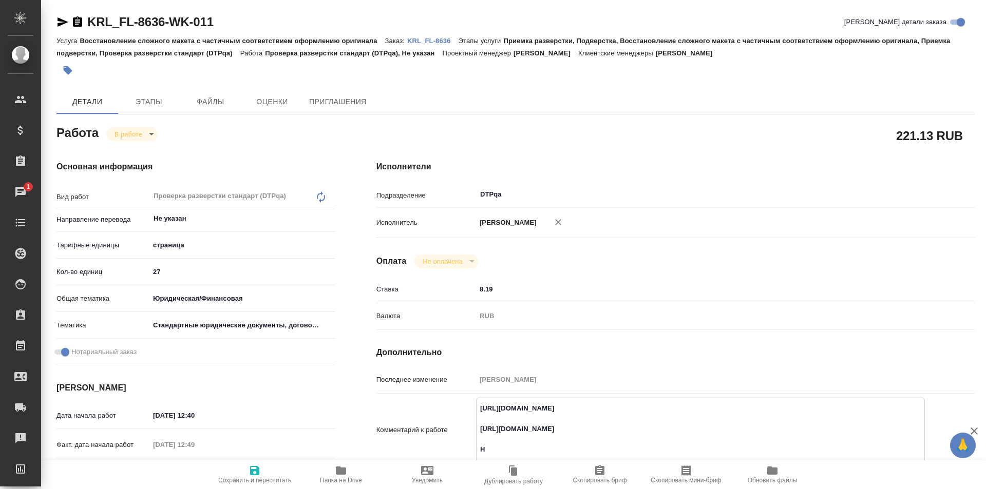
type textarea "x"
type textarea "https://tera.awatera.com/Work/68a6ed409baf65525030eede/ https://drive.awatera.c…"
type textarea "x"
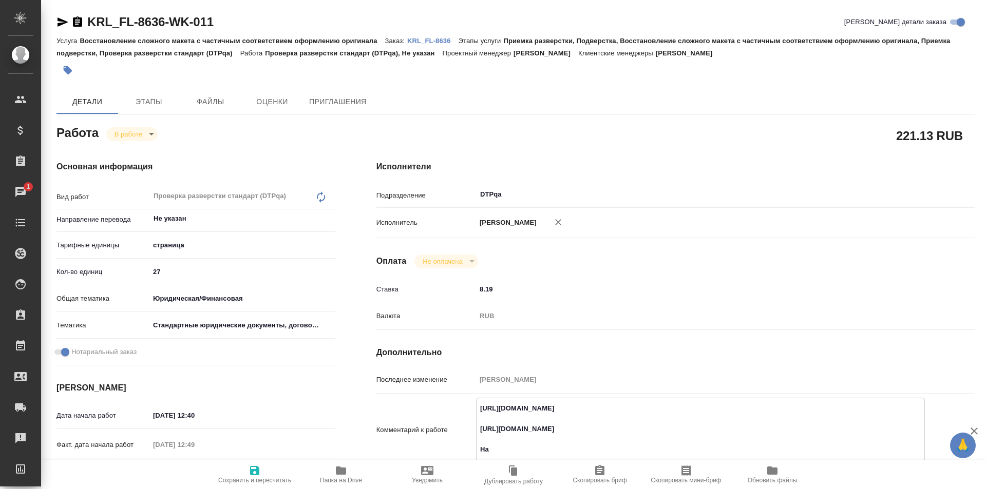
type textarea "x"
type textarea "https://tera.awatera.com/Work/68a6ed409baf65525030eede/ https://drive.awatera.c…"
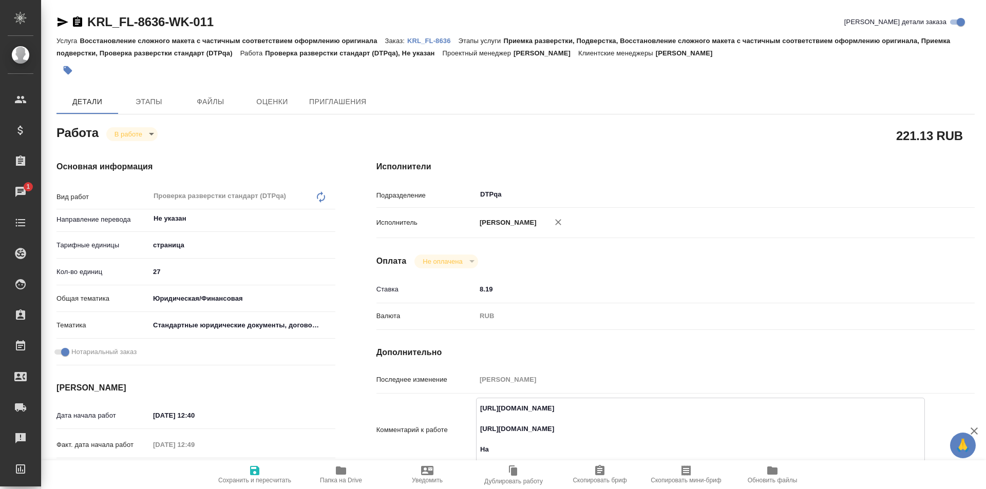
type textarea "x"
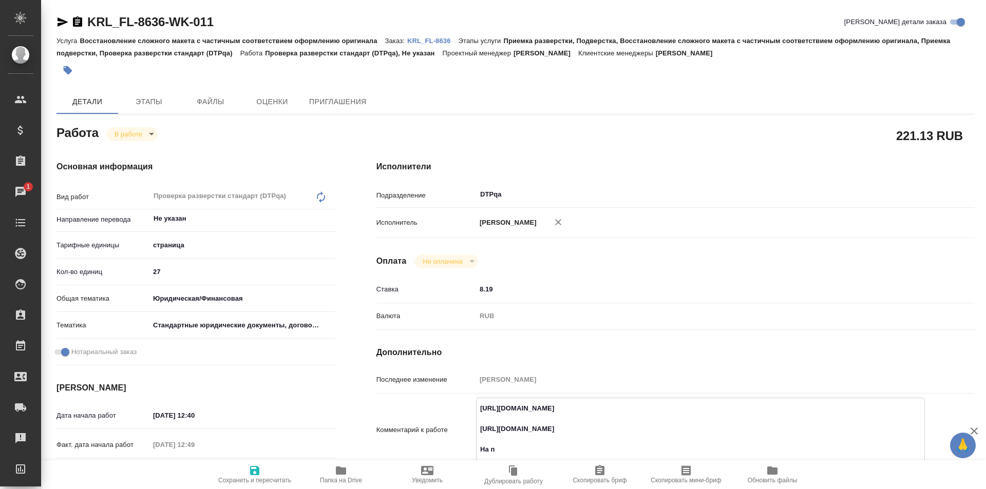
type textarea "https://tera.awatera.com/Work/68a6ed409baf65525030eede/ https://drive.awatera.c…"
type textarea "x"
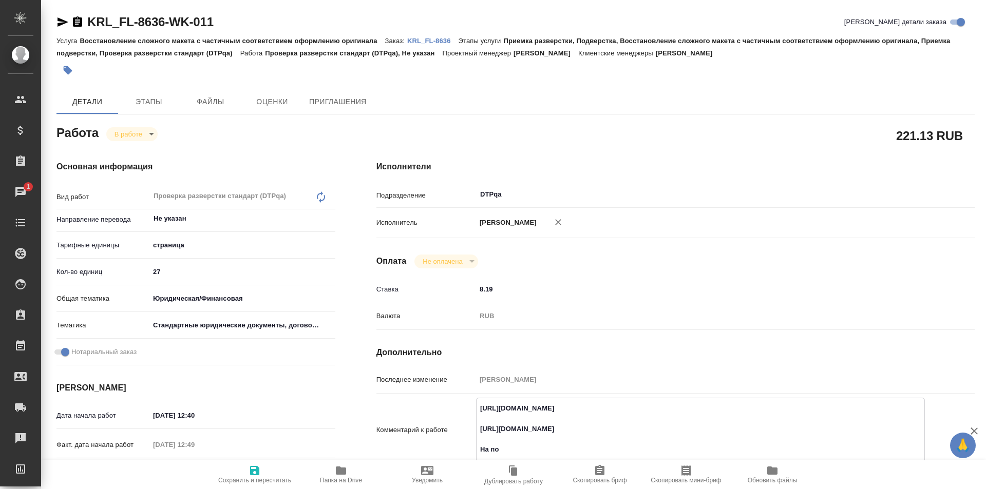
type textarea "x"
type textarea "https://tera.awatera.com/Work/68a6ed409baf65525030eede/ https://drive.awatera.c…"
type textarea "x"
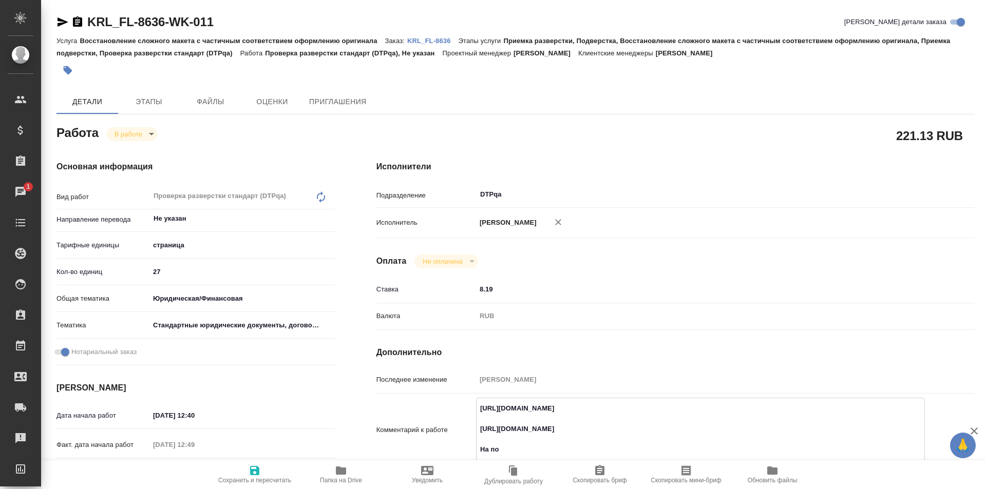
type textarea "x"
type textarea "https://tera.awatera.com/Work/68a6ed409baf65525030eede/ https://drive.awatera.c…"
type textarea "x"
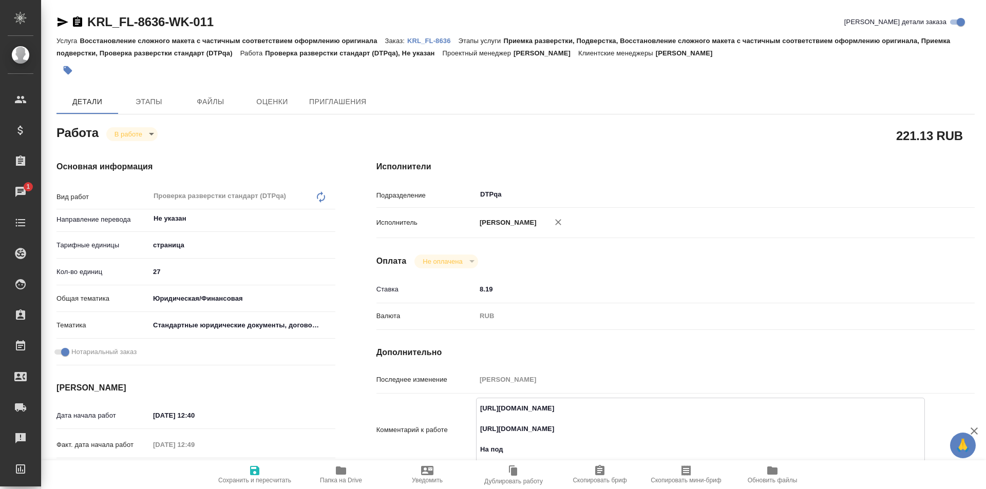
type textarea "x"
type textarea "https://tera.awatera.com/Work/68a6ed409baf65525030eede/ https://drive.awatera.c…"
type textarea "x"
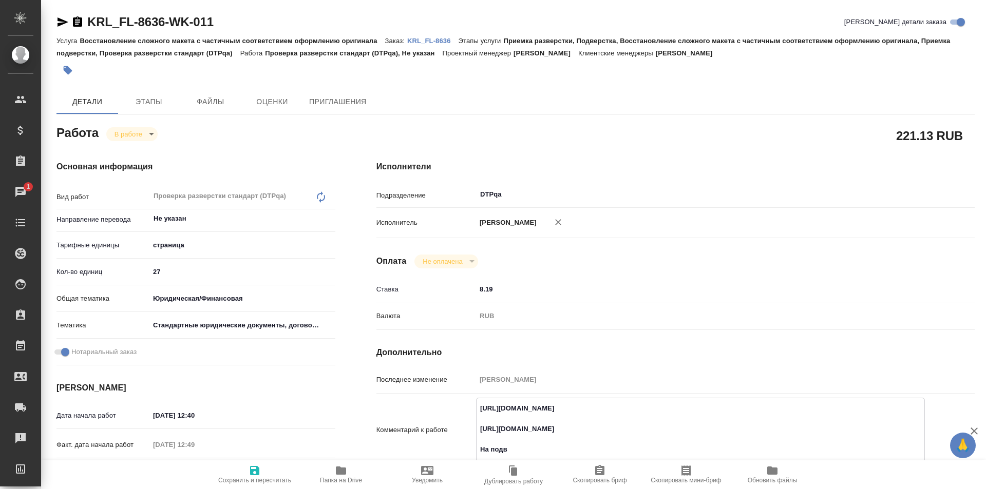
type textarea "x"
type textarea "https://tera.awatera.com/Work/68a6ed409baf65525030eede/ https://drive.awatera.c…"
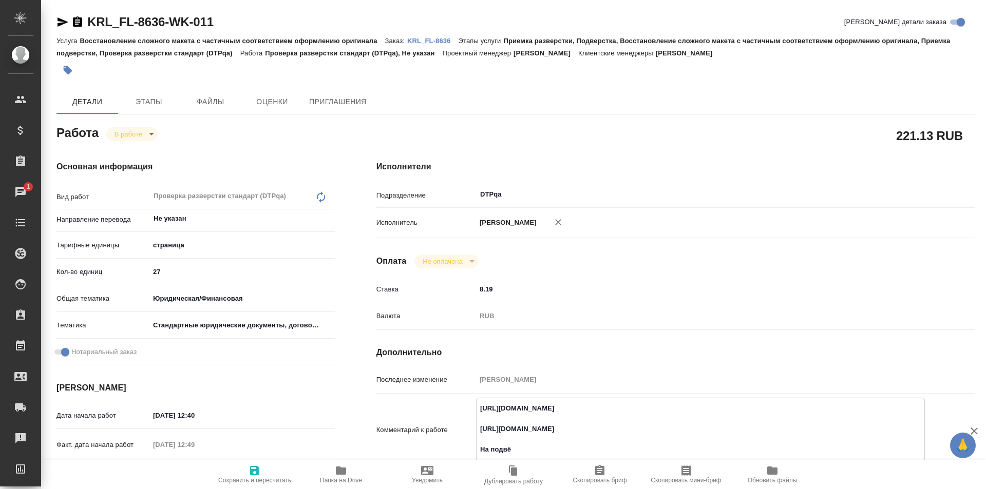
type textarea "x"
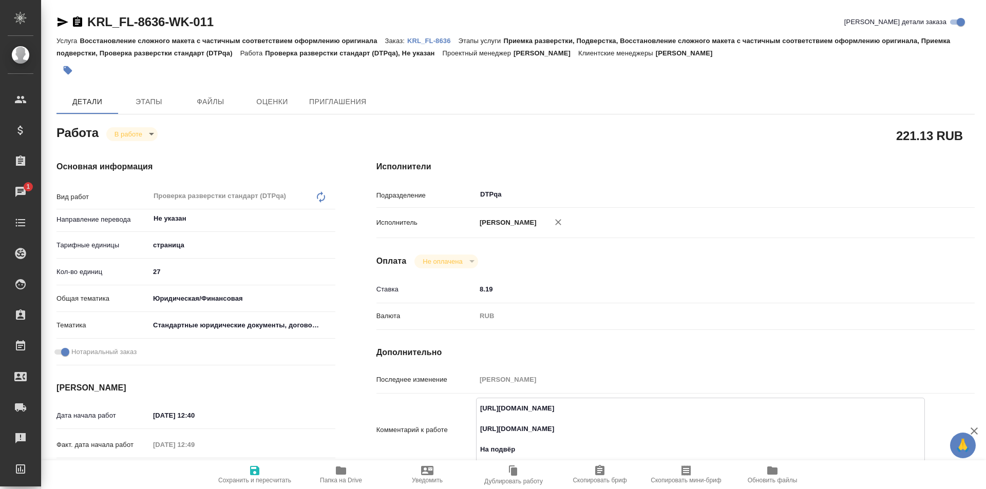
type textarea "https://tera.awatera.com/Work/68a6ed409baf65525030eede/ https://drive.awatera.c…"
type textarea "x"
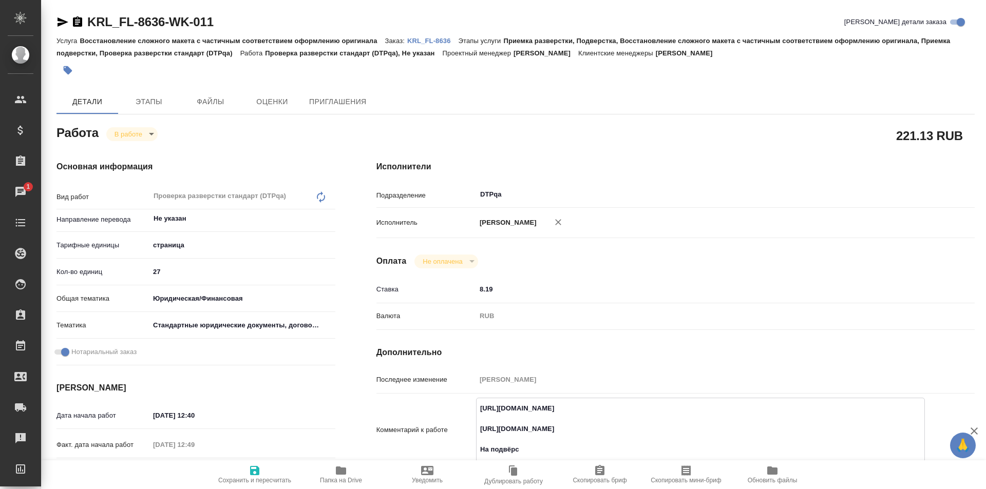
type textarea "x"
type textarea "https://tera.awatera.com/Work/68a6ed409baf65525030eede/ https://drive.awatera.c…"
type textarea "x"
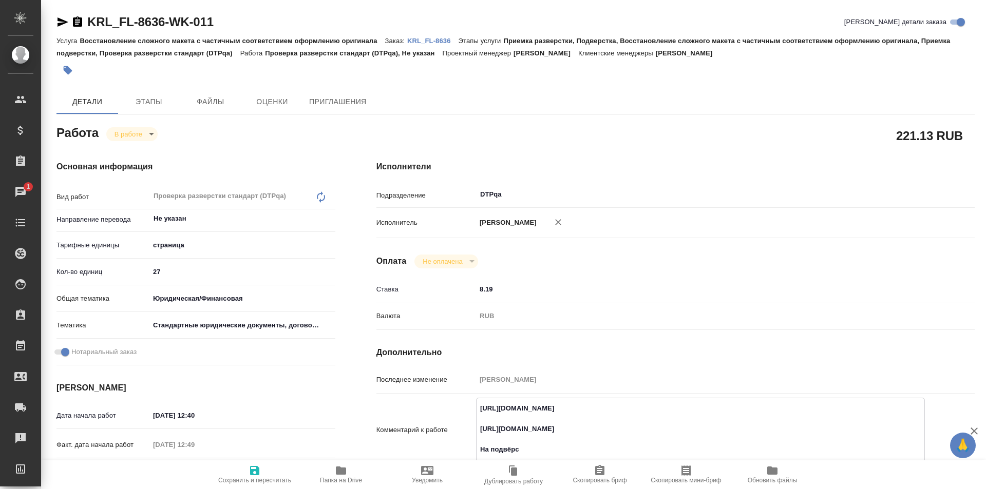
type textarea "x"
type textarea "https://tera.awatera.com/Work/68a6ed409baf65525030eede/ https://drive.awatera.c…"
type textarea "x"
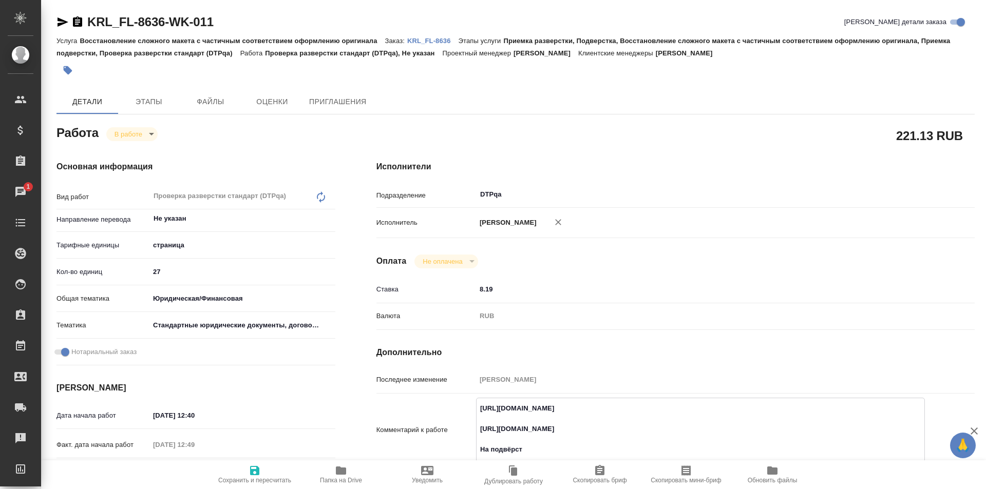
type textarea "x"
type textarea "https://tera.awatera.com/Work/68a6ed409baf65525030eede/ https://drive.awatera.c…"
type textarea "x"
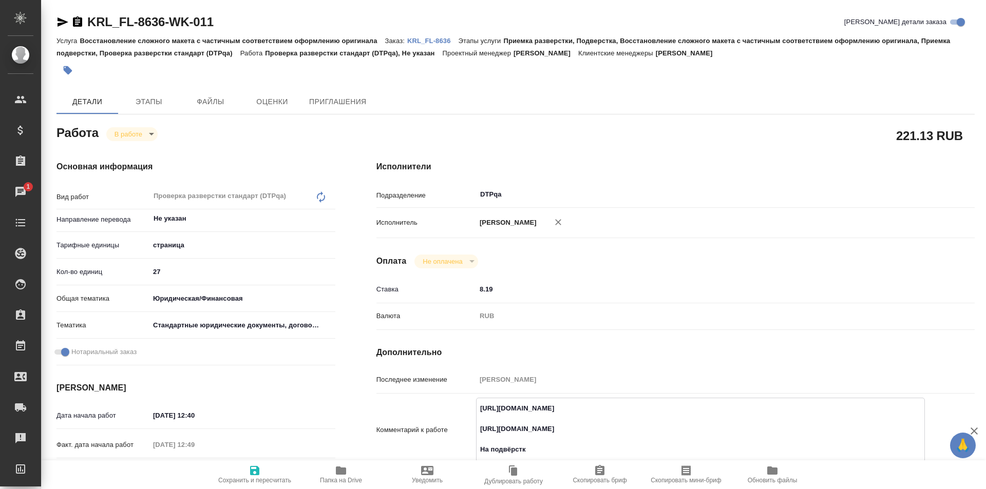
type textarea "x"
type textarea "https://tera.awatera.com/Work/68a6ed409baf65525030eede/ https://drive.awatera.c…"
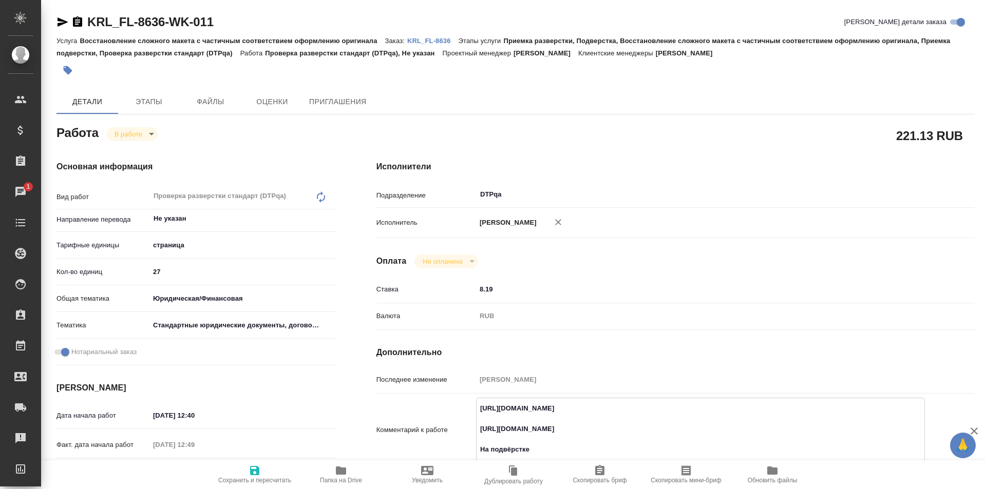
type textarea "x"
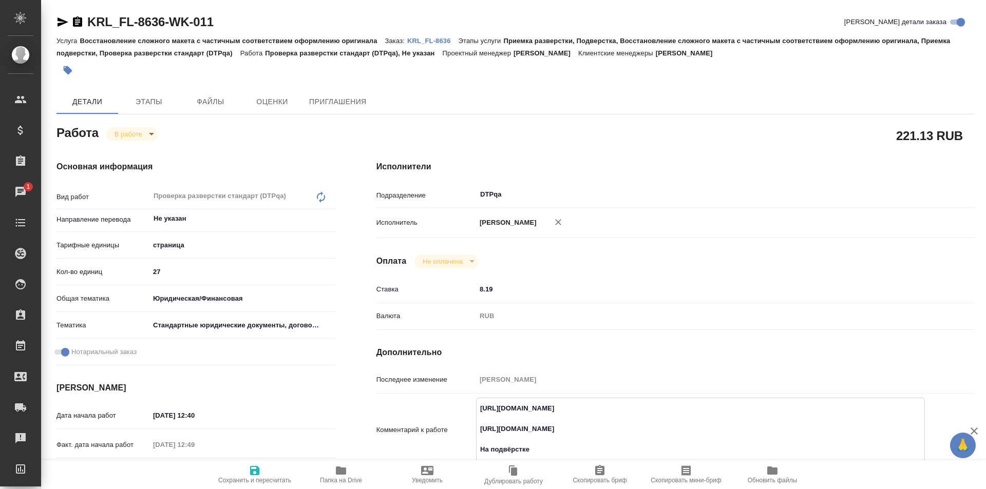
type textarea "https://tera.awatera.com/Work/68a6ed409baf65525030eede/ https://drive.awatera.c…"
type textarea "x"
click at [258, 477] on span "Сохранить и пересчитать" at bounding box center [254, 480] width 73 height 7
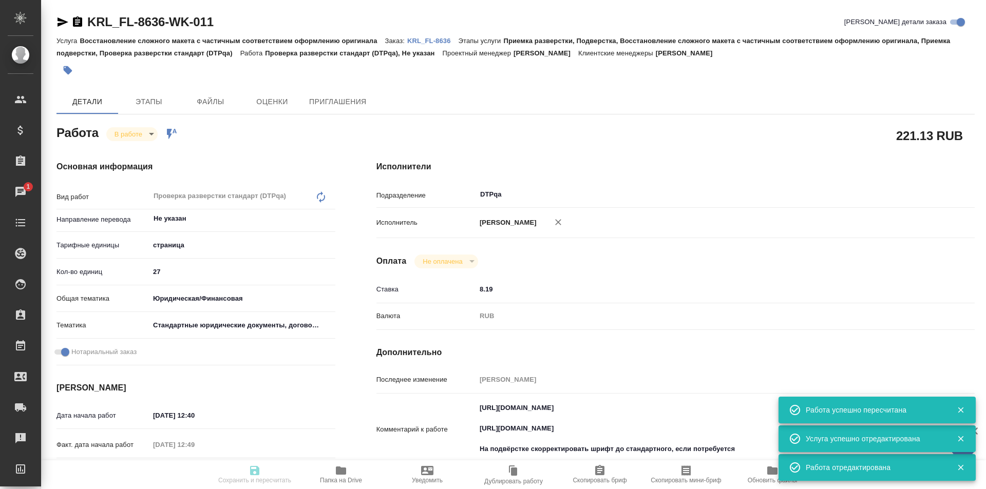
click at [141, 132] on body "🙏 .cls-1 fill:#fff; AWATERA Ismagilova Diana Клиенты Спецификации Заказы 1 Чаты…" at bounding box center [493, 244] width 986 height 489
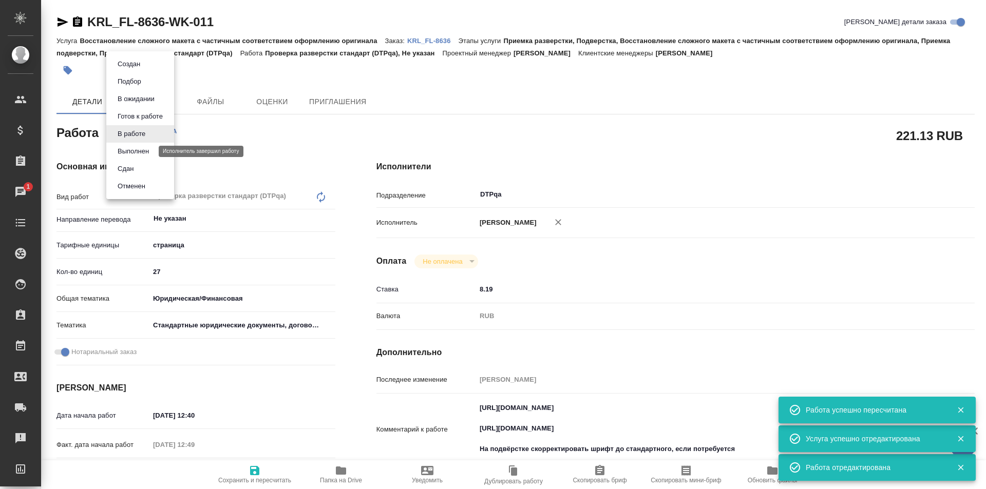
click at [134, 148] on button "Выполнен" at bounding box center [133, 151] width 37 height 11
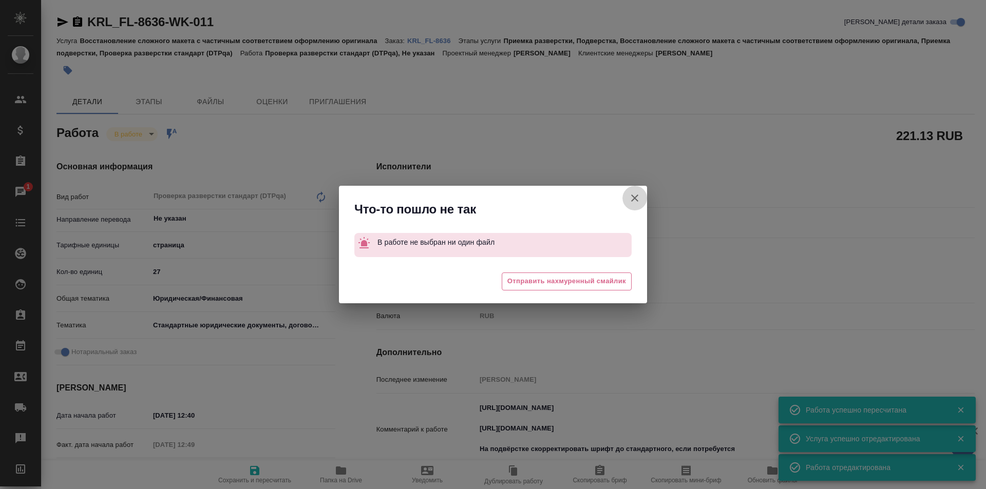
click at [634, 199] on icon "button" at bounding box center [634, 198] width 7 height 7
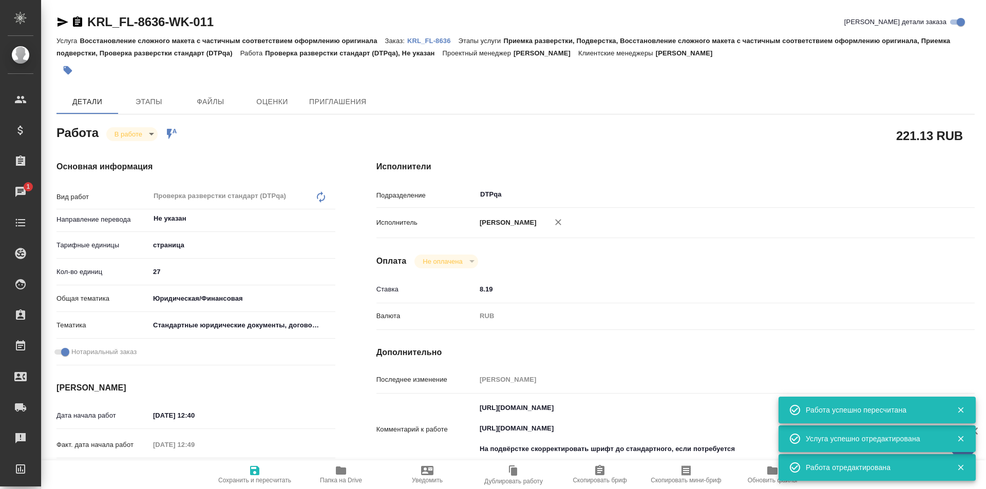
click at [431, 42] on p "KRL_FL-8636" at bounding box center [432, 41] width 51 height 8
click at [141, 134] on body "🙏 .cls-1 fill:#fff; AWATERA Ismagilova Diana Клиенты Спецификации Заказы 1 Чаты…" at bounding box center [493, 244] width 986 height 489
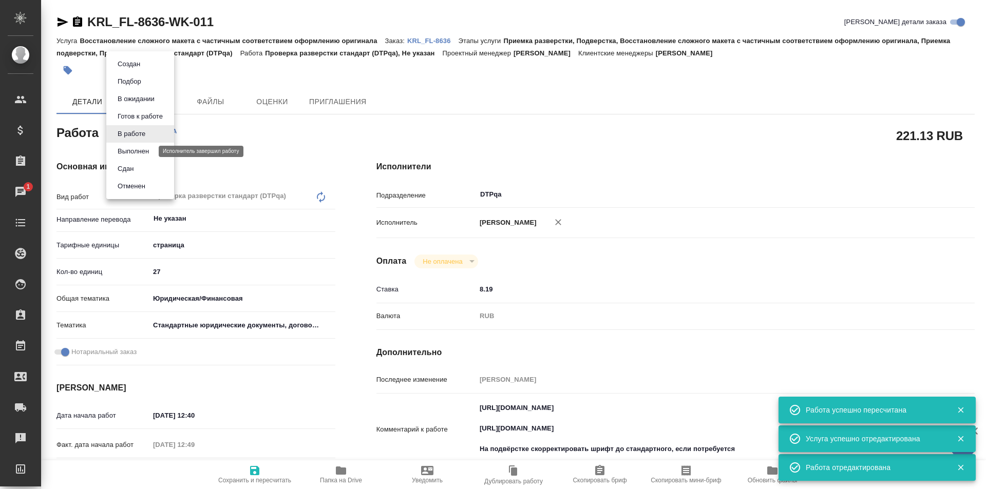
click at [137, 148] on button "Выполнен" at bounding box center [133, 151] width 37 height 11
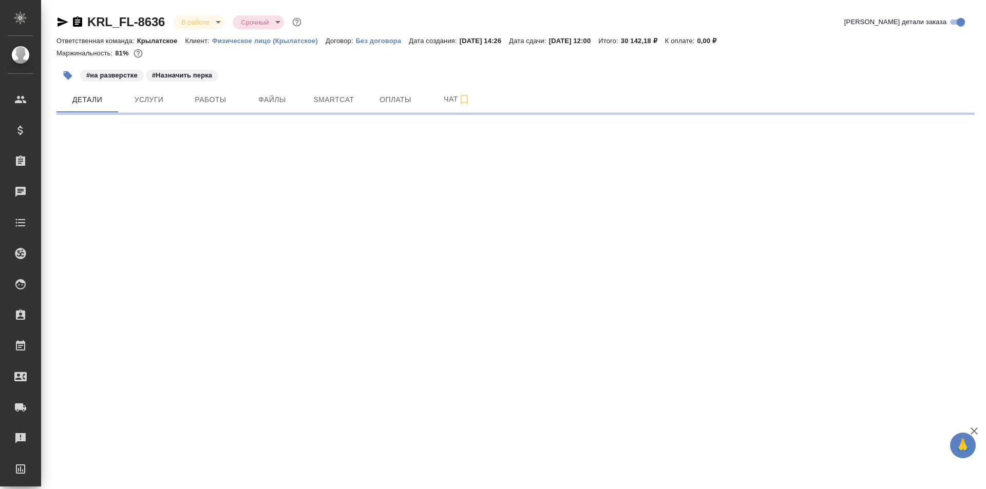
select select "RU"
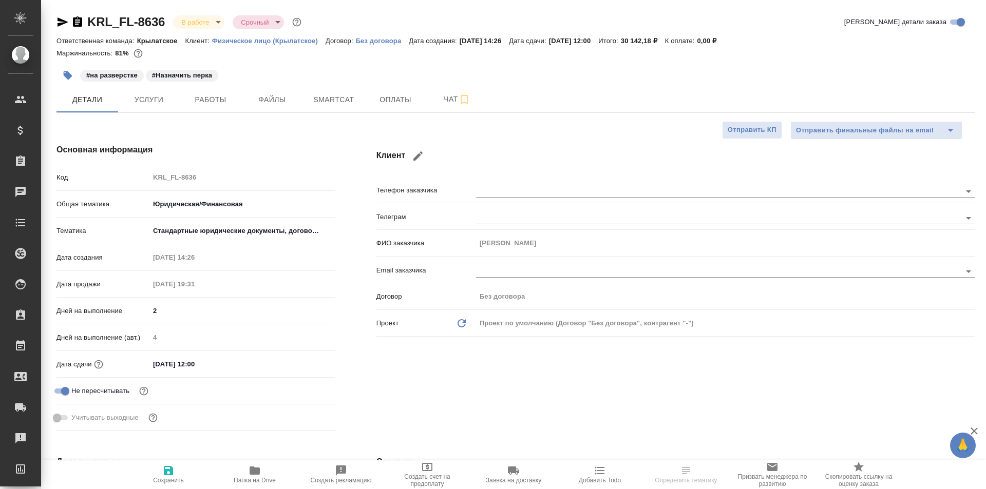
type textarea "x"
click at [206, 91] on button "Работы" at bounding box center [211, 100] width 62 height 26
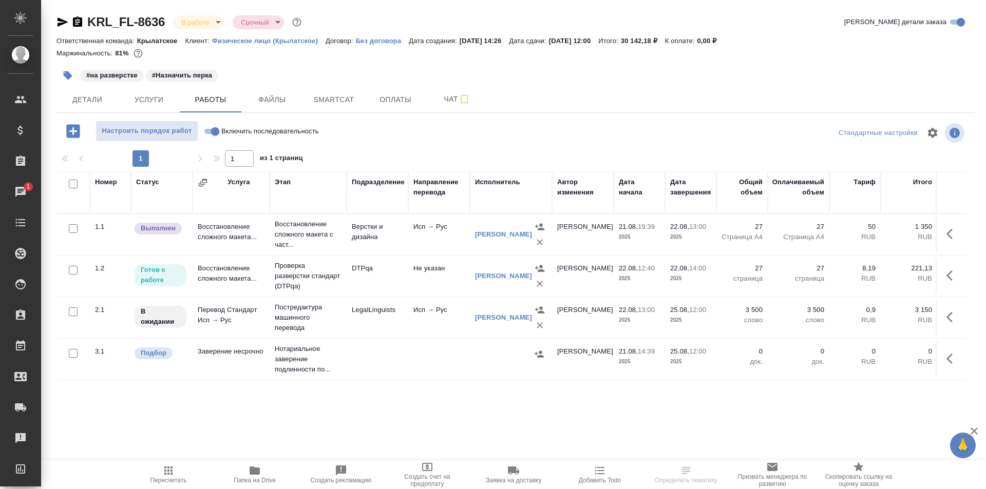
click at [209, 131] on input "Включить последовательность" at bounding box center [215, 131] width 37 height 12
checkbox input "true"
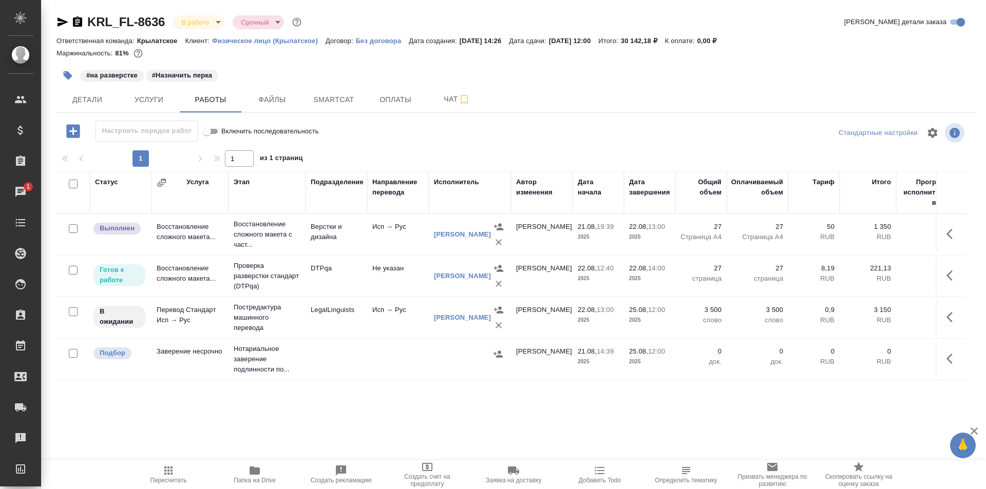
click at [215, 131] on input "Включить последовательность" at bounding box center [206, 131] width 37 height 12
checkbox input "false"
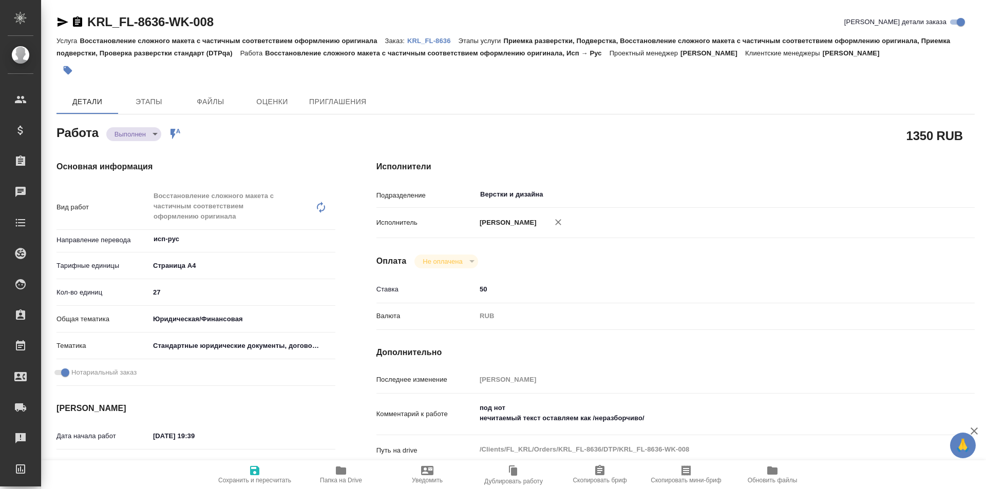
type textarea "x"
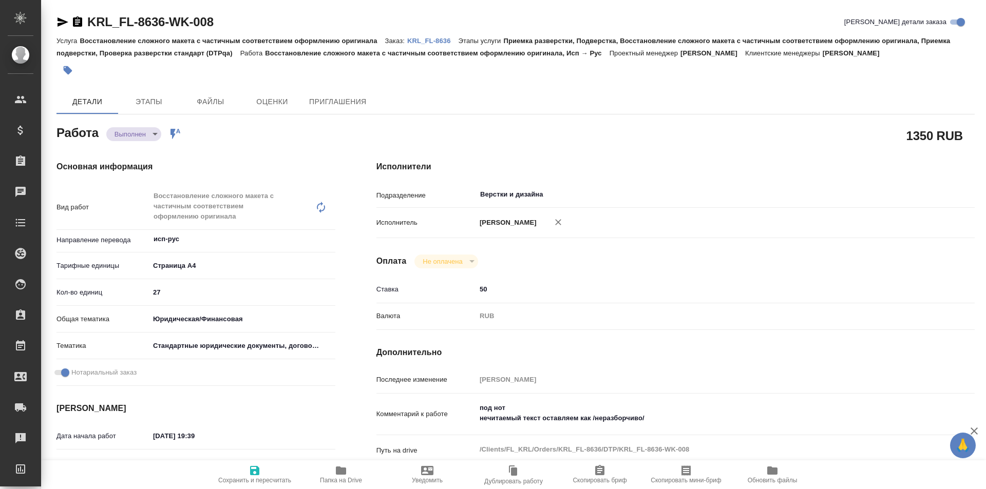
type textarea "x"
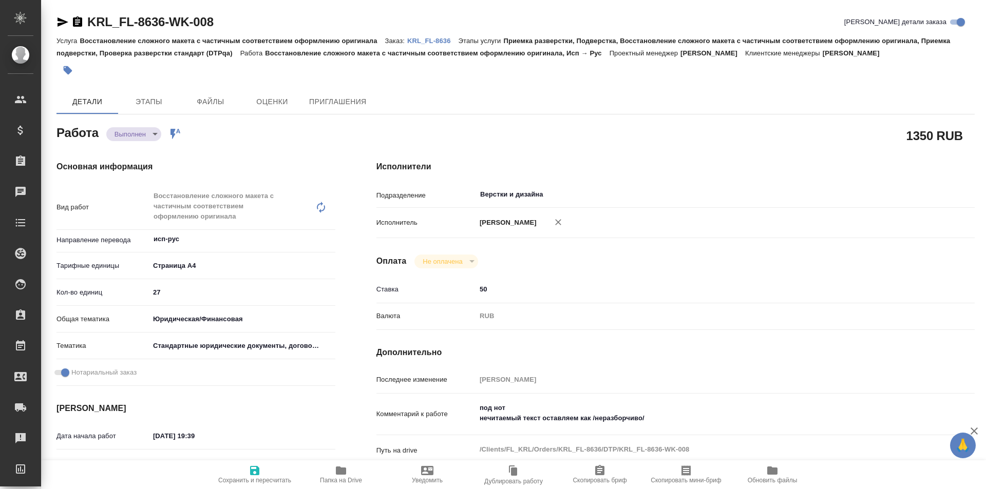
type textarea "x"
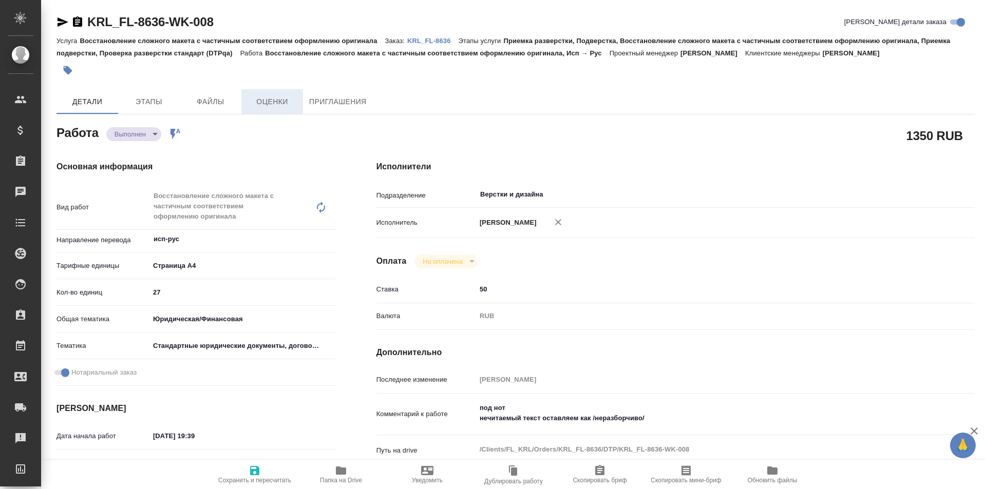
type textarea "x"
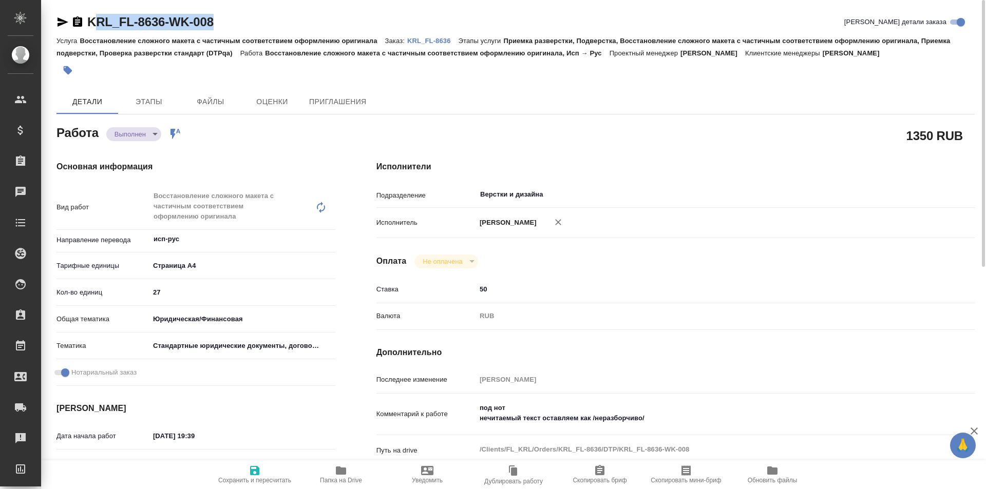
type textarea "x"
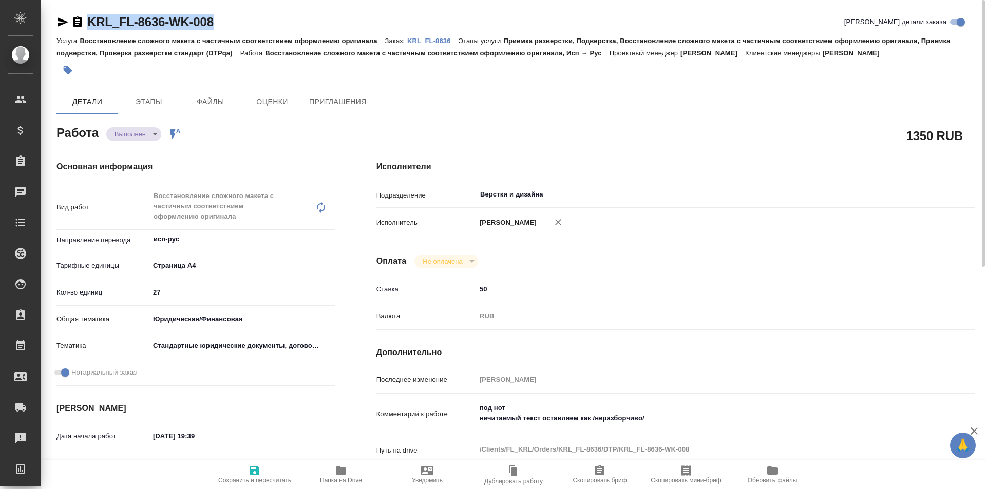
drag, startPoint x: 231, startPoint y: 22, endPoint x: 68, endPoint y: 27, distance: 162.9
click at [63, 27] on div "KRL_FL-8636-WK-008 Кратко детали заказа" at bounding box center [515, 22] width 918 height 16
copy link "KRL_FL-8636-WK-008"
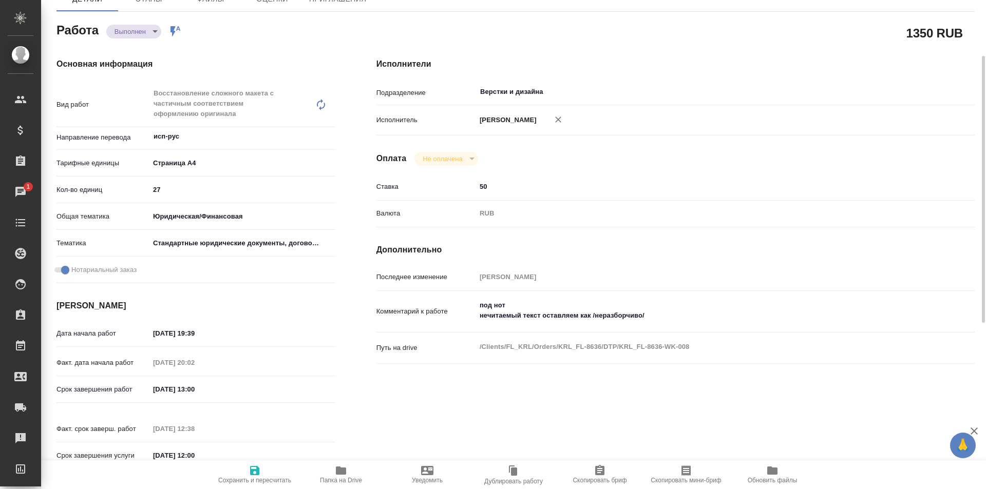
click at [341, 470] on icon "button" at bounding box center [341, 471] width 10 height 8
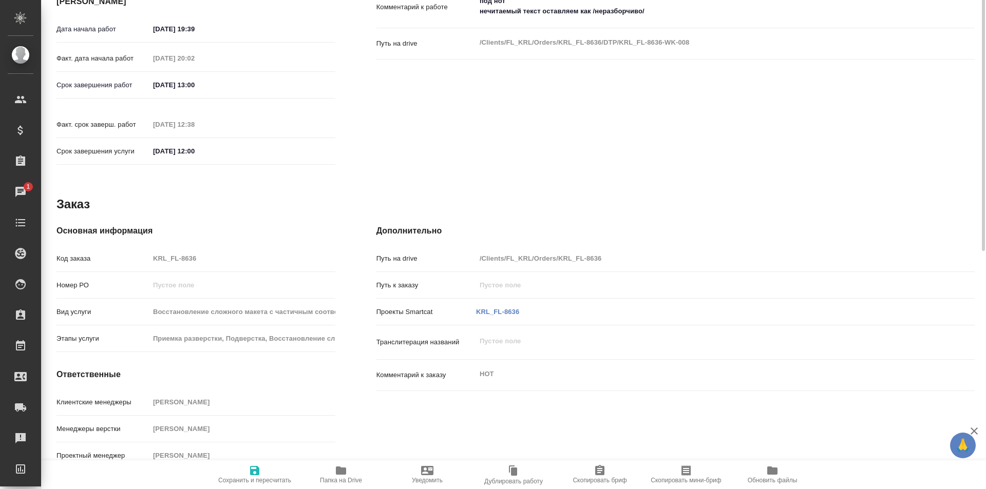
scroll to position [0, 0]
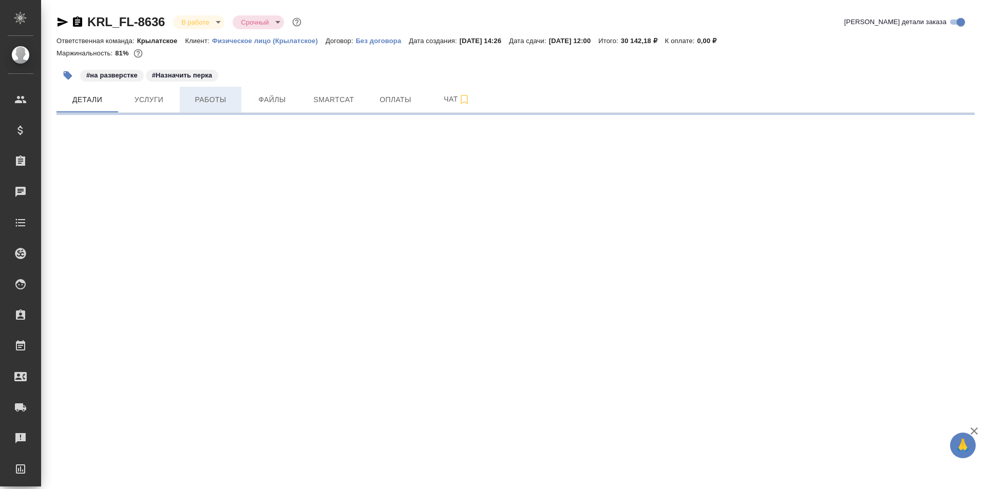
click at [209, 100] on span "Работы" at bounding box center [210, 99] width 49 height 13
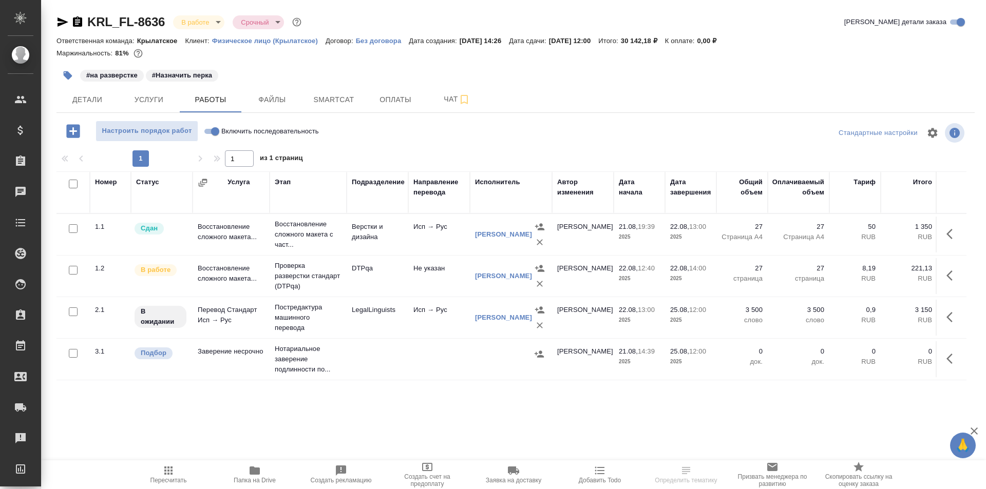
click at [210, 131] on input "Включить последовательность" at bounding box center [215, 131] width 37 height 12
checkbox input "true"
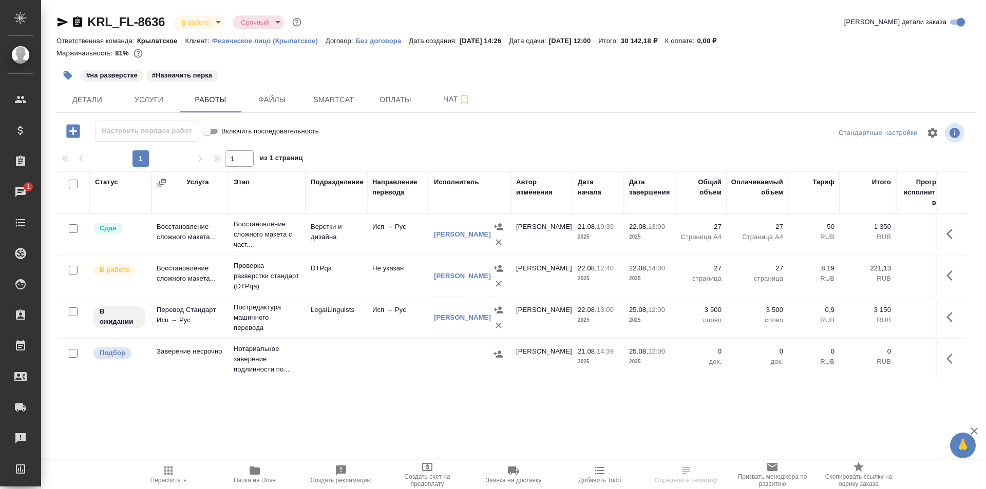
click at [216, 131] on input "Включить последовательность" at bounding box center [206, 131] width 37 height 12
checkbox input "false"
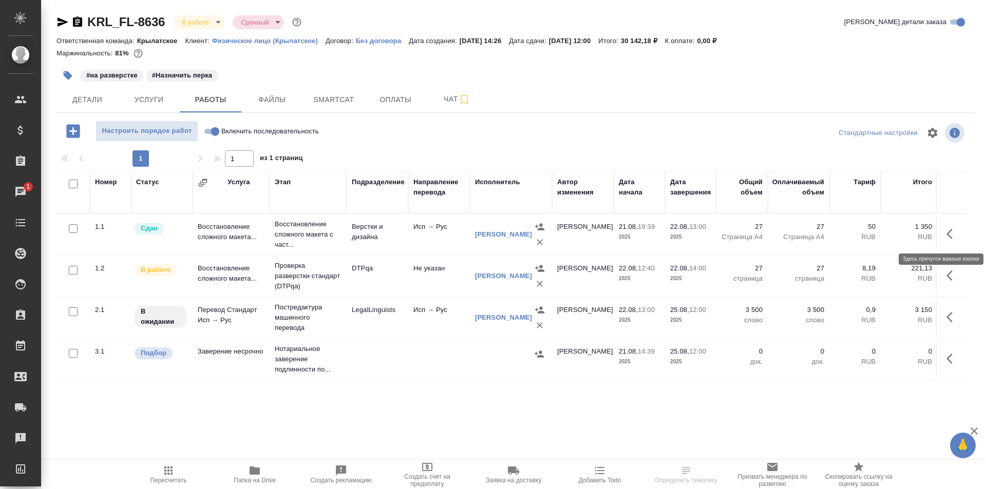
click at [950, 233] on icon "button" at bounding box center [952, 234] width 12 height 12
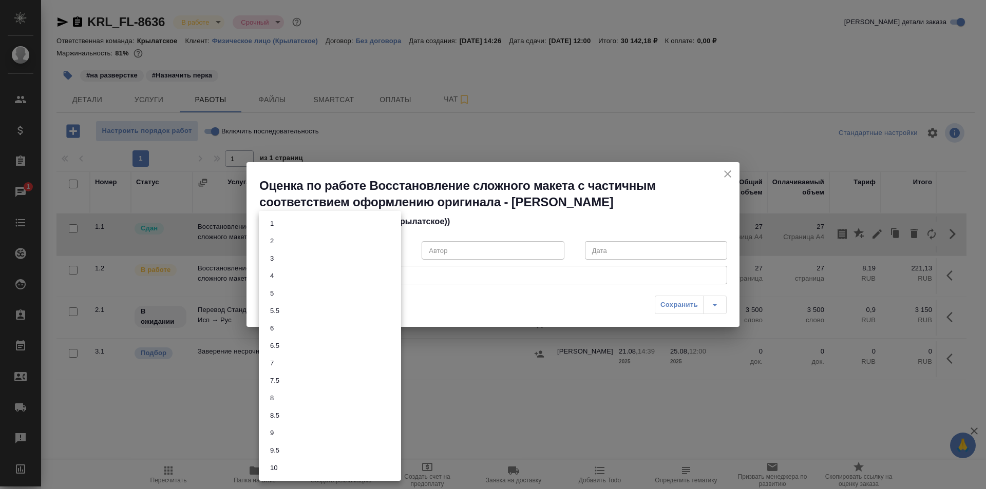
click at [376, 252] on body "🙏 .cls-1 fill:#fff; AWATERA Ismagilova Diana Клиенты Спецификации Заказы 1 Чаты…" at bounding box center [493, 244] width 986 height 489
click at [283, 398] on li "8" at bounding box center [330, 398] width 142 height 17
type input "8"
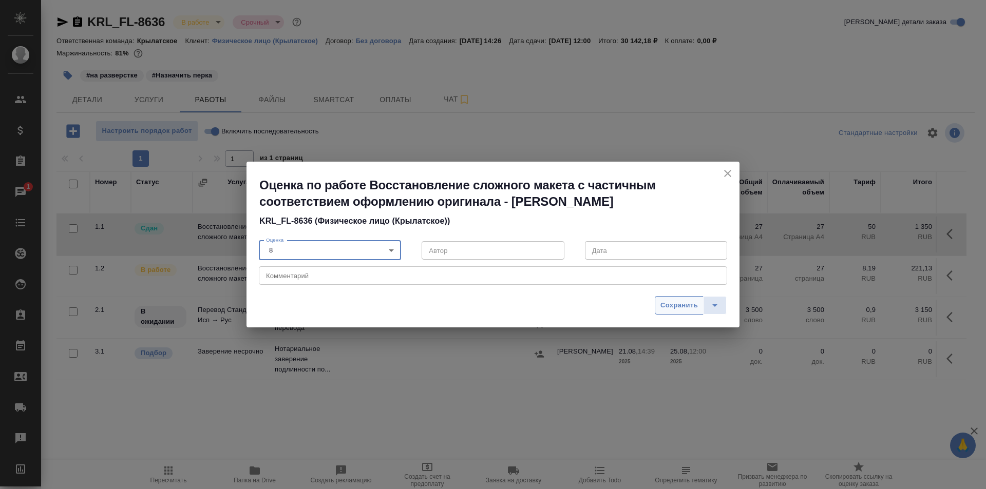
click at [687, 307] on span "Сохранить" at bounding box center [678, 306] width 37 height 12
